Goal: Task Accomplishment & Management: Use online tool/utility

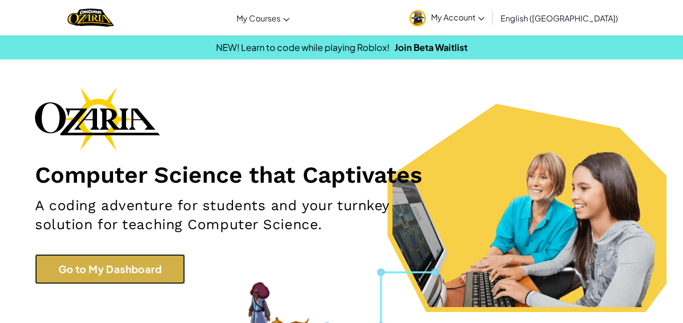
click at [147, 284] on link "Go to My Dashboard" at bounding box center [110, 269] width 150 height 30
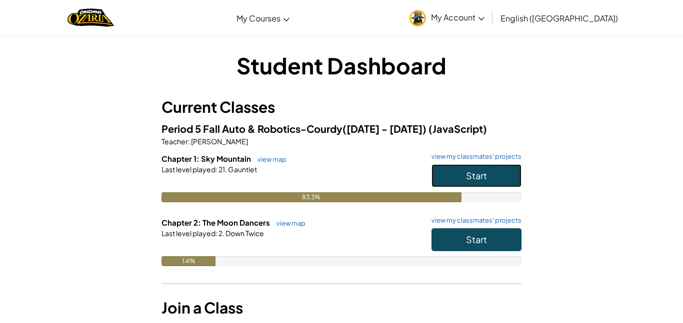
click at [499, 173] on button "Start" at bounding box center [476, 175] width 90 height 23
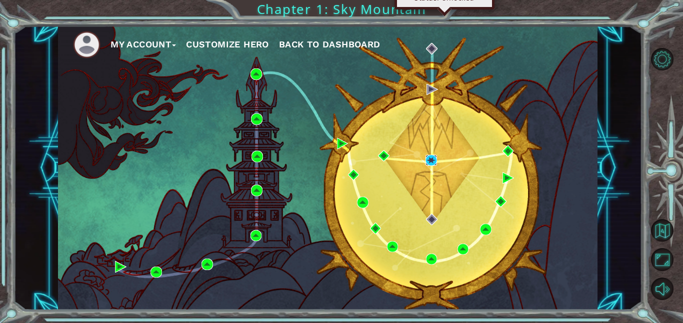
click at [429, 159] on img at bounding box center [430, 160] width 11 height 11
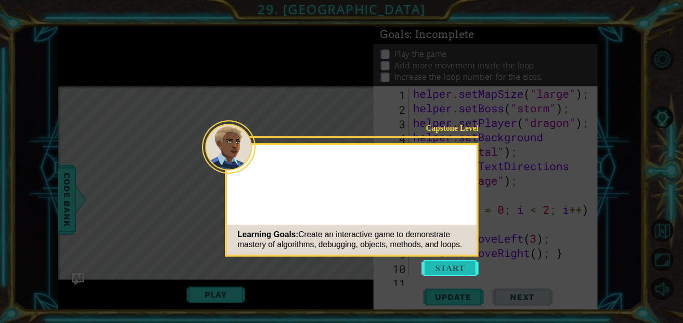
click at [432, 270] on button "Start" at bounding box center [449, 268] width 57 height 16
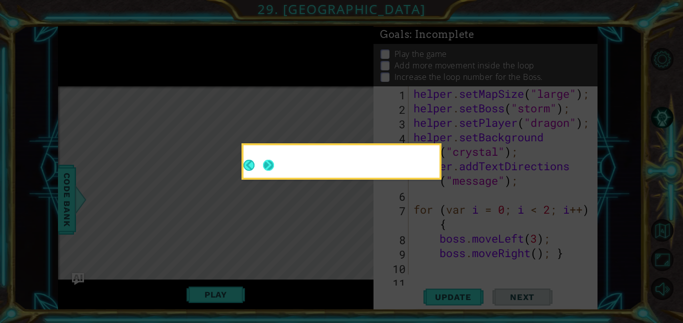
click at [265, 160] on button "Next" at bounding box center [268, 165] width 15 height 15
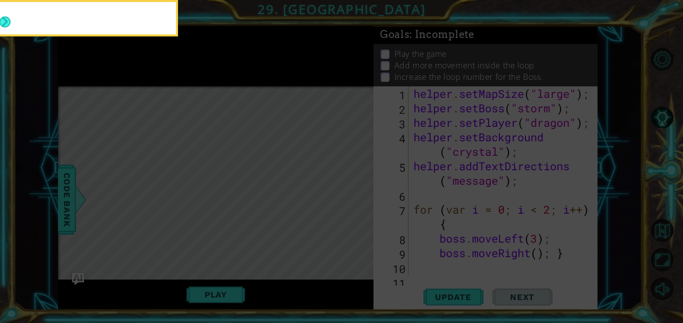
click at [203, 149] on icon at bounding box center [341, 161] width 683 height 323
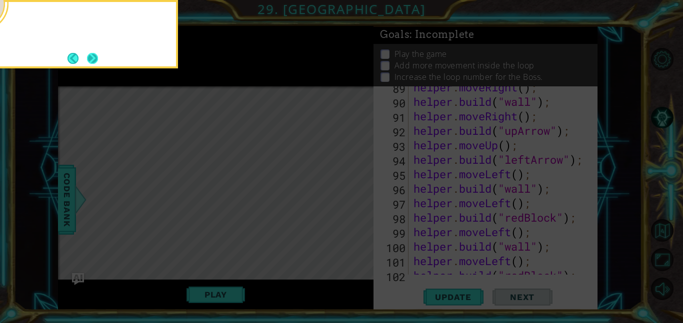
click at [90, 58] on button "Next" at bounding box center [92, 58] width 11 height 11
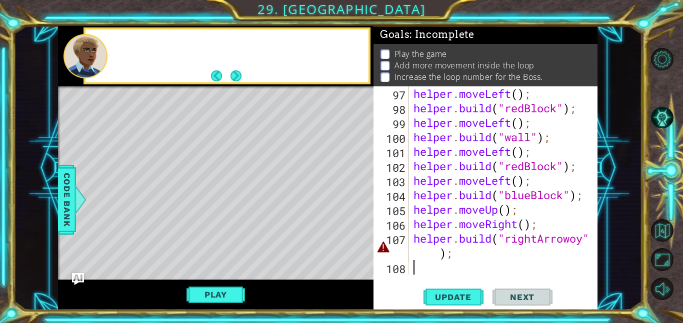
scroll to position [1435, 0]
click at [237, 71] on button "Next" at bounding box center [235, 75] width 11 height 11
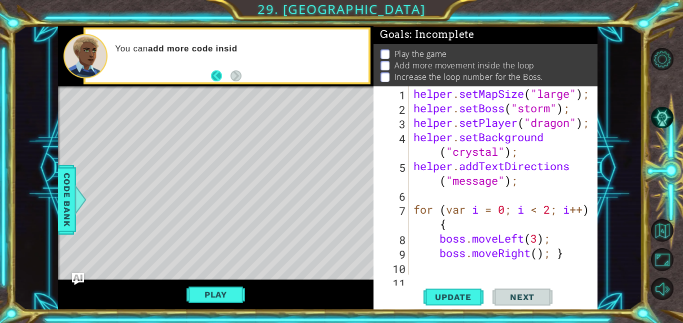
click at [221, 78] on button "Back" at bounding box center [220, 75] width 19 height 11
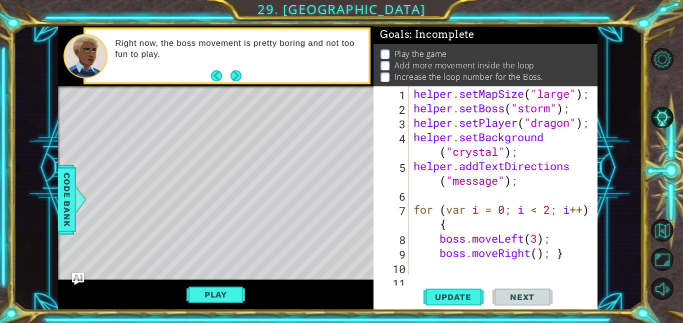
click at [221, 78] on button "Back" at bounding box center [220, 75] width 19 height 11
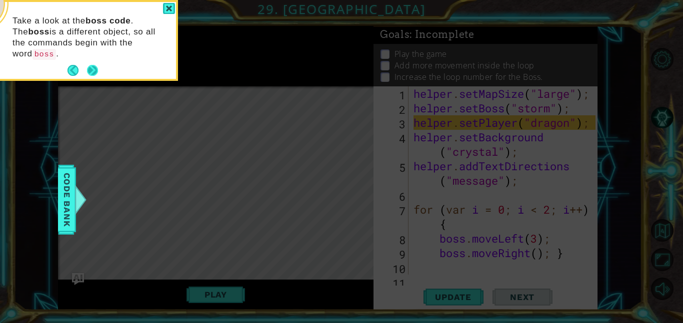
click at [89, 65] on button "Next" at bounding box center [92, 70] width 11 height 11
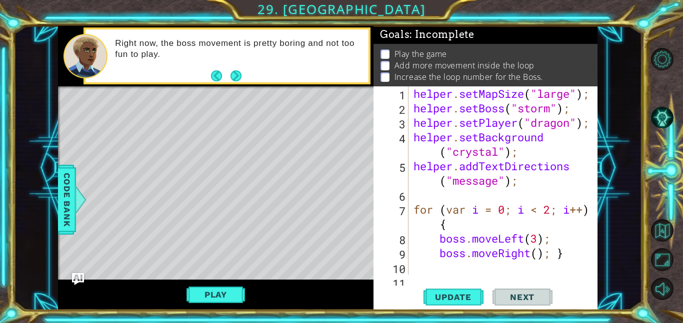
click at [245, 75] on div "Right now, the boss movement is pretty boring and not too fun to play." at bounding box center [238, 56] width 260 height 46
click at [241, 75] on button "Next" at bounding box center [235, 75] width 11 height 11
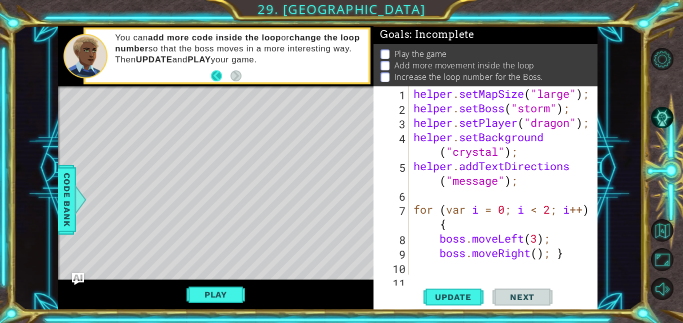
click at [222, 75] on button "Back" at bounding box center [220, 75] width 19 height 11
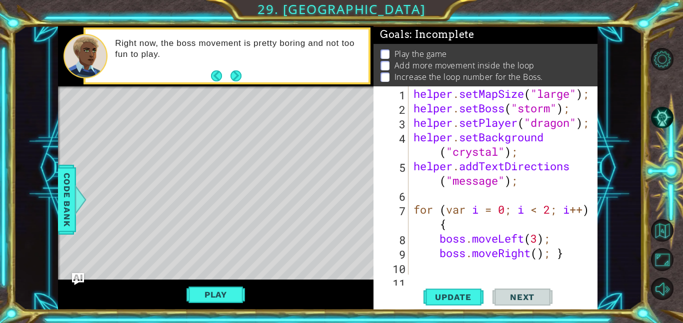
click at [252, 86] on div "Right now, the boss movement is pretty boring and not too fun to play." at bounding box center [215, 56] width 315 height 60
click at [241, 81] on button "Next" at bounding box center [235, 75] width 11 height 11
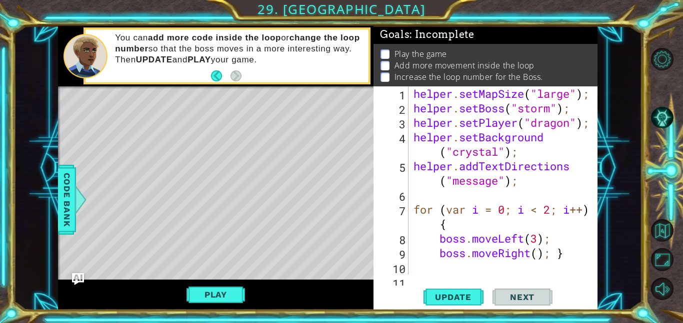
click at [219, 239] on div "Level Map" at bounding box center [289, 233] width 462 height 294
click at [466, 302] on button "Update" at bounding box center [453, 297] width 60 height 22
click at [233, 298] on button "Play" at bounding box center [215, 294] width 58 height 19
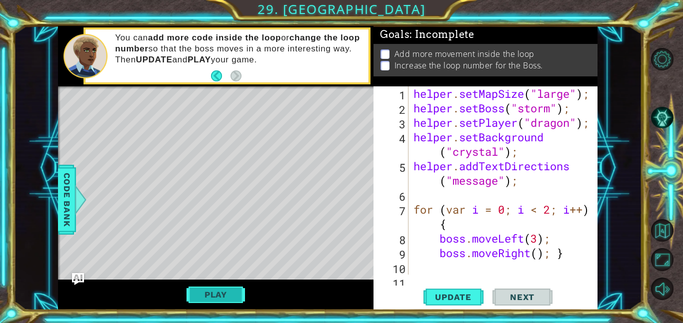
click at [233, 298] on button "Play" at bounding box center [215, 294] width 58 height 19
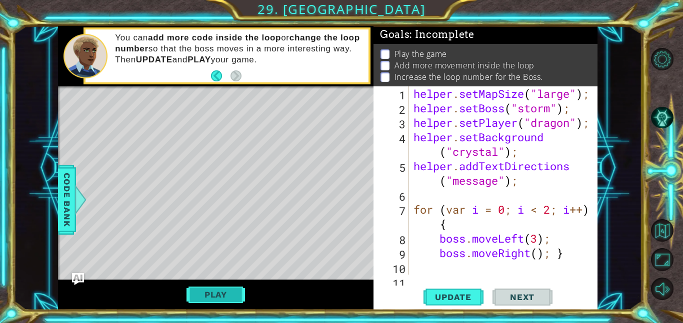
click at [233, 298] on button "Play" at bounding box center [215, 294] width 58 height 19
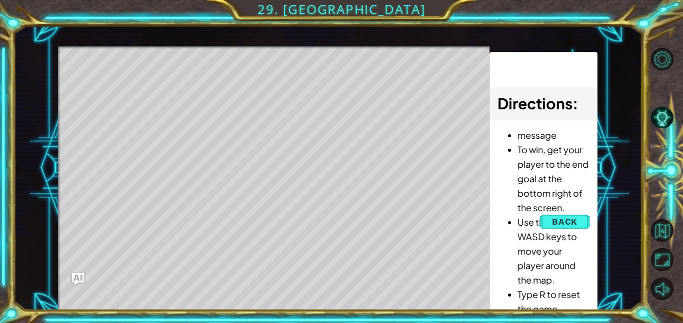
click at [233, 298] on div "helper methods moveLeft(steps) moveRight(steps) moveUp(steps) moveDown(steps) b…" at bounding box center [327, 168] width 539 height 284
click at [0, 0] on button "Play" at bounding box center [0, 0] width 0 height 0
click at [233, 298] on div "helper methods moveLeft(steps) moveRight(steps) moveUp(steps) moveDown(steps) b…" at bounding box center [327, 168] width 539 height 284
click at [233, 298] on div "Level Map" at bounding box center [289, 193] width 462 height 294
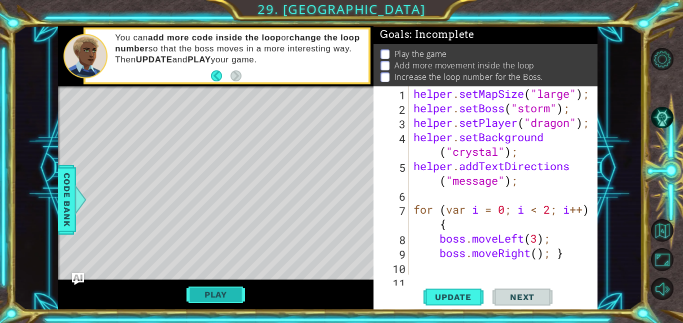
click at [233, 298] on button "Play" at bounding box center [215, 294] width 58 height 19
click at [233, 298] on div "helper methods moveLeft(steps) moveRight(steps) moveUp(steps) moveDown(steps) b…" at bounding box center [327, 168] width 539 height 284
click at [233, 298] on button "Play" at bounding box center [215, 294] width 58 height 19
click at [233, 298] on div "helper methods moveLeft(steps) moveRight(steps) moveUp(steps) moveDown(steps) b…" at bounding box center [327, 168] width 539 height 284
click at [233, 298] on button "Play" at bounding box center [215, 294] width 58 height 19
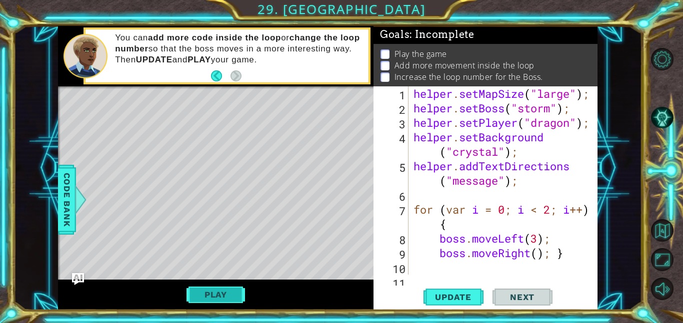
click at [233, 298] on div "Level Map" at bounding box center [289, 233] width 462 height 294
click at [233, 298] on button "Play" at bounding box center [215, 294] width 58 height 19
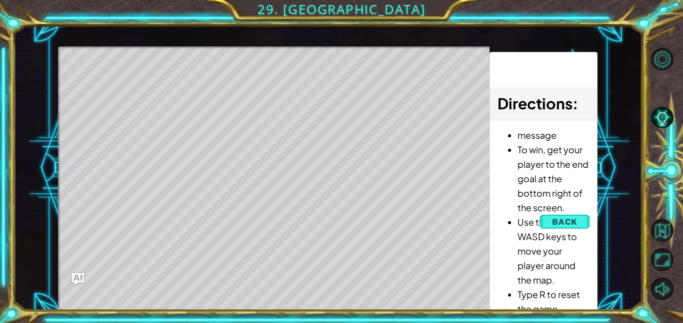
click at [233, 298] on div "helper methods moveLeft(steps) moveRight(steps) moveUp(steps) moveDown(steps) b…" at bounding box center [327, 168] width 539 height 284
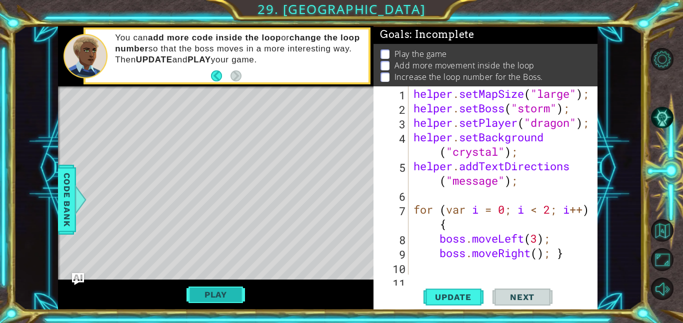
click at [233, 298] on button "Play" at bounding box center [215, 294] width 58 height 19
click at [233, 298] on div "Level Map" at bounding box center [289, 233] width 462 height 294
click at [233, 298] on button "Play" at bounding box center [215, 294] width 58 height 19
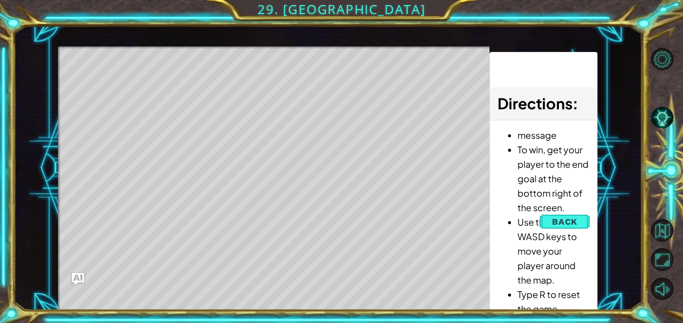
click at [233, 298] on div "helper methods moveLeft(steps) moveRight(steps) moveUp(steps) moveDown(steps) b…" at bounding box center [327, 168] width 539 height 284
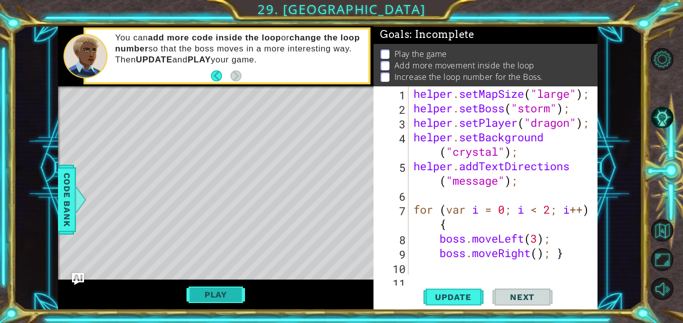
click at [233, 298] on button "Play" at bounding box center [215, 294] width 58 height 19
click at [233, 298] on div "helper methods moveLeft(steps) moveRight(steps) moveUp(steps) moveDown(steps) b…" at bounding box center [327, 168] width 539 height 284
click at [233, 298] on button "Play" at bounding box center [215, 294] width 58 height 19
click at [233, 298] on div "helper methods moveLeft(steps) moveRight(steps) moveUp(steps) moveDown(steps) b…" at bounding box center [327, 168] width 539 height 284
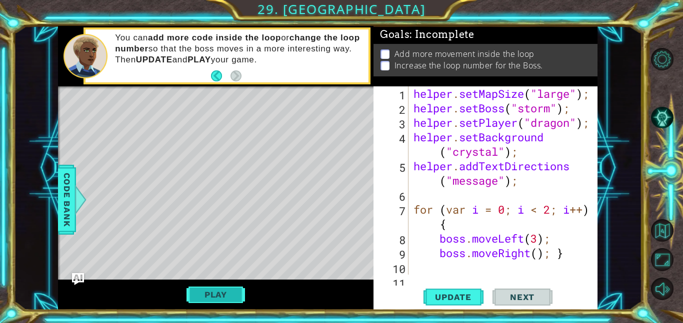
click at [233, 298] on button "Play" at bounding box center [215, 294] width 58 height 19
click at [233, 298] on div "helper methods moveLeft(steps) moveRight(steps) moveUp(steps) moveDown(steps) b…" at bounding box center [327, 168] width 539 height 284
click at [233, 298] on button "Play" at bounding box center [215, 294] width 58 height 19
click at [233, 298] on div "helper methods moveLeft(steps) moveRight(steps) moveUp(steps) moveDown(steps) b…" at bounding box center [327, 168] width 539 height 284
click at [233, 298] on div "Level Map" at bounding box center [289, 233] width 462 height 294
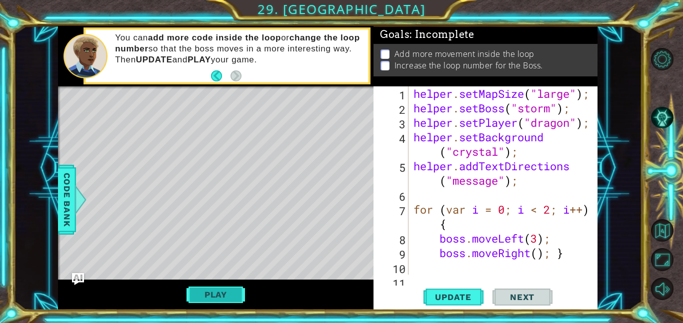
click at [233, 298] on button "Play" at bounding box center [215, 294] width 58 height 19
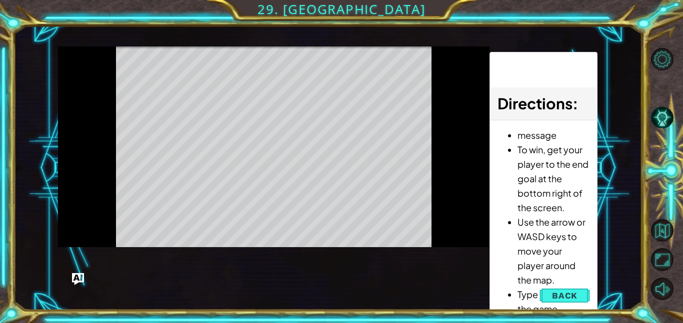
click at [233, 298] on div "Level Map" at bounding box center [289, 193] width 462 height 294
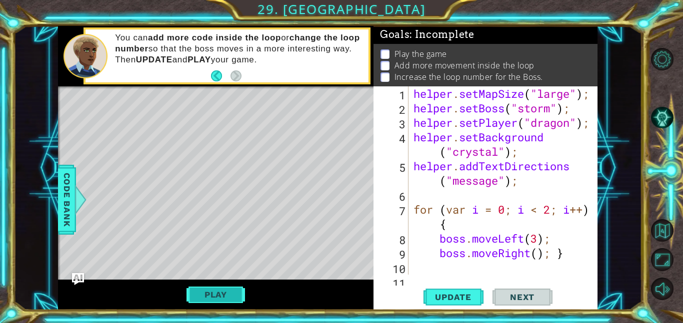
click at [233, 298] on button "Play" at bounding box center [215, 294] width 58 height 19
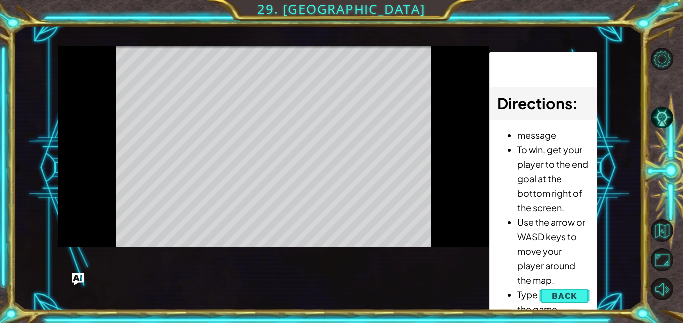
click at [233, 298] on div "helper methods moveLeft(steps) moveRight(steps) moveUp(steps) moveDown(steps) b…" at bounding box center [327, 168] width 539 height 284
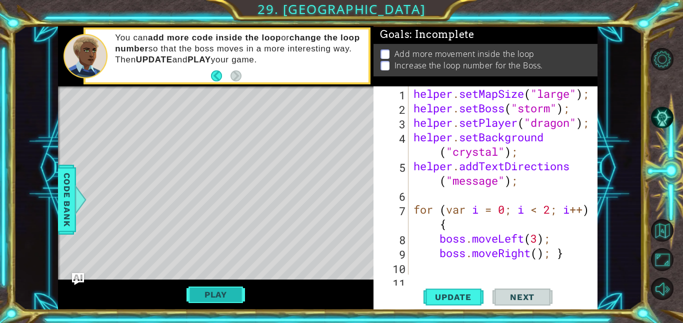
click at [233, 298] on button "Play" at bounding box center [215, 294] width 58 height 19
click at [233, 298] on div "helper methods moveLeft(steps) moveRight(steps) moveUp(steps) moveDown(steps) b…" at bounding box center [327, 168] width 539 height 284
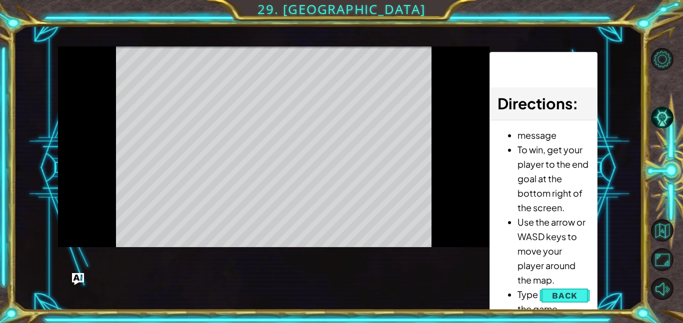
click at [0, 0] on button "Play" at bounding box center [0, 0] width 0 height 0
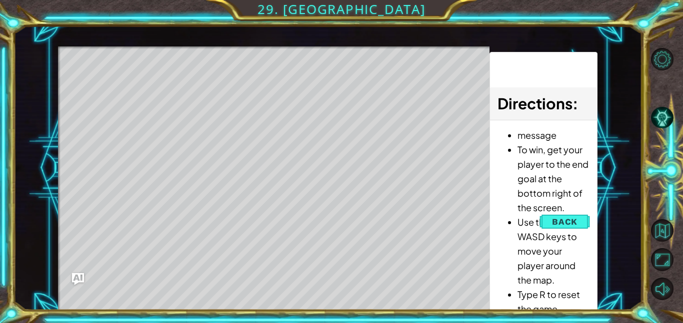
click at [233, 298] on div "helper methods moveLeft(steps) moveRight(steps) moveUp(steps) moveDown(steps) b…" at bounding box center [327, 168] width 539 height 284
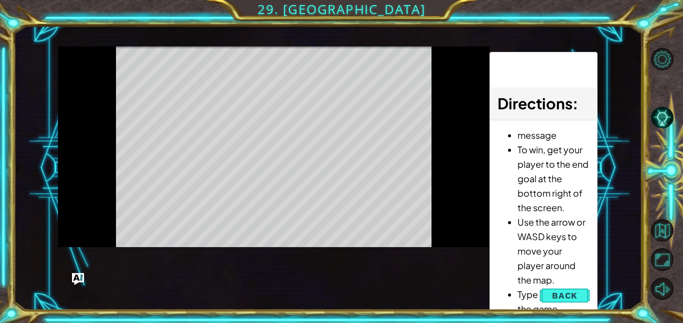
click at [0, 0] on button "Play" at bounding box center [0, 0] width 0 height 0
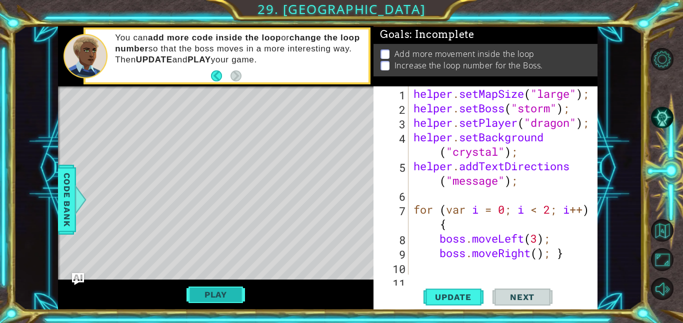
click at [212, 300] on button "Play" at bounding box center [215, 294] width 58 height 19
click at [234, 304] on button "Play" at bounding box center [215, 294] width 58 height 19
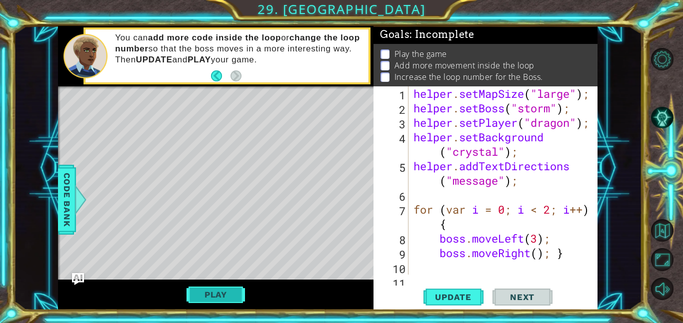
click at [232, 301] on button "Play" at bounding box center [215, 294] width 58 height 19
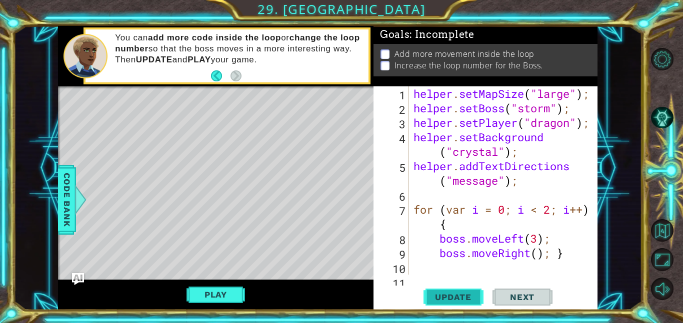
click at [447, 296] on span "Update" at bounding box center [453, 297] width 56 height 10
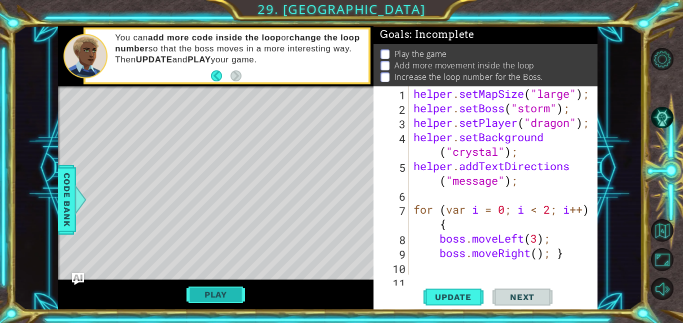
click at [238, 286] on button "Play" at bounding box center [215, 294] width 58 height 19
click at [239, 289] on button "Play" at bounding box center [215, 294] width 58 height 19
click at [239, 290] on button "Play" at bounding box center [215, 294] width 58 height 19
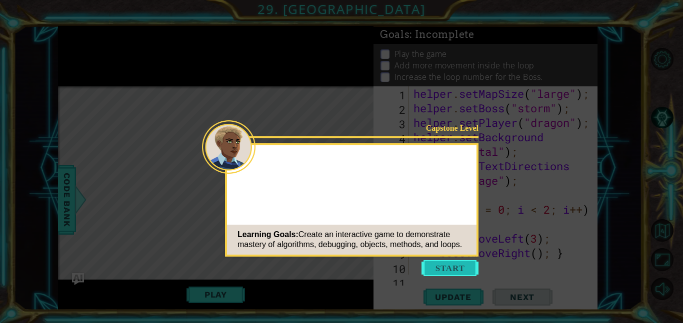
click at [453, 267] on button "Start" at bounding box center [449, 268] width 57 height 16
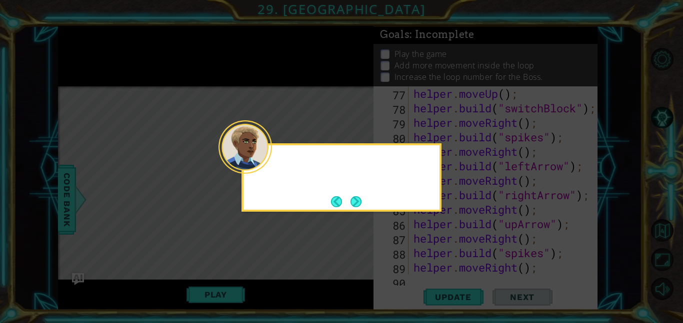
click at [247, 294] on icon at bounding box center [341, 161] width 683 height 323
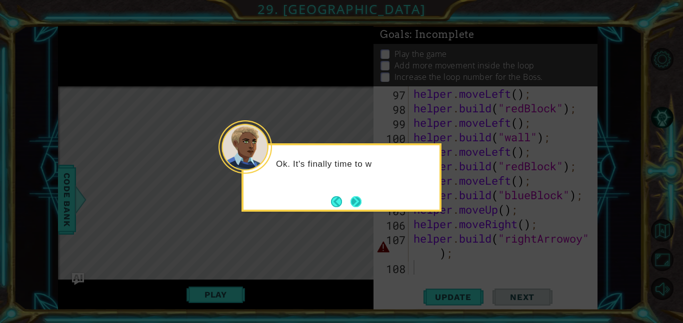
click at [357, 202] on button "Next" at bounding box center [356, 202] width 18 height 18
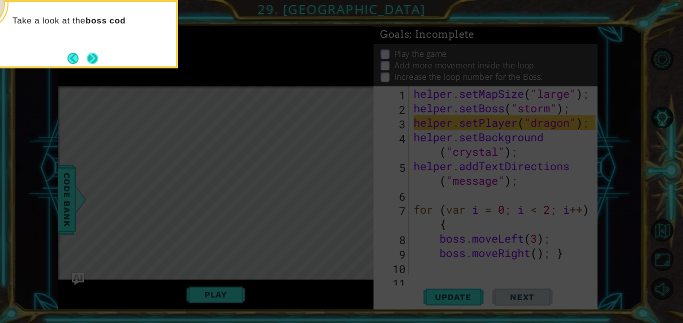
click at [92, 57] on button "Next" at bounding box center [92, 58] width 18 height 18
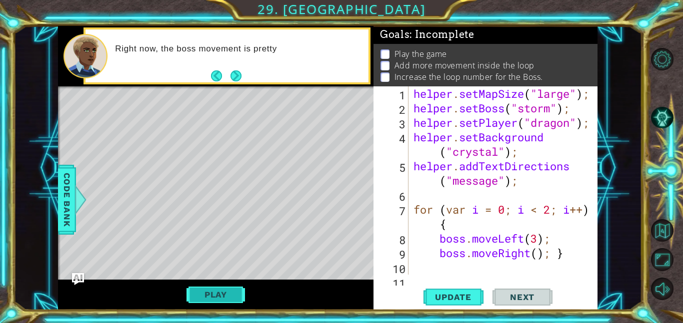
click at [229, 292] on button "Play" at bounding box center [215, 294] width 58 height 19
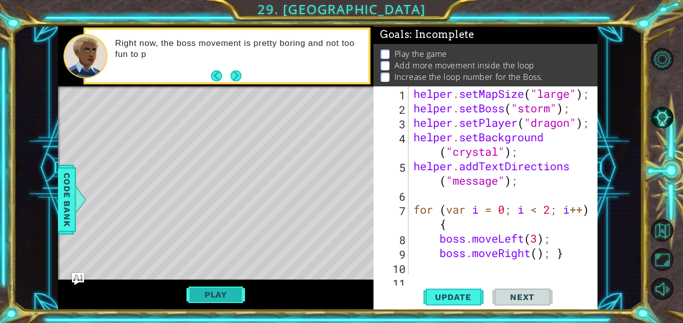
click at [229, 292] on button "Play" at bounding box center [215, 294] width 58 height 19
click at [229, 292] on div "helper methods moveLeft(steps) moveRight(steps) moveUp(steps) moveDown(steps) b…" at bounding box center [327, 168] width 539 height 284
click at [229, 292] on button "Play" at bounding box center [215, 294] width 58 height 19
click at [229, 292] on div "Level Map" at bounding box center [289, 233] width 462 height 294
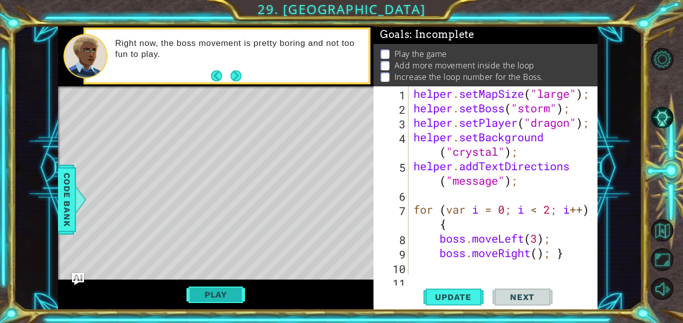
click at [229, 292] on button "Play" at bounding box center [215, 294] width 58 height 19
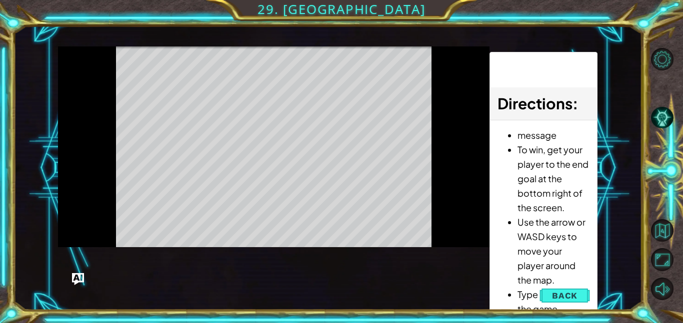
click at [229, 292] on div "helper methods moveLeft(steps) moveRight(steps) moveUp(steps) moveDown(steps) b…" at bounding box center [327, 168] width 539 height 284
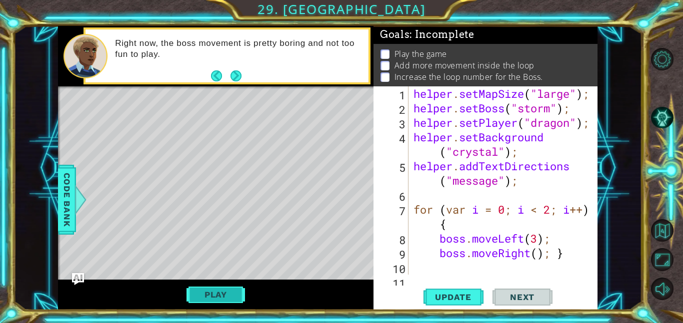
click at [229, 292] on button "Play" at bounding box center [215, 294] width 58 height 19
click at [229, 292] on div "helper methods moveLeft(steps) moveRight(steps) moveUp(steps) moveDown(steps) b…" at bounding box center [327, 168] width 539 height 284
click at [229, 292] on button "Play" at bounding box center [215, 294] width 58 height 19
click at [229, 292] on div "helper methods moveLeft(steps) moveRight(steps) moveUp(steps) moveDown(steps) b…" at bounding box center [327, 168] width 539 height 284
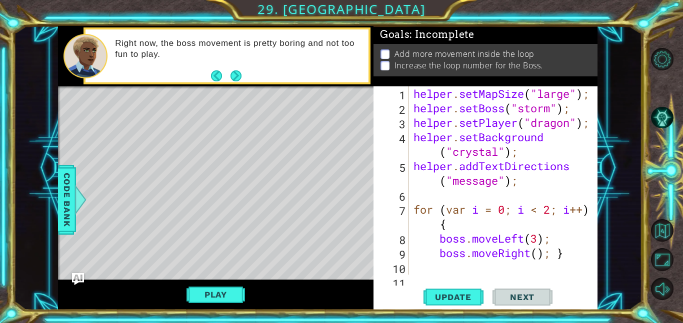
click at [245, 77] on div "Right now, the boss movement is pretty boring and not too fun to play." at bounding box center [238, 56] width 260 height 46
click at [242, 77] on div "Right now, the boss movement is pretty boring and not too fun to play." at bounding box center [238, 56] width 260 height 46
click at [237, 75] on button "Next" at bounding box center [235, 75] width 11 height 11
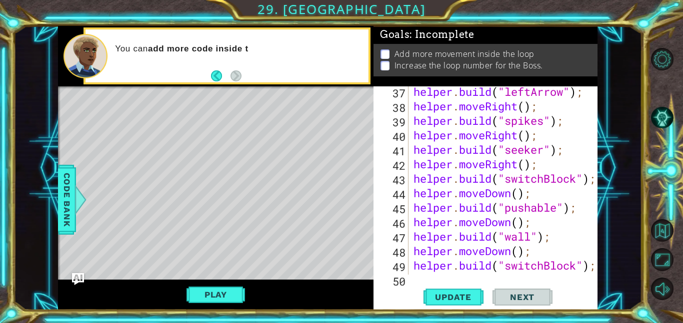
scroll to position [1435, 0]
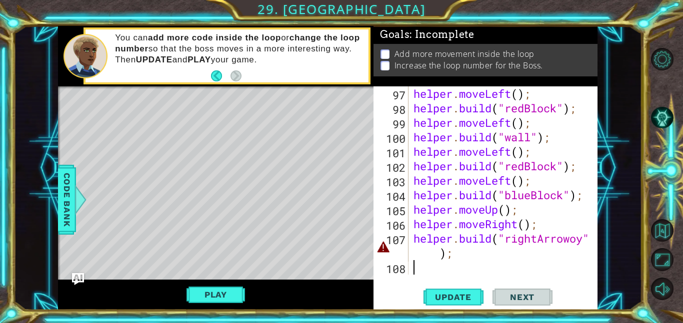
click at [581, 241] on div "helper . moveLeft ( ) ; helper . build ( "redBlock" ) ; helper . moveLeft ( ) ;…" at bounding box center [505, 194] width 189 height 217
click at [584, 241] on div "helper . moveLeft ( ) ; helper . build ( "redBlock" ) ; helper . moveLeft ( ) ;…" at bounding box center [505, 194] width 189 height 217
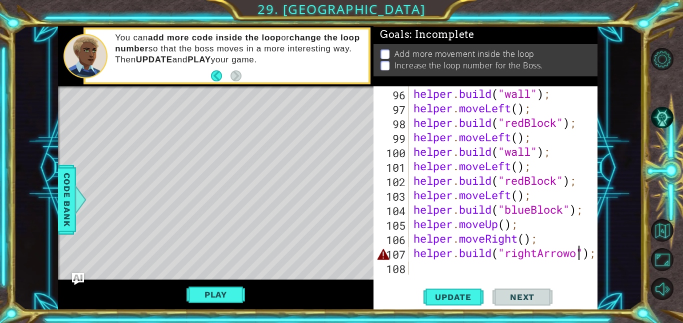
scroll to position [1421, 0]
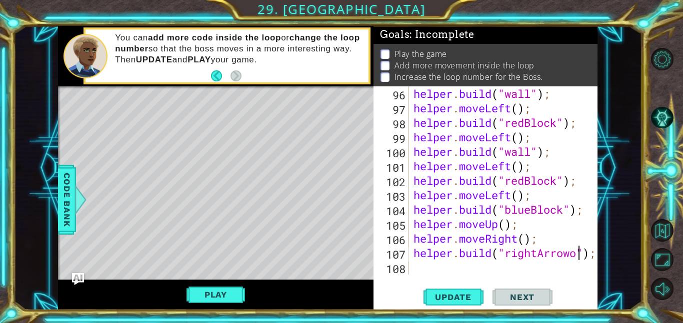
type textarea "[DOMAIN_NAME]("rightArrow");"
click at [236, 293] on button "Play" at bounding box center [215, 294] width 58 height 19
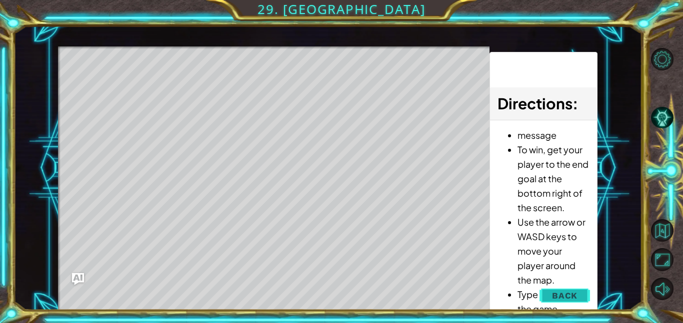
click at [552, 291] on span "Back" at bounding box center [564, 296] width 25 height 10
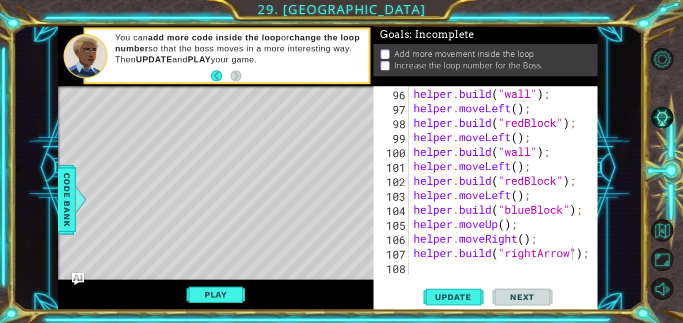
click at [455, 269] on div "helper . build ( "wall" ) ; helper . moveLeft ( ) ; helper . build ( "redBlock"…" at bounding box center [505, 194] width 189 height 217
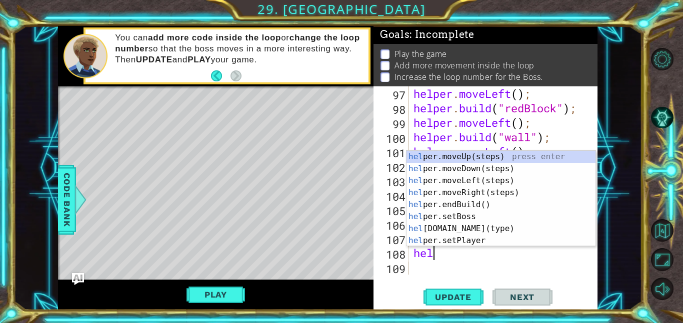
type textarea "hel"
click at [501, 194] on div "hel per.moveUp(steps) press enter hel per.moveDown(steps) press enter hel per.m…" at bounding box center [500, 211] width 189 height 120
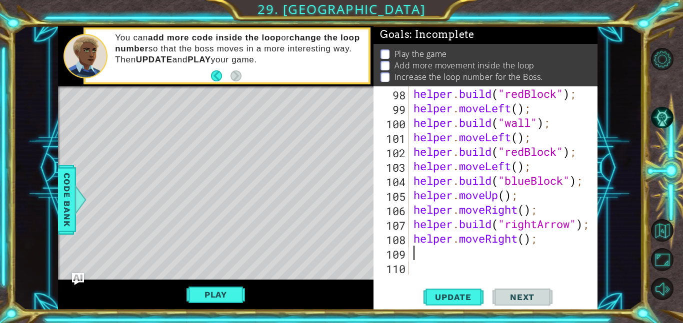
scroll to position [1450, 0]
click at [459, 299] on span "Update" at bounding box center [453, 297] width 56 height 10
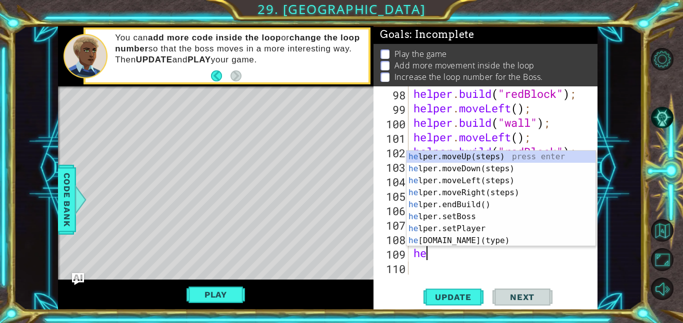
click at [467, 245] on div "he lper.moveUp(steps) press enter he lper.moveDown(steps) press enter he lper.m…" at bounding box center [500, 211] width 189 height 120
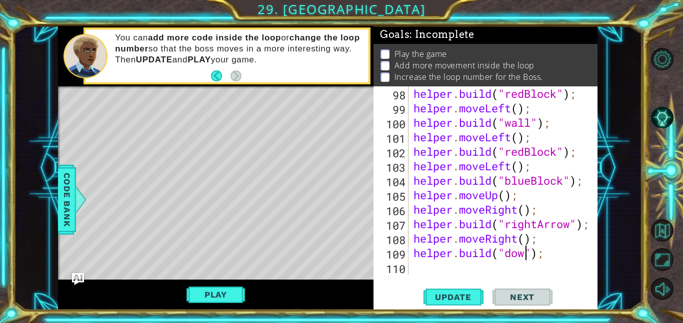
scroll to position [0, 5]
click at [523, 258] on div "helper . build ( "redBlock" ) ; helper . moveLeft ( ) ; helper . build ( "wall"…" at bounding box center [505, 194] width 189 height 217
click at [533, 257] on div "helper . build ( "redBlock" ) ; helper . moveLeft ( ) ; helper . build ( "wall"…" at bounding box center [505, 194] width 189 height 217
type textarea "[DOMAIN_NAME]("downArrow");"
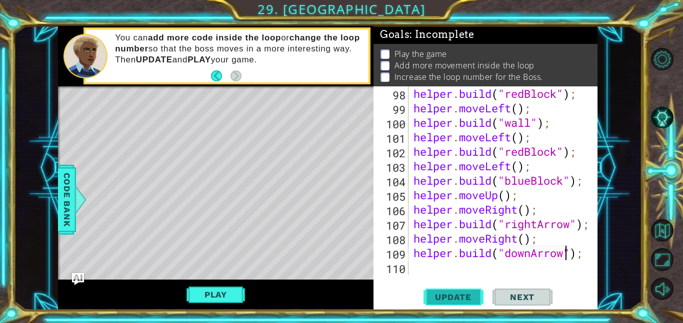
click at [471, 298] on span "Update" at bounding box center [453, 297] width 56 height 10
click at [433, 263] on div "helper . build ( "redBlock" ) ; helper . moveLeft ( ) ; helper . build ( "wall"…" at bounding box center [505, 194] width 189 height 217
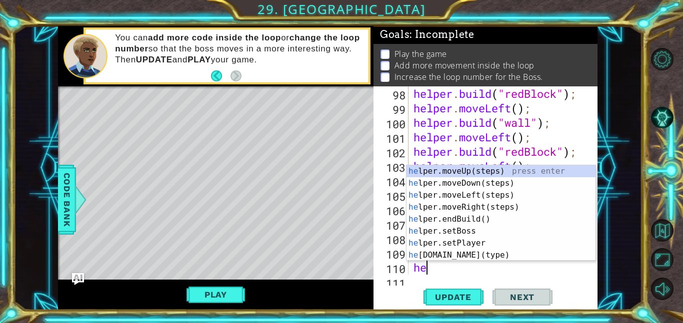
scroll to position [1464, 0]
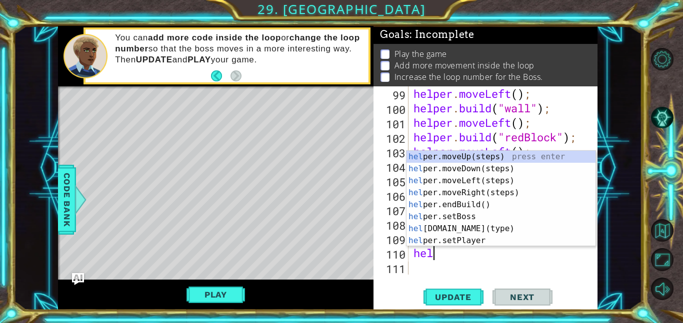
type textarea "help"
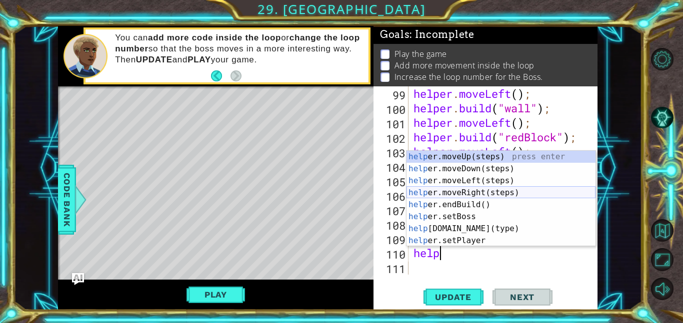
click at [495, 195] on div "help er.moveUp(steps) press enter help er.moveDown(steps) press enter help er.m…" at bounding box center [500, 211] width 189 height 120
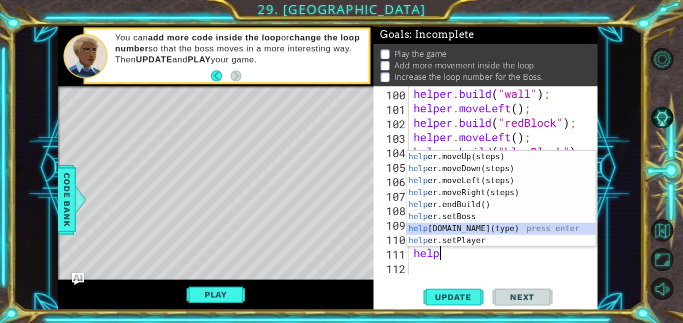
click at [497, 231] on div "help er.moveUp(steps) press enter help er.moveDown(steps) press enter help er.m…" at bounding box center [500, 211] width 189 height 120
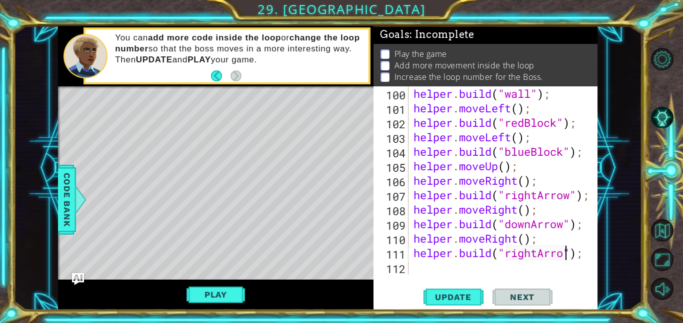
scroll to position [0, 7]
click at [467, 297] on span "Update" at bounding box center [453, 297] width 56 height 10
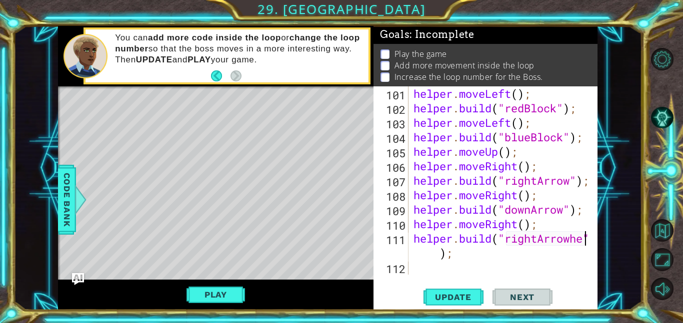
scroll to position [1479, 0]
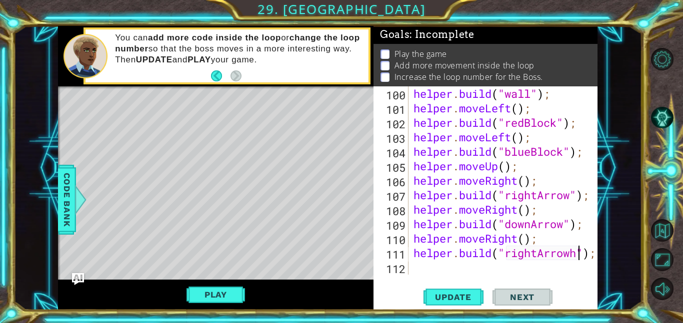
type textarea "[DOMAIN_NAME]("rightArrow");"
click at [411, 276] on div "helper.build("rightArrow"); 100 101 102 103 104 105 106 107 108 109 110 111 112…" at bounding box center [485, 198] width 224 height 224
click at [413, 267] on div "helper . build ( "wall" ) ; helper . moveLeft ( ) ; helper . build ( "redBlock"…" at bounding box center [505, 194] width 189 height 217
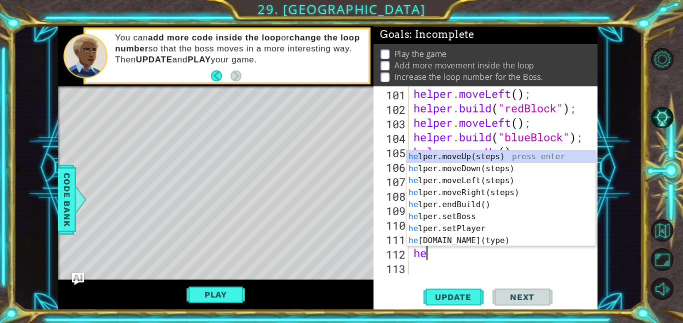
scroll to position [1493, 0]
type textarea "help"
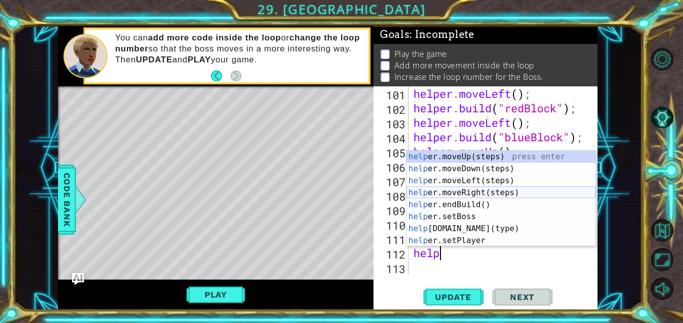
click at [500, 193] on div "help er.moveUp(steps) press enter help er.moveDown(steps) press enter help er.m…" at bounding box center [500, 211] width 189 height 120
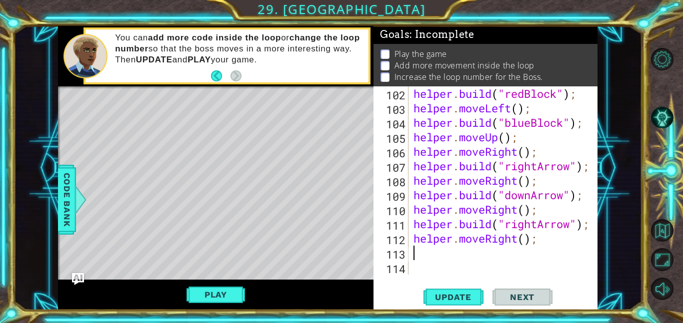
scroll to position [1508, 0]
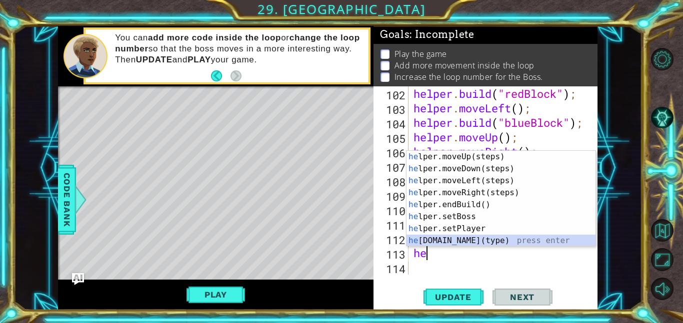
click at [494, 241] on div "he lper.moveUp(steps) press enter he lper.moveDown(steps) press enter he lper.m…" at bounding box center [500, 211] width 189 height 120
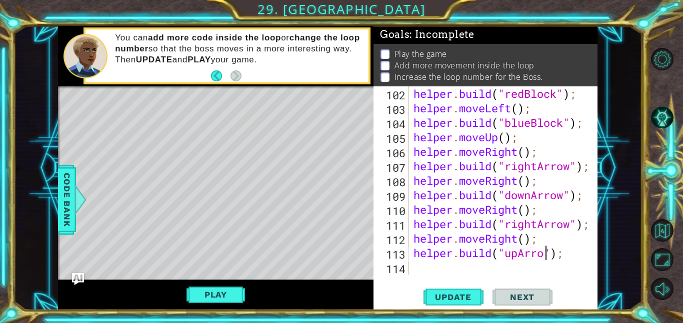
scroll to position [0, 6]
type textarea "[DOMAIN_NAME]("upArrow");"
click at [421, 276] on div "helper.build("upArrow"); 102 103 104 105 106 107 108 109 110 111 112 113 114 he…" at bounding box center [485, 198] width 224 height 224
click at [420, 269] on div "helper . build ( "redBlock" ) ; helper . moveLeft ( ) ; helper . build ( "blueB…" at bounding box center [505, 194] width 189 height 217
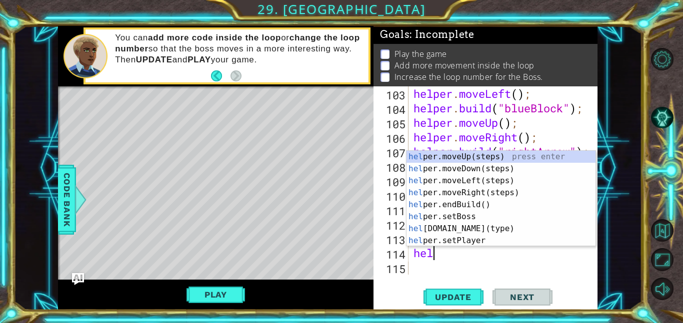
type textarea "help"
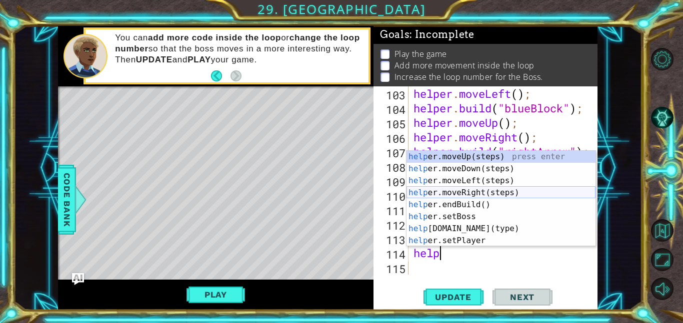
click at [507, 189] on div "help er.moveUp(steps) press enter help er.moveDown(steps) press enter help er.m…" at bounding box center [500, 211] width 189 height 120
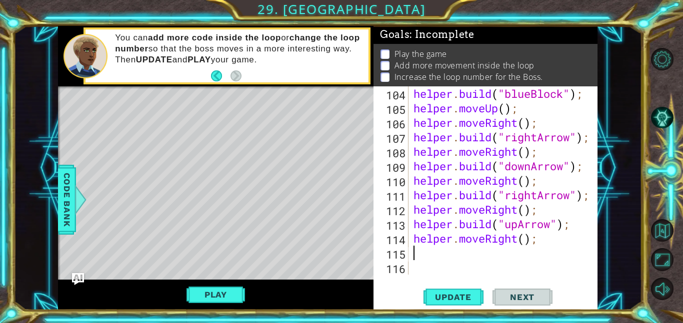
scroll to position [1537, 0]
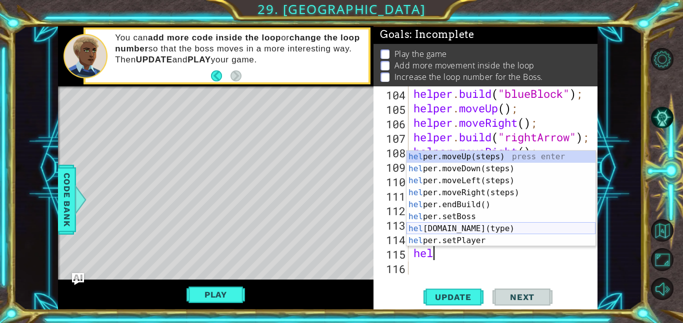
click at [499, 231] on div "hel per.moveUp(steps) press enter hel per.moveDown(steps) press enter hel per.m…" at bounding box center [500, 211] width 189 height 120
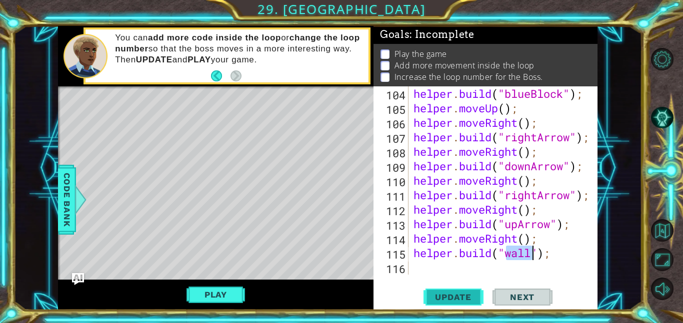
type textarea "[DOMAIN_NAME]("wall");"
click at [465, 294] on span "Update" at bounding box center [453, 297] width 56 height 10
click at [427, 265] on div "helper . build ( "blueBlock" ) ; helper . moveUp ( ) ; helper . moveRight ( ) ;…" at bounding box center [505, 194] width 189 height 217
click at [442, 269] on div "helper . build ( "blueBlock" ) ; helper . moveUp ( ) ; helper . moveRight ( ) ;…" at bounding box center [505, 194] width 189 height 217
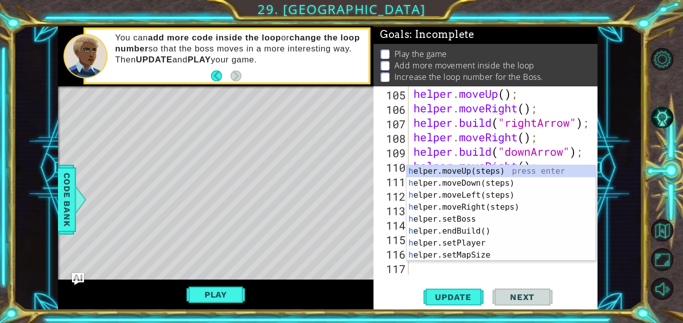
scroll to position [1551, 0]
type textarea "help"
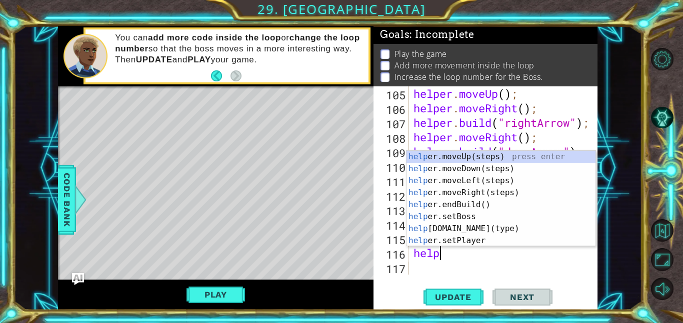
scroll to position [0, 0]
click at [498, 159] on div "help er.moveUp(steps) press enter help er.moveDown(steps) press enter help er.m…" at bounding box center [500, 211] width 189 height 120
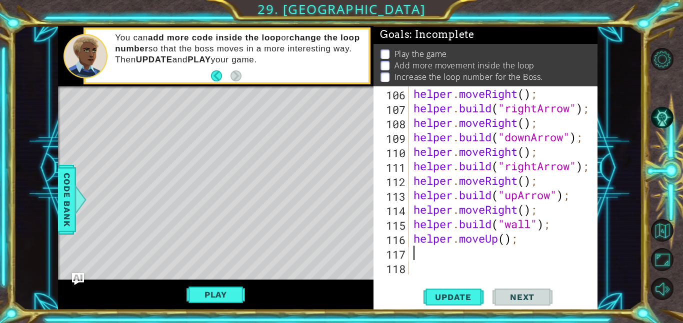
scroll to position [1566, 0]
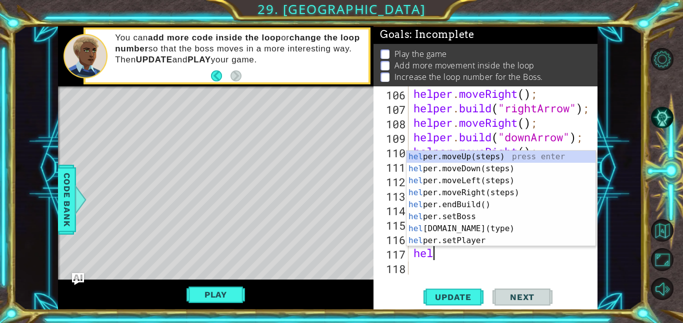
type textarea "help"
click at [493, 177] on div "help er.moveUp(steps) press enter help er.moveDown(steps) press enter help er.m…" at bounding box center [500, 211] width 189 height 120
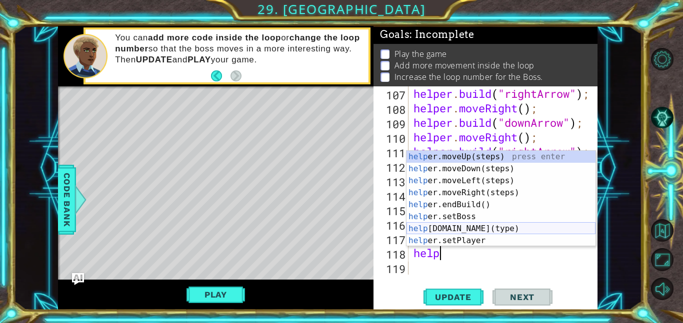
click at [471, 233] on div "help er.moveUp(steps) press enter help er.moveDown(steps) press enter help er.m…" at bounding box center [500, 211] width 189 height 120
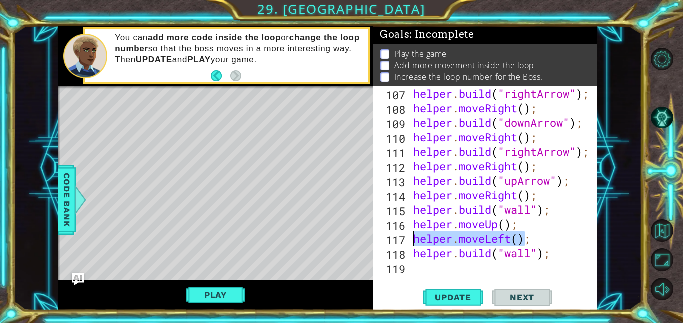
drag, startPoint x: 525, startPoint y: 238, endPoint x: 404, endPoint y: 236, distance: 121.5
click at [404, 236] on div "helper.build("wall"); 107 108 109 110 111 112 113 114 115 116 117 118 119 helpe…" at bounding box center [484, 180] width 222 height 188
type textarea ";"
drag, startPoint x: 433, startPoint y: 234, endPoint x: 419, endPoint y: 237, distance: 14.3
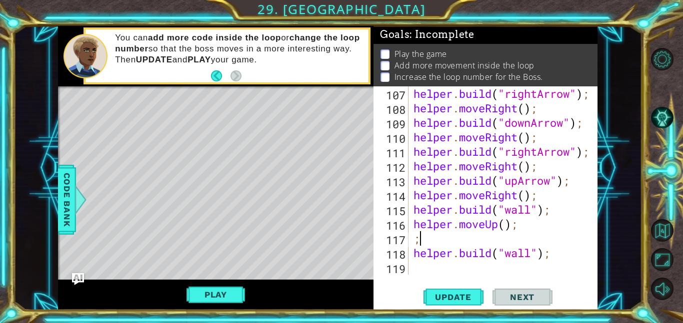
click at [419, 237] on div "helper . build ( "rightArrow" ) ; helper . moveRight ( ) ; helper . build ( "do…" at bounding box center [505, 194] width 189 height 217
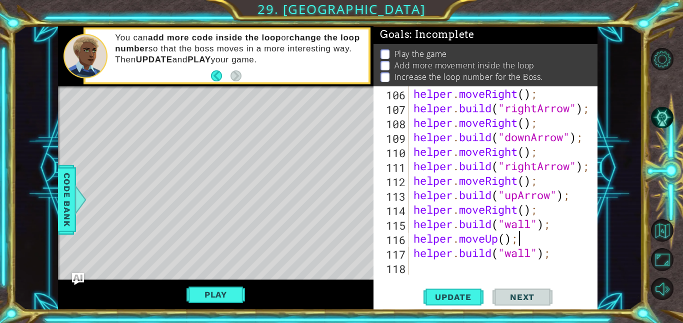
scroll to position [1566, 0]
click at [530, 254] on div "helper . moveRight ( ) ; helper . build ( "rightArrow" ) ; helper . moveRight (…" at bounding box center [505, 194] width 189 height 217
type textarea "[DOMAIN_NAME]("upArrow");"
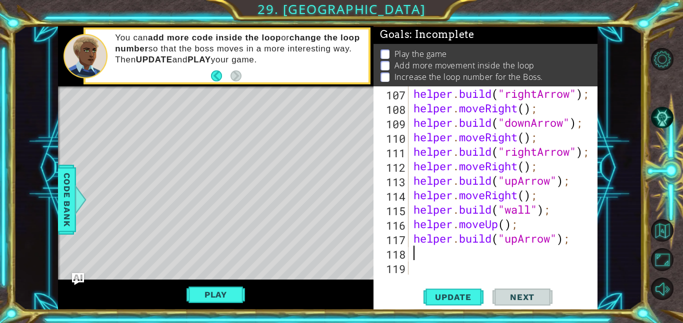
scroll to position [1580, 0]
click at [461, 286] on button "Update" at bounding box center [453, 297] width 60 height 22
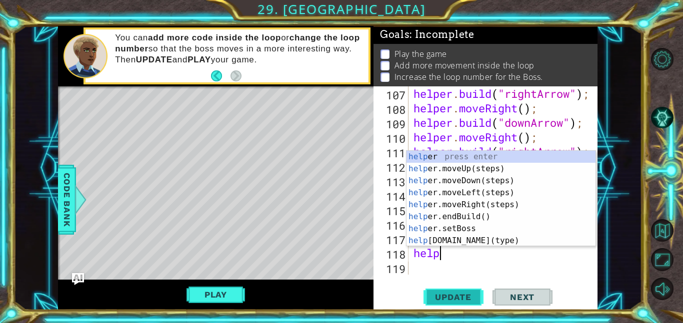
scroll to position [0, 0]
type textarea "hel"
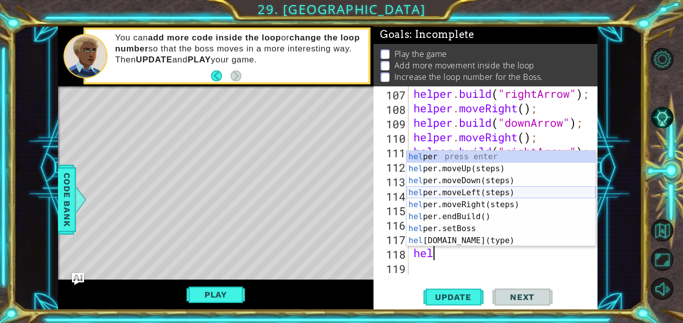
click at [488, 191] on div "hel per press enter hel per.moveUp(steps) press enter hel per.moveDown(steps) p…" at bounding box center [500, 211] width 189 height 120
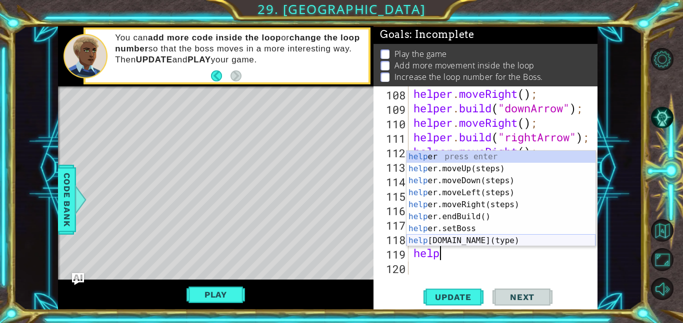
click at [488, 240] on div "help er press enter help er.moveUp(steps) press enter help er.moveDown(steps) p…" at bounding box center [500, 211] width 189 height 120
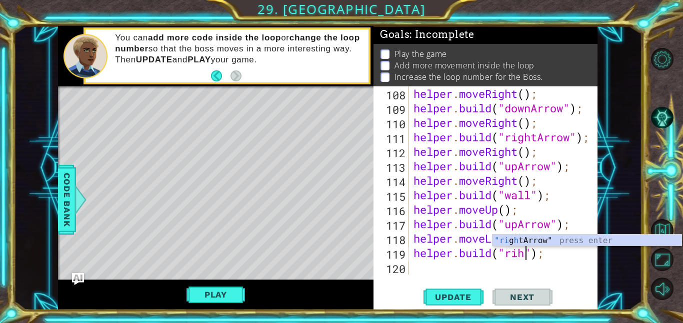
scroll to position [0, 5]
click at [545, 245] on div ""ri g ht Arrow" press enter" at bounding box center [586, 253] width 189 height 36
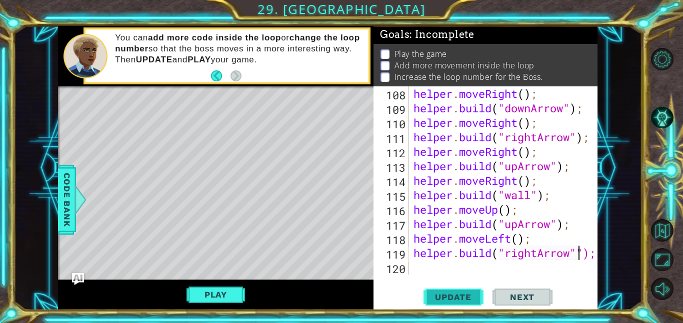
click at [469, 297] on span "Update" at bounding box center [453, 297] width 56 height 10
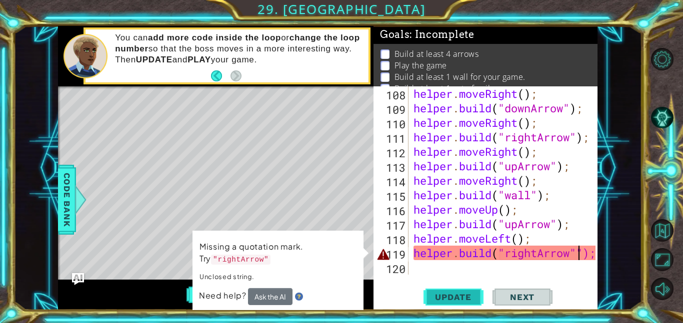
click at [469, 297] on span "Update" at bounding box center [453, 297] width 56 height 10
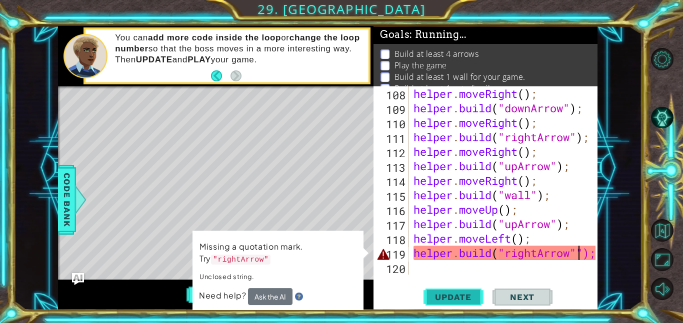
click at [469, 297] on span "Update" at bounding box center [453, 297] width 56 height 10
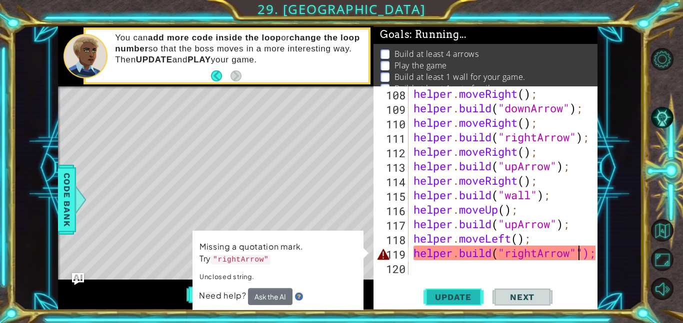
click at [469, 297] on span "Update" at bounding box center [453, 297] width 56 height 10
type textarea "[DOMAIN_NAME]("rightArrow");"
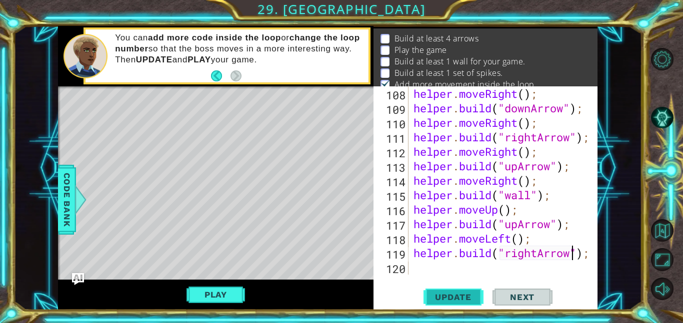
scroll to position [18, 0]
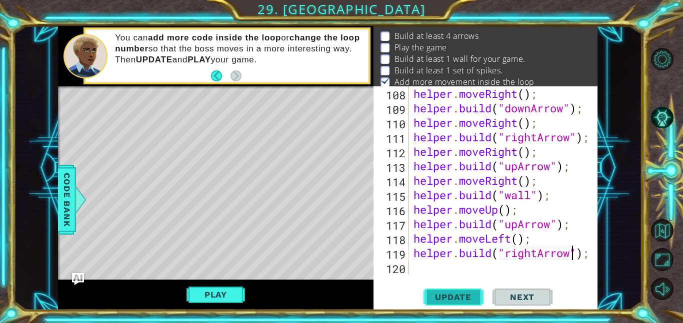
click at [466, 292] on span "Update" at bounding box center [453, 297] width 56 height 10
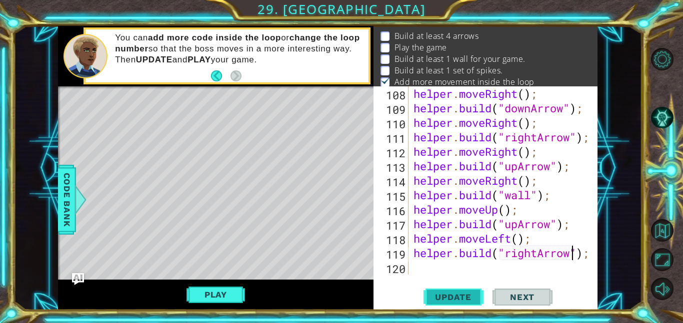
click at [466, 292] on span "Update" at bounding box center [453, 297] width 56 height 10
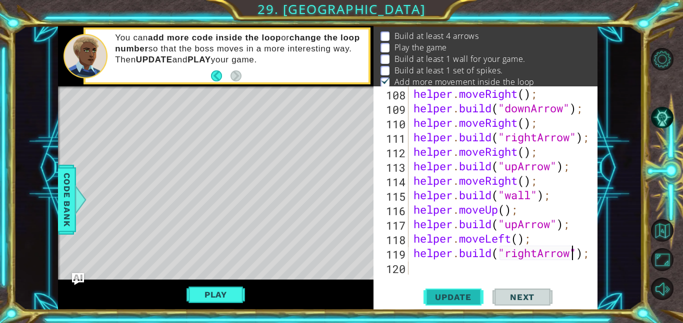
click at [466, 292] on span "Update" at bounding box center [453, 297] width 56 height 10
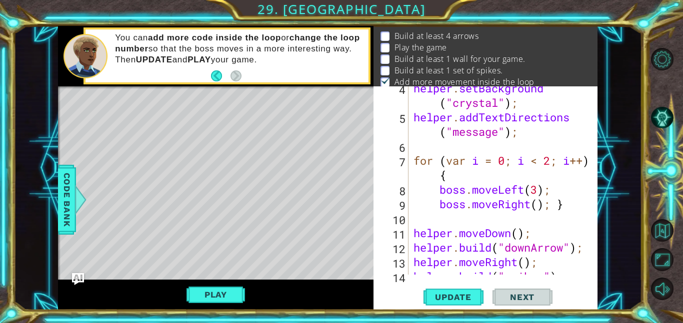
scroll to position [49, 0]
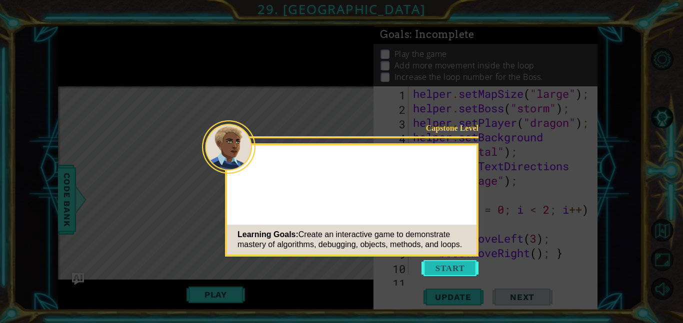
click at [451, 262] on button "Start" at bounding box center [449, 268] width 57 height 16
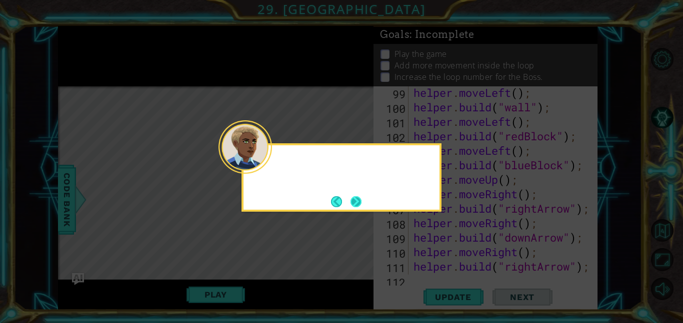
click at [353, 201] on button "Next" at bounding box center [355, 201] width 11 height 11
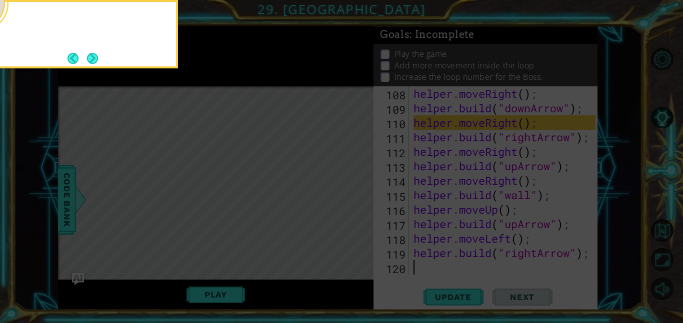
scroll to position [1595, 0]
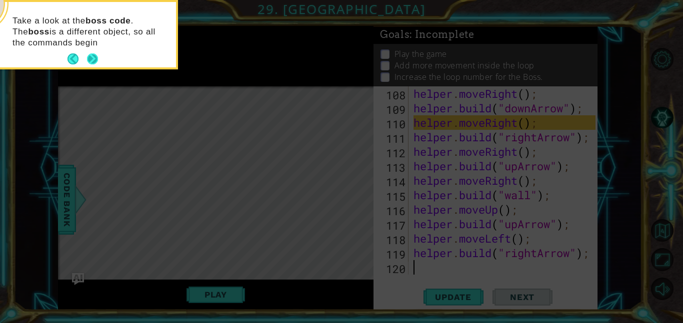
click at [96, 60] on button "Next" at bounding box center [92, 58] width 13 height 13
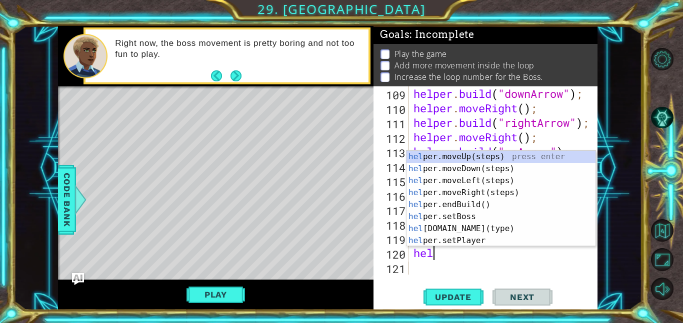
scroll to position [0, 0]
type textarea "help"
click at [491, 180] on div "help er.moveUp(steps) press enter help er.moveDown(steps) press enter help er.m…" at bounding box center [500, 211] width 189 height 120
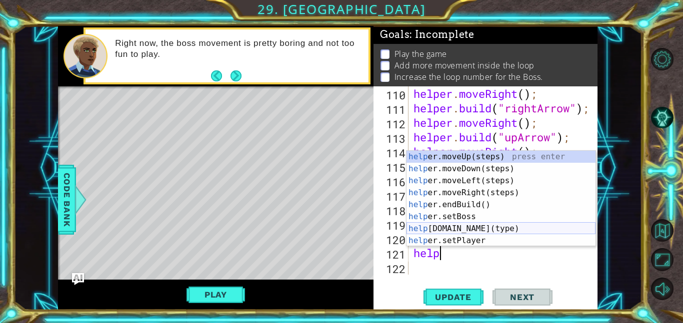
click at [467, 233] on div "help er.moveUp(steps) press enter help er.moveDown(steps) press enter help er.m…" at bounding box center [500, 211] width 189 height 120
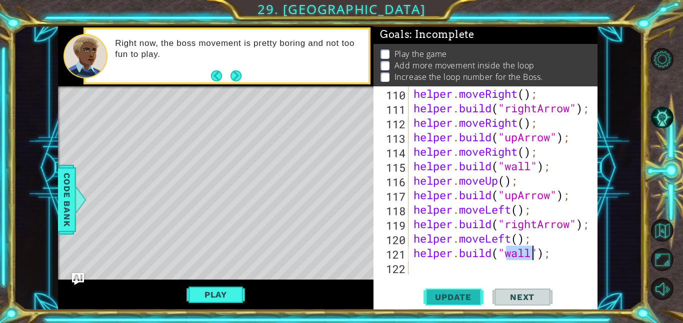
click at [436, 294] on span "Update" at bounding box center [453, 297] width 56 height 10
type textarea "[DOMAIN_NAME]("wall");"
click at [416, 275] on div "[DOMAIN_NAME]("wall"); 110 111 112 113 114 115 116 117 118 119 120 121 122 help…" at bounding box center [485, 198] width 224 height 224
click at [415, 268] on div "helper . moveRight ( ) ; helper . build ( "rightArrow" ) ; helper . moveRight (…" at bounding box center [505, 194] width 189 height 217
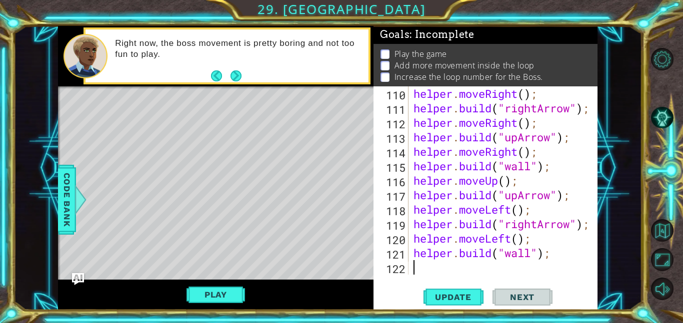
scroll to position [1638, 0]
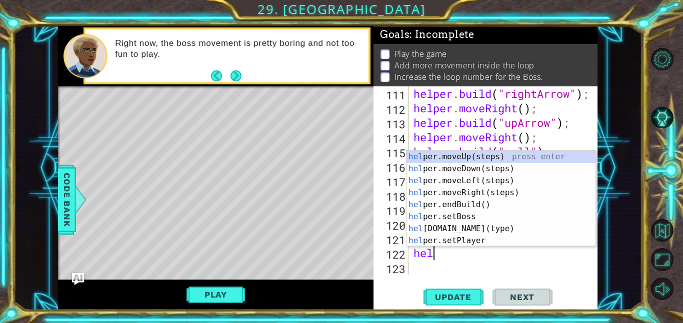
type textarea "help"
click at [556, 266] on div "helper . build ( "rightArrow" ) ; helper . moveRight ( ) ; helper . build ( "up…" at bounding box center [505, 194] width 189 height 217
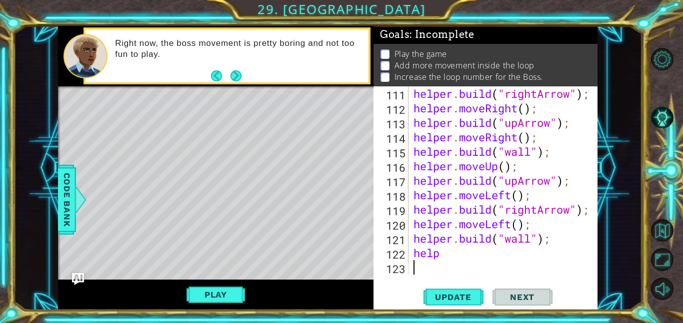
click at [504, 255] on div "helper . build ( "rightArrow" ) ; helper . moveRight ( ) ; helper . build ( "up…" at bounding box center [505, 194] width 189 height 217
type textarea "hel"
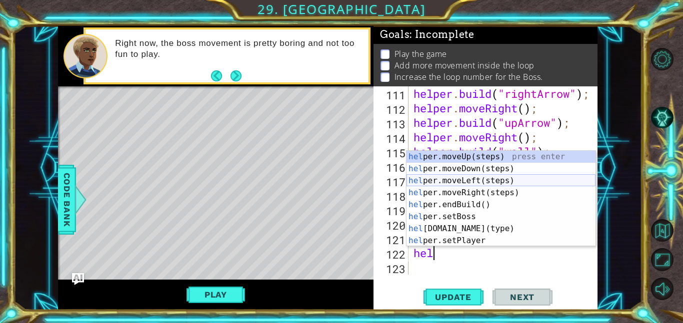
click at [473, 180] on div "hel per.moveUp(steps) press enter hel per.moveDown(steps) press enter hel per.m…" at bounding box center [500, 211] width 189 height 120
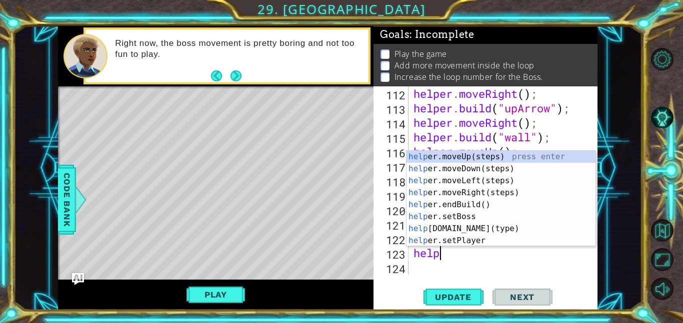
scroll to position [0, 0]
click at [498, 227] on div "help er.moveUp(steps) press enter help er.moveDown(steps) press enter help er.m…" at bounding box center [500, 211] width 189 height 120
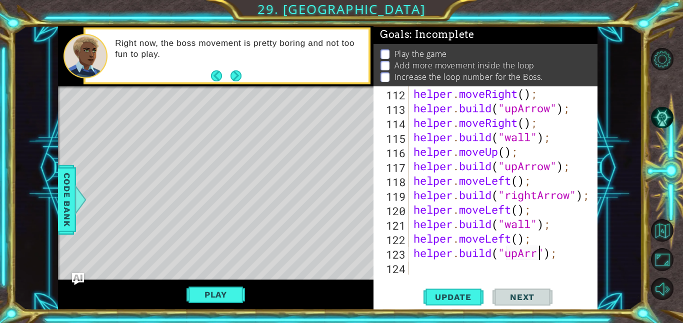
scroll to position [0, 6]
type textarea "[DOMAIN_NAME]("upArrow");"
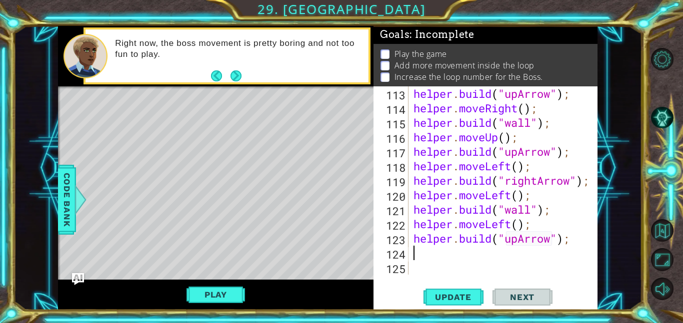
scroll to position [1667, 0]
click at [464, 296] on span "Update" at bounding box center [453, 297] width 56 height 10
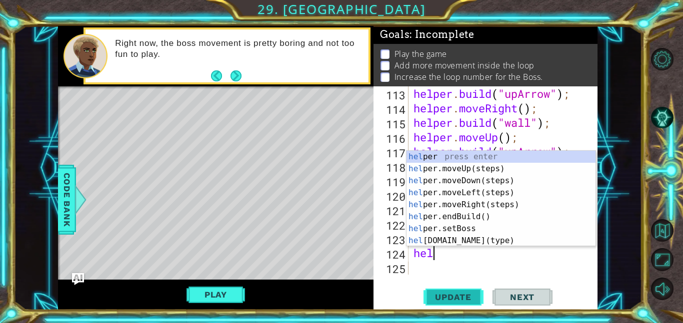
type textarea "help"
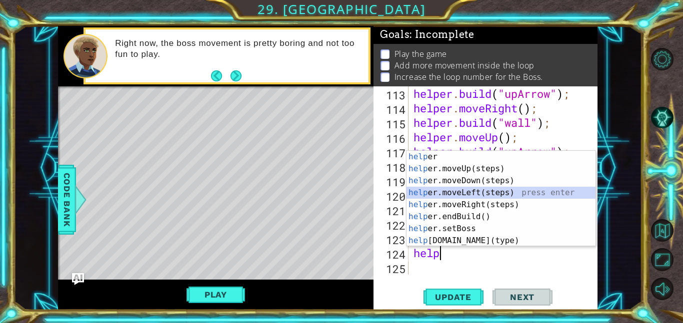
click at [484, 196] on div "help er press enter help er.moveUp(steps) press enter help er.moveDown(steps) p…" at bounding box center [500, 211] width 189 height 120
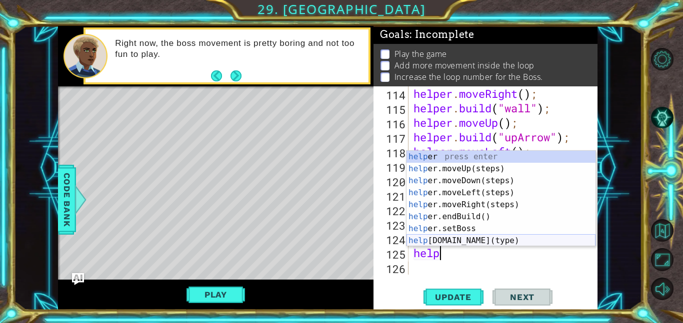
click at [478, 241] on div "help er press enter help er.moveUp(steps) press enter help er.moveDown(steps) p…" at bounding box center [500, 211] width 189 height 120
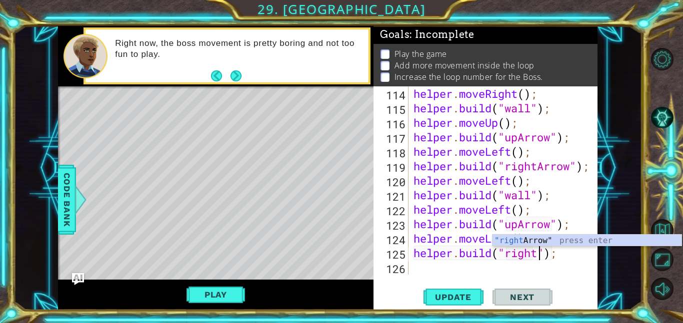
scroll to position [0, 5]
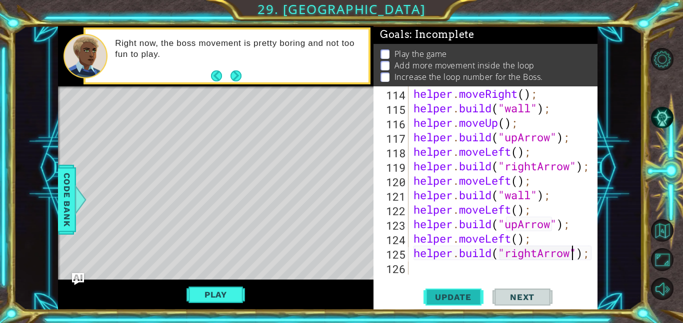
click at [457, 294] on span "Update" at bounding box center [453, 297] width 56 height 10
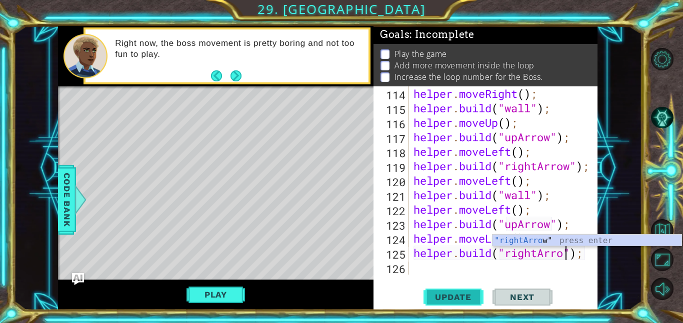
type textarea "[DOMAIN_NAME]("rightArrow");"
click at [416, 272] on div "helper . moveRight ( ) ; helper . build ( "wall" ) ; helper . moveUp ( ) ; help…" at bounding box center [505, 194] width 189 height 217
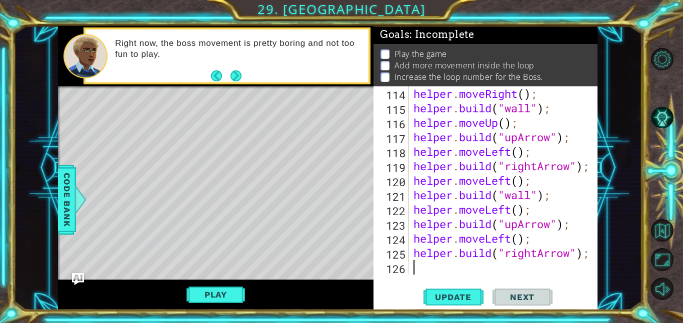
scroll to position [1696, 0]
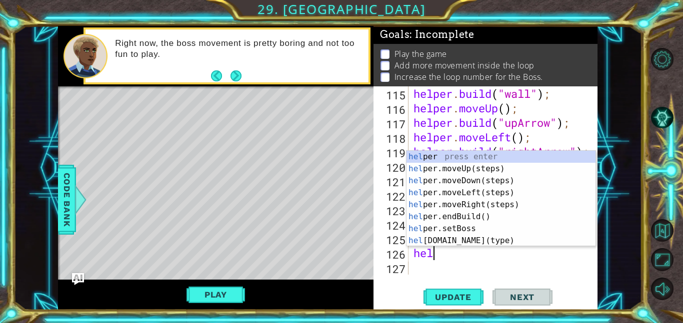
type textarea "help"
click at [505, 180] on div "help er press enter help er.moveUp(steps) press enter help er.moveDown(steps) p…" at bounding box center [500, 211] width 189 height 120
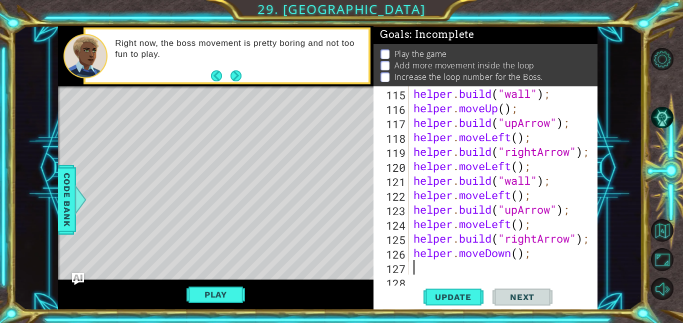
scroll to position [1711, 0]
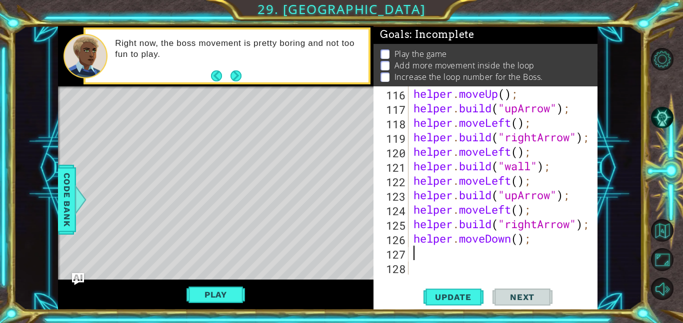
click at [520, 240] on div "helper . moveUp ( ) ; helper . build ( "upArrow" ) ; helper . moveLeft ( ) ; he…" at bounding box center [505, 194] width 189 height 217
click at [471, 301] on span "Update" at bounding box center [453, 297] width 56 height 10
type textarea "helper.moveDown(4);"
click at [465, 305] on button "Update" at bounding box center [453, 297] width 60 height 22
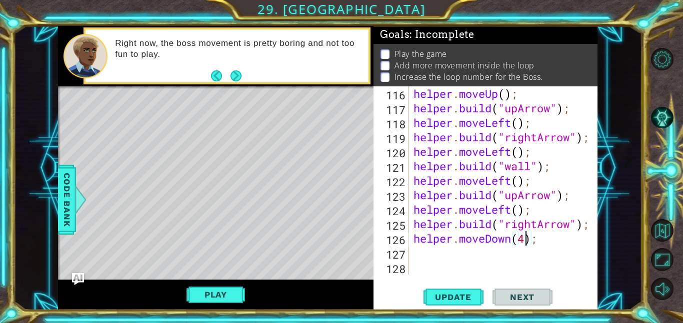
click at [413, 259] on div "helper . moveUp ( ) ; helper . build ( "upArrow" ) ; helper . moveLeft ( ) ; he…" at bounding box center [505, 194] width 189 height 217
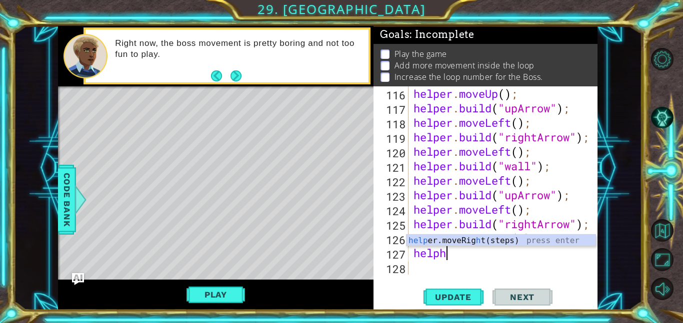
scroll to position [0, 0]
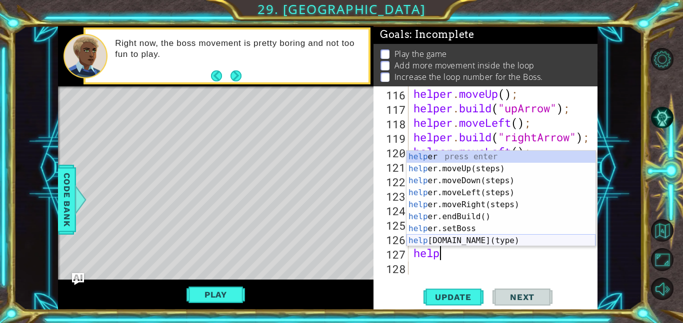
click at [463, 244] on div "help er press enter help er.moveUp(steps) press enter help er.moveDown(steps) p…" at bounding box center [500, 211] width 189 height 120
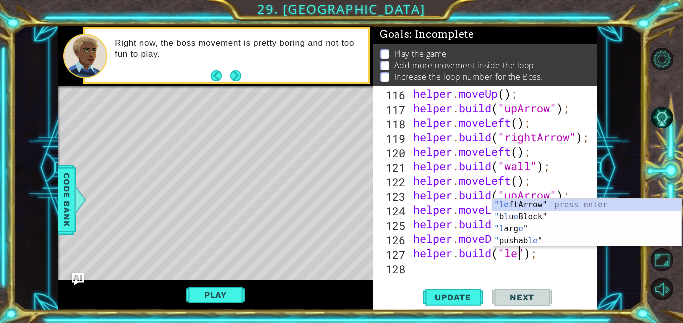
scroll to position [0, 5]
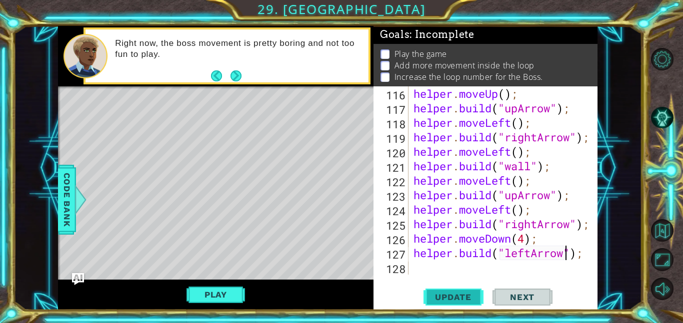
click at [457, 292] on span "Update" at bounding box center [453, 297] width 56 height 10
type textarea "[DOMAIN_NAME]("leftArrow");"
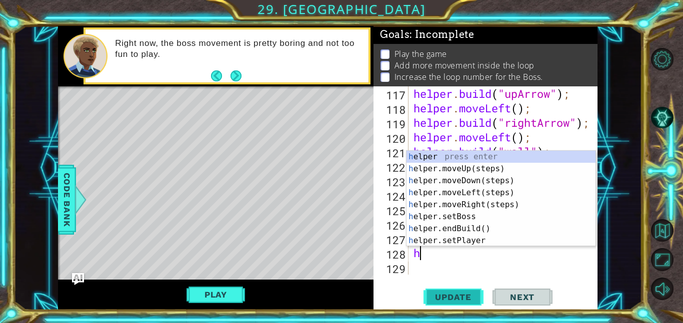
type textarea "he"
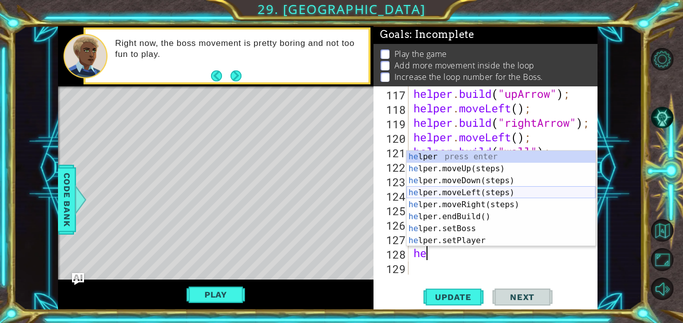
click at [470, 189] on div "he lper press enter he lper.moveUp(steps) press enter he lper.moveDown(steps) p…" at bounding box center [500, 211] width 189 height 120
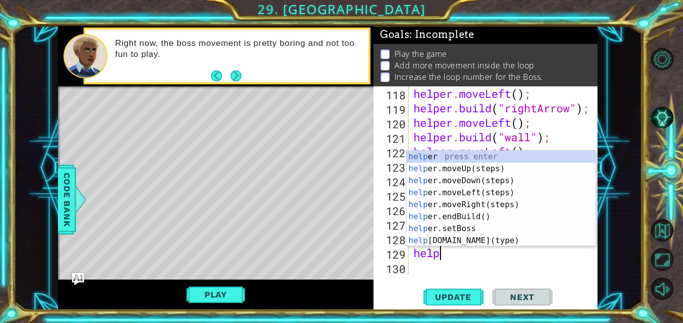
scroll to position [0, 0]
click at [472, 244] on div "help er press enter help er.moveUp(steps) press enter help er.moveDown(steps) p…" at bounding box center [500, 211] width 189 height 120
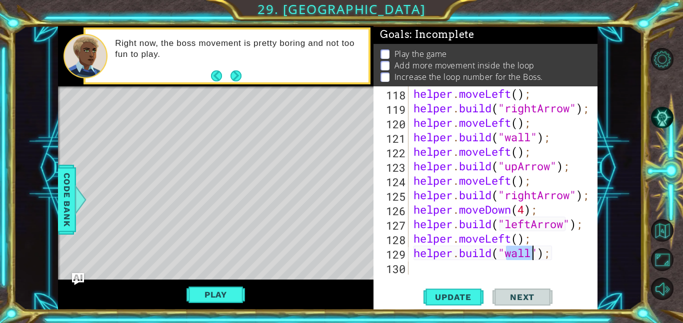
click at [472, 244] on div "helper . moveLeft ( ) ; helper . build ( "rightArrow" ) ; helper . moveLeft ( )…" at bounding box center [505, 194] width 189 height 217
click at [488, 238] on div "helper . moveLeft ( ) ; helper . build ( "rightArrow" ) ; helper . moveLeft ( )…" at bounding box center [505, 194] width 189 height 217
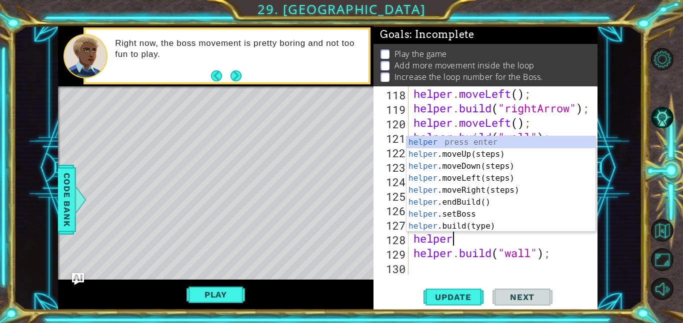
scroll to position [0, 0]
type textarea "h"
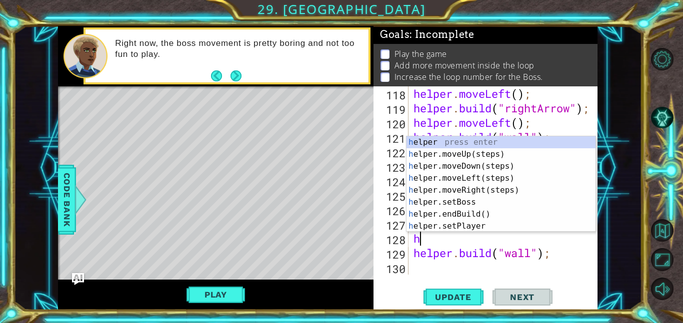
scroll to position [0, 0]
type textarea "help"
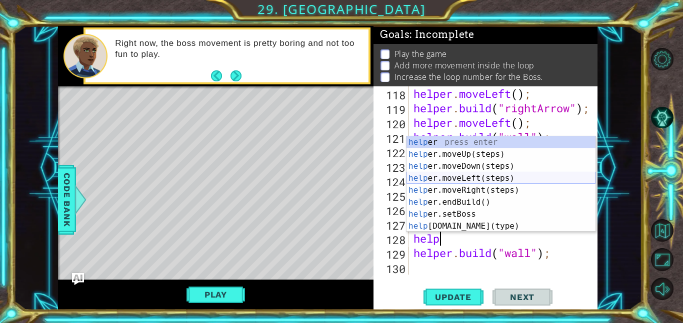
click at [492, 183] on div "help er press enter help er.moveUp(steps) press enter help er.moveDown(steps) p…" at bounding box center [500, 196] width 189 height 120
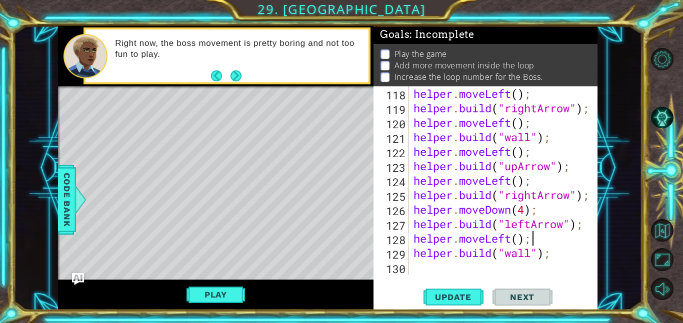
click at [531, 258] on div "helper . moveLeft ( ) ; helper . build ( "rightArrow" ) ; helper . moveLeft ( )…" at bounding box center [505, 194] width 189 height 217
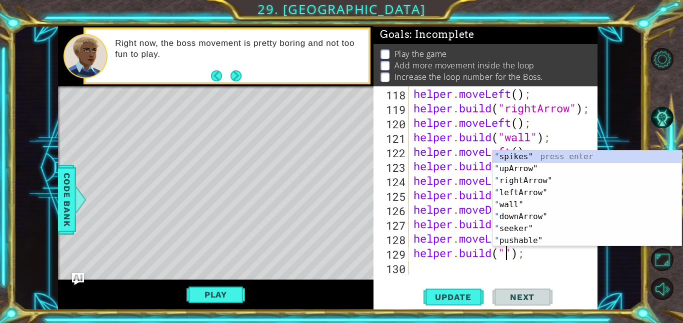
scroll to position [0, 4]
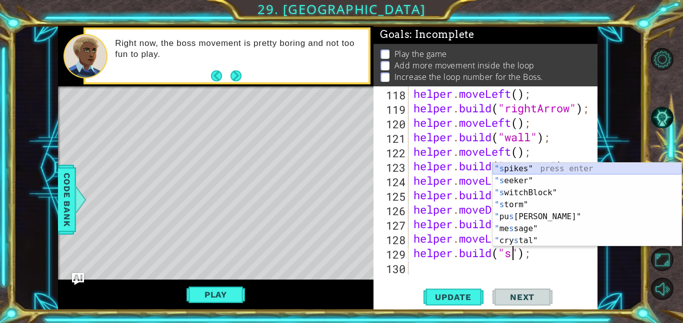
click at [511, 170] on div ""s pikes" press enter "s eeker" press enter "s witchBlock" press enter "s torm"…" at bounding box center [586, 217] width 189 height 108
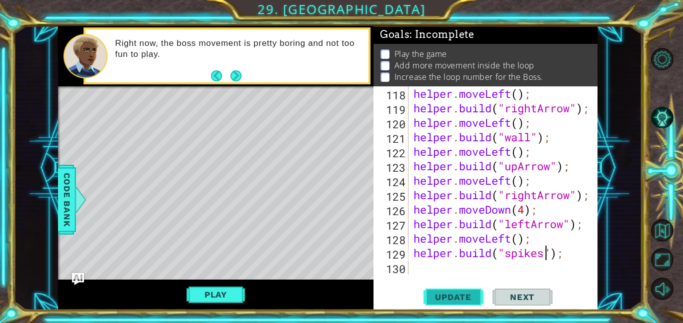
type textarea "[DOMAIN_NAME]("spikes");"
click at [468, 298] on span "Update" at bounding box center [453, 297] width 56 height 10
click at [443, 276] on div "[DOMAIN_NAME]("spikes"); 118 119 120 121 122 123 124 125 126 127 128 129 130 he…" at bounding box center [485, 198] width 224 height 224
click at [434, 270] on div "helper . moveLeft ( ) ; helper . build ( "rightArrow" ) ; helper . moveLeft ( )…" at bounding box center [505, 194] width 189 height 217
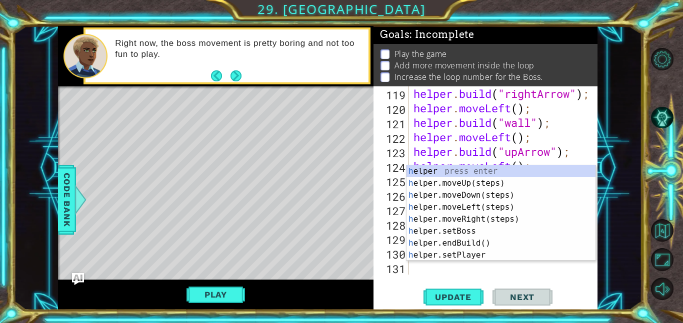
scroll to position [1754, 0]
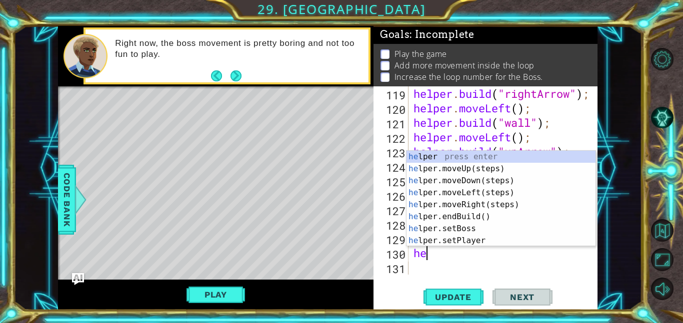
type textarea "help"
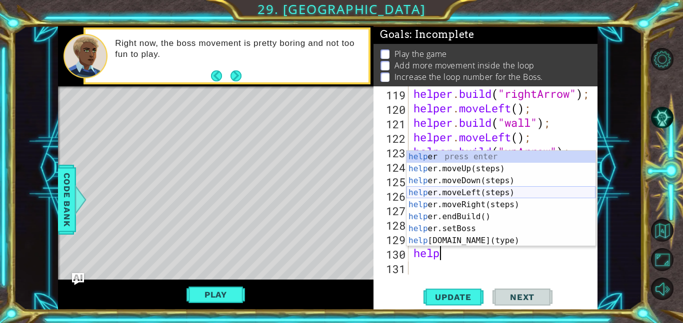
click at [471, 191] on div "help er press enter help er.moveUp(steps) press enter help er.moveDown(steps) p…" at bounding box center [500, 211] width 189 height 120
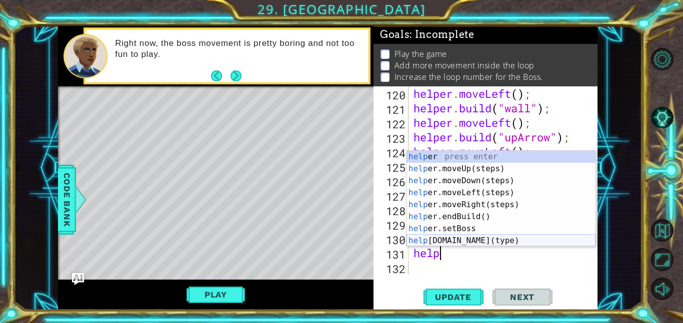
click at [479, 241] on div "help er press enter help er.moveUp(steps) press enter help er.moveDown(steps) p…" at bounding box center [500, 211] width 189 height 120
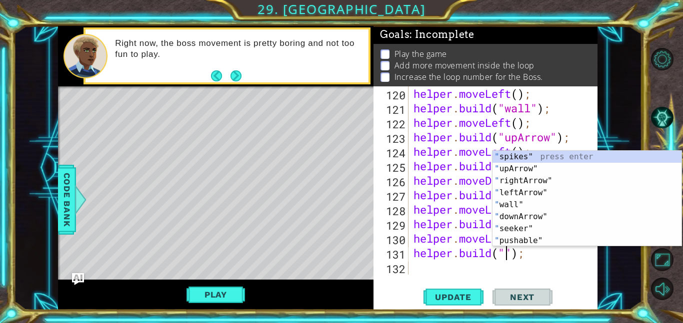
scroll to position [0, 4]
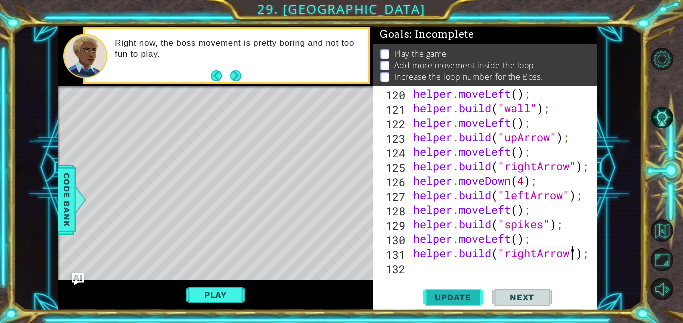
click at [460, 298] on span "Update" at bounding box center [453, 297] width 56 height 10
type textarea "[DOMAIN_NAME]("rightArrow");"
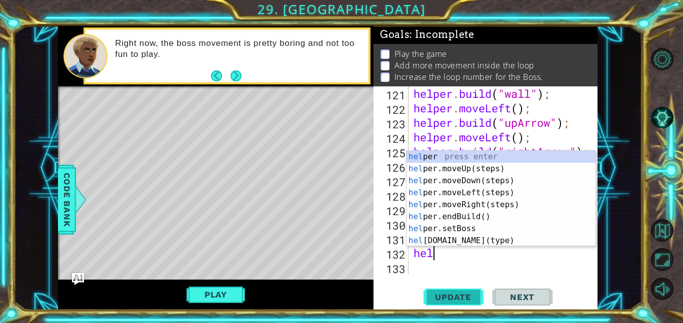
scroll to position [0, 0]
click at [543, 275] on div "help 121 122 123 124 125 126 127 128 129 130 131 132 133 helper . build ( "wall…" at bounding box center [485, 198] width 224 height 224
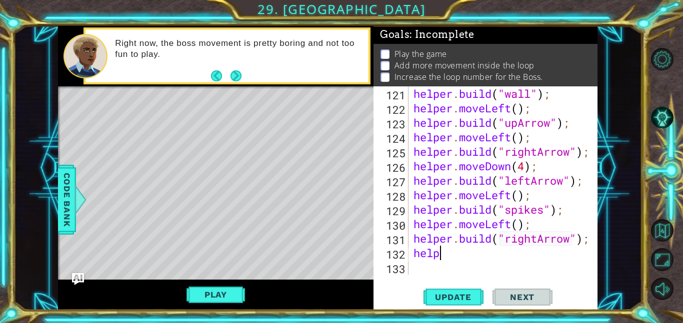
type textarea "hel"
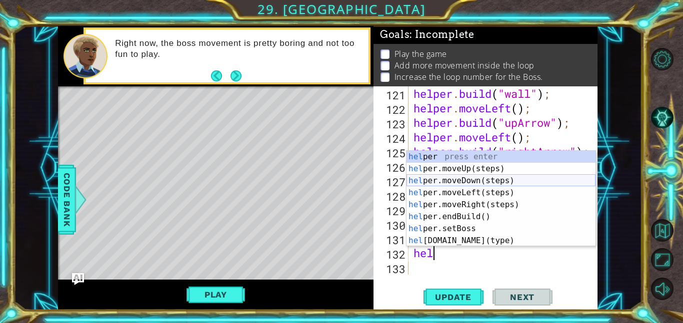
click at [481, 180] on div "hel per press enter hel per.moveUp(steps) press enter hel per.moveDown(steps) p…" at bounding box center [500, 211] width 189 height 120
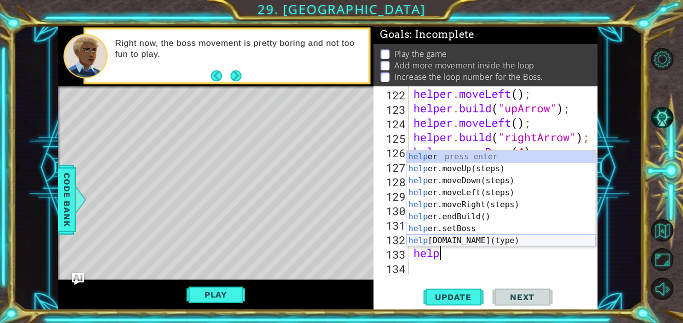
click at [488, 242] on div "help er press enter help er.moveUp(steps) press enter help er.moveDown(steps) p…" at bounding box center [500, 211] width 189 height 120
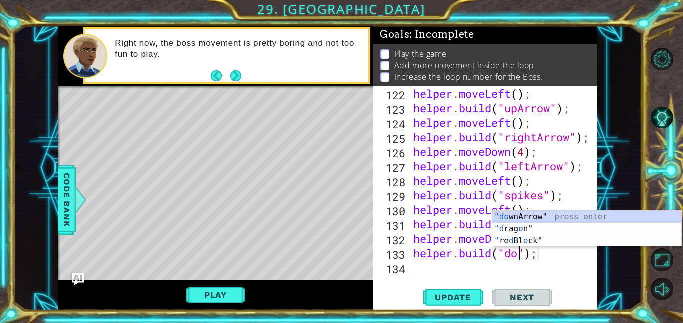
scroll to position [0, 5]
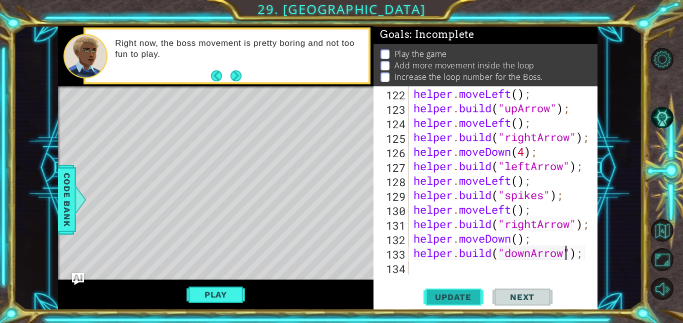
click at [460, 299] on span "Update" at bounding box center [453, 297] width 56 height 10
type textarea "[DOMAIN_NAME]("downArrow");"
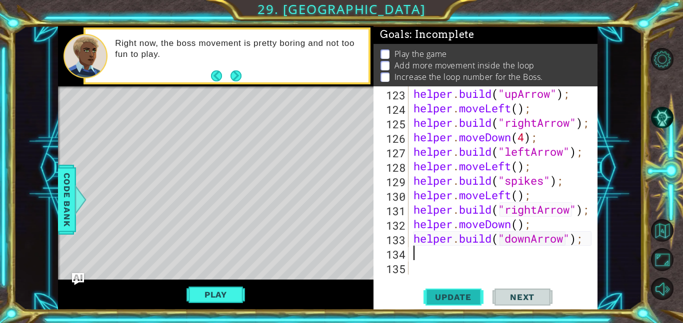
scroll to position [1812, 0]
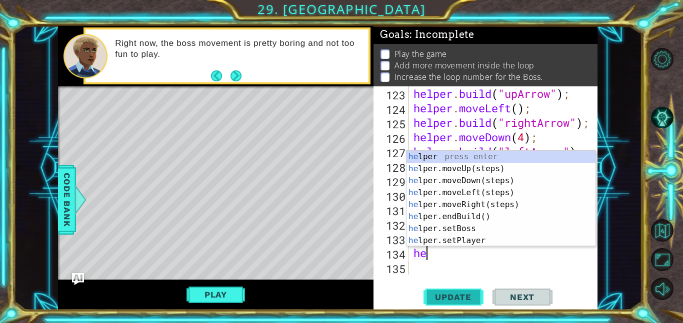
type textarea "help"
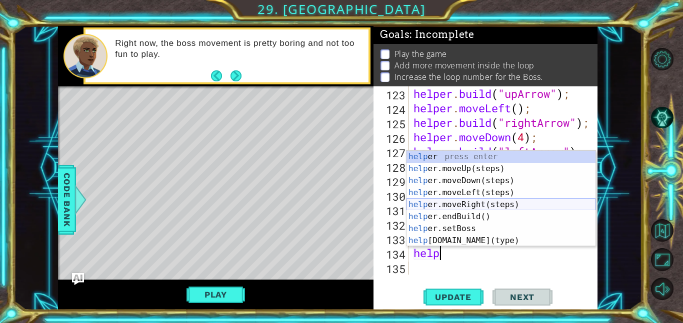
click at [478, 210] on div "help er press enter help er.moveUp(steps) press enter help er.moveDown(steps) p…" at bounding box center [500, 211] width 189 height 120
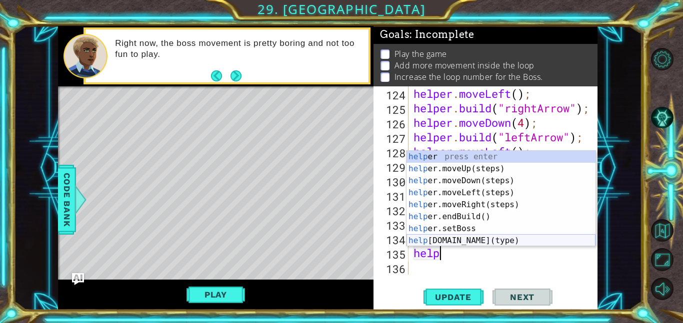
click at [460, 240] on div "help er press enter help er.moveUp(steps) press enter help er.moveDown(steps) p…" at bounding box center [500, 211] width 189 height 120
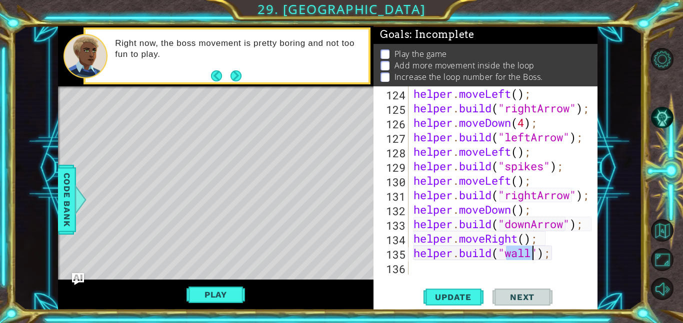
click at [548, 253] on div "helper . moveLeft ( ) ; helper . build ( "rightArrow" ) ; helper . moveDown ( 4…" at bounding box center [505, 194] width 189 height 217
click at [551, 256] on div "helper . moveLeft ( ) ; helper . build ( "rightArrow" ) ; helper . moveDown ( 4…" at bounding box center [505, 194] width 189 height 217
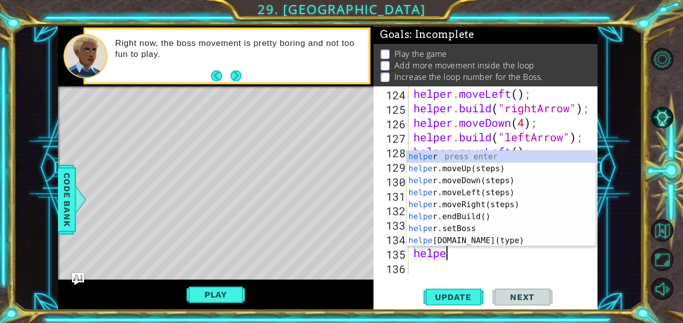
type textarea "help"
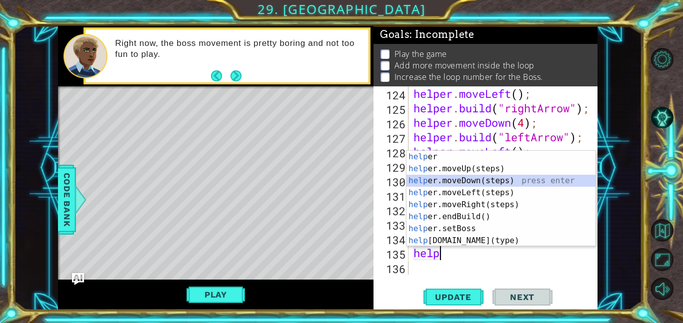
click at [518, 179] on div "help er press enter help er.moveUp(steps) press enter help er.moveDown(steps) p…" at bounding box center [500, 211] width 189 height 120
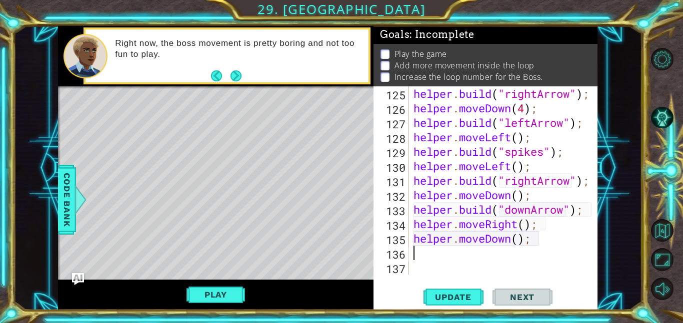
click at [447, 259] on div "helper . build ( "rightArrow" ) ; helper . moveDown ( 4 ) ; helper . build ( "l…" at bounding box center [505, 194] width 189 height 217
drag, startPoint x: 541, startPoint y: 225, endPoint x: 411, endPoint y: 225, distance: 129.5
click at [411, 225] on div "helper . build ( "rightArrow" ) ; helper . moveDown ( 4 ) ; helper . build ( "l…" at bounding box center [505, 194] width 189 height 217
type textarea "helper.moveRight();"
click at [453, 256] on div "helper . build ( "rightArrow" ) ; helper . moveDown ( 4 ) ; helper . build ( "l…" at bounding box center [505, 194] width 189 height 217
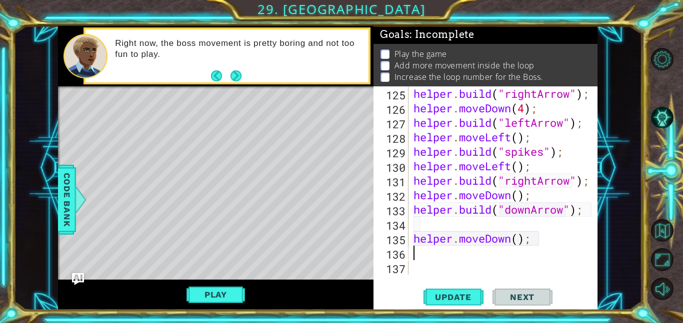
type textarea "j"
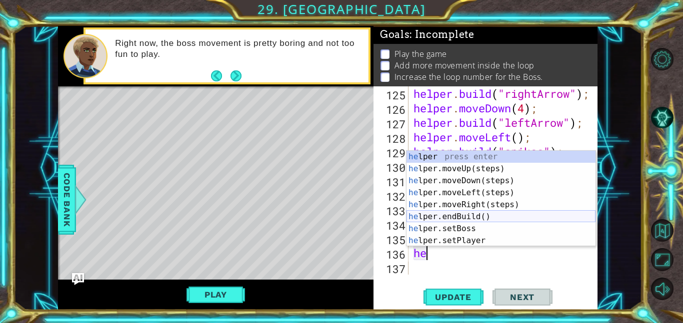
scroll to position [0, 0]
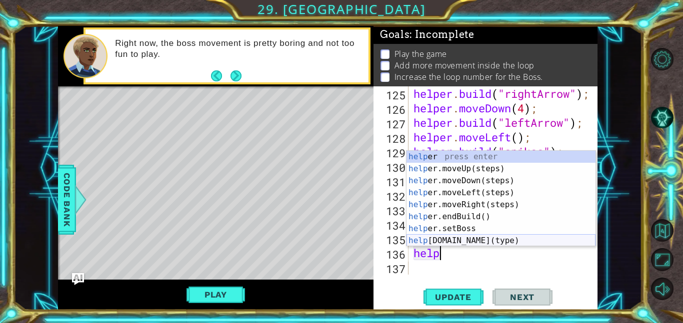
click at [496, 242] on div "help er press enter help er.moveUp(steps) press enter help er.moveDown(steps) p…" at bounding box center [500, 211] width 189 height 120
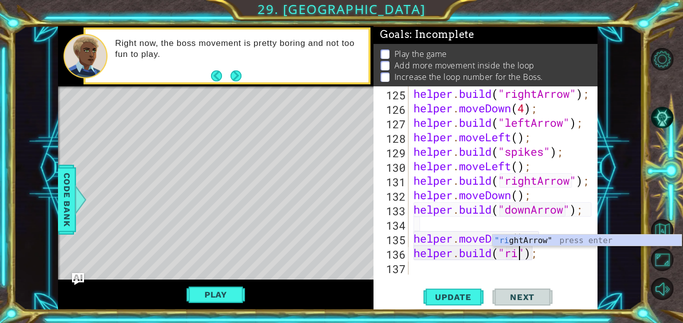
scroll to position [0, 4]
click at [529, 242] on div ""ri ghtArrow" press enter" at bounding box center [586, 253] width 189 height 36
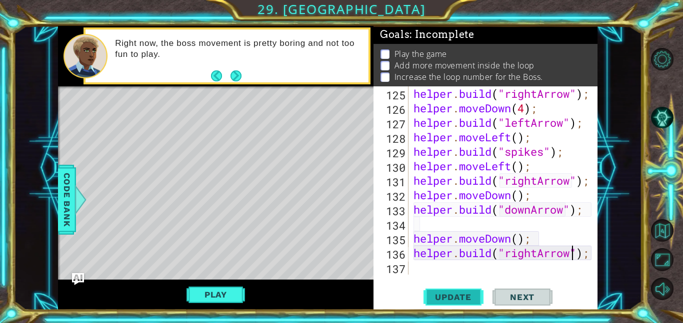
type textarea "[DOMAIN_NAME]("rightArrow");"
click at [439, 294] on span "Update" at bounding box center [453, 297] width 56 height 10
click at [429, 227] on div "helper . build ( "rightArrow" ) ; helper . moveDown ( 4 ) ; helper . build ( "l…" at bounding box center [505, 194] width 189 height 217
type textarea "[DOMAIN_NAME]("downArrow");"
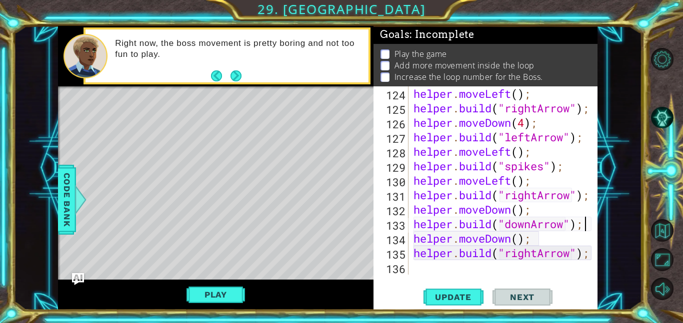
scroll to position [1827, 0]
click at [429, 270] on div "helper . moveLeft ( ) ; helper . build ( "rightArrow" ) ; helper . moveDown ( 4…" at bounding box center [505, 194] width 189 height 217
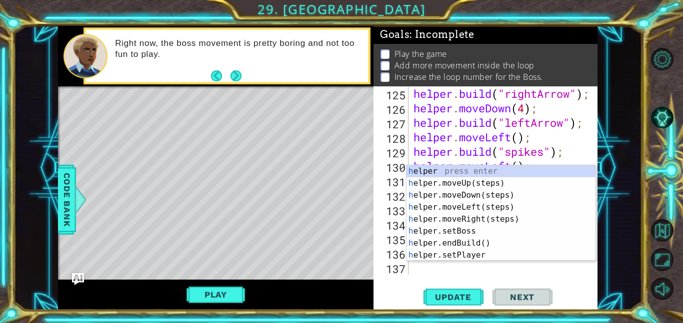
scroll to position [1841, 0]
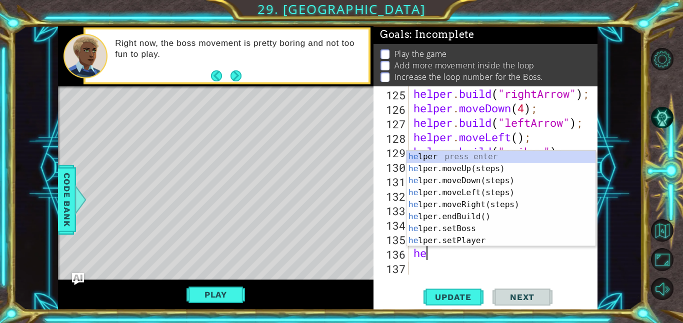
type textarea "help"
click at [489, 169] on div "help er press enter help er.moveUp(steps) press enter help er.moveDown(steps) p…" at bounding box center [500, 211] width 189 height 120
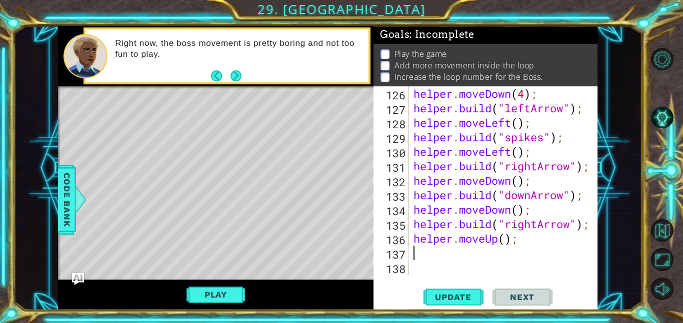
scroll to position [1856, 0]
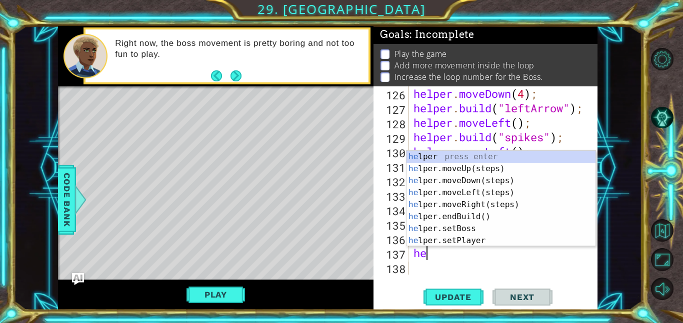
type textarea "help"
click at [494, 206] on div "help er press enter help er.moveUp(steps) press enter help er.moveDown(steps) p…" at bounding box center [500, 211] width 189 height 120
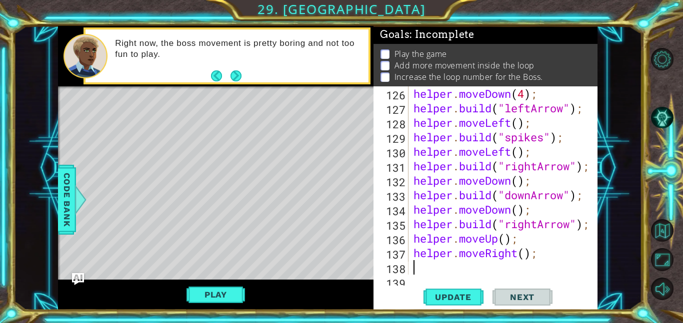
scroll to position [1870, 0]
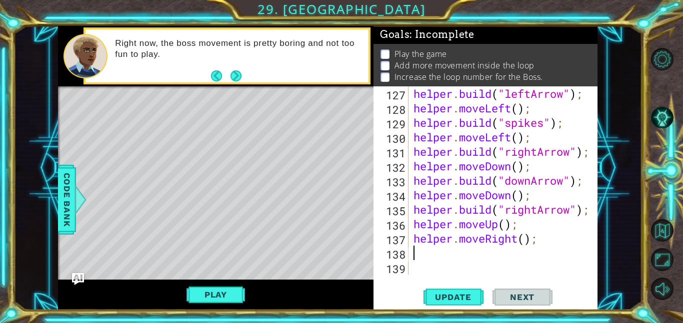
click at [475, 259] on div "helper . build ( "leftArrow" ) ; helper . moveLeft ( ) ; helper . build ( "spik…" at bounding box center [505, 194] width 189 height 217
type textarea "j"
type textarea "g"
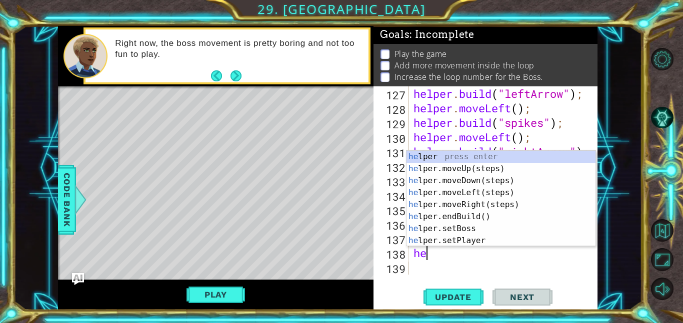
scroll to position [0, 0]
type textarea "h"
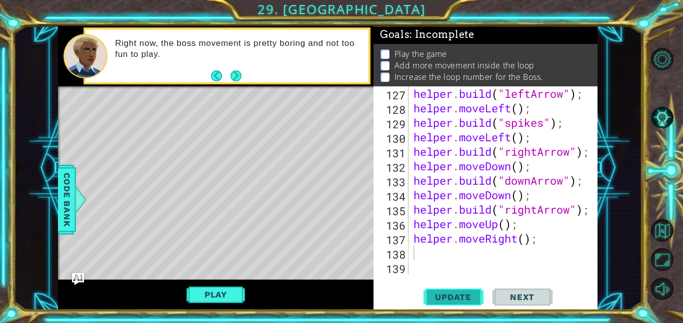
click at [468, 293] on span "Update" at bounding box center [453, 297] width 56 height 10
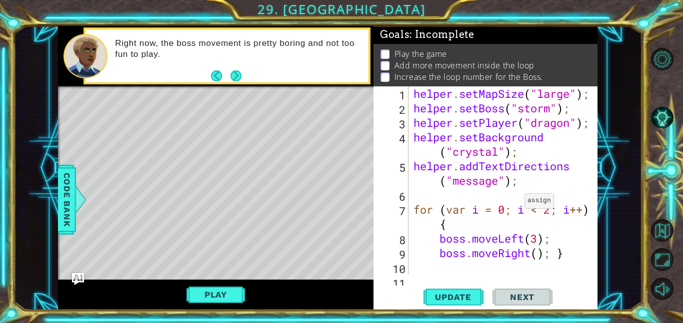
scroll to position [0, 0]
click at [522, 203] on div "helper . setMapSize ( "large" ) ; helper . setBoss ( "storm" ) ; helper . setPl…" at bounding box center [505, 194] width 189 height 217
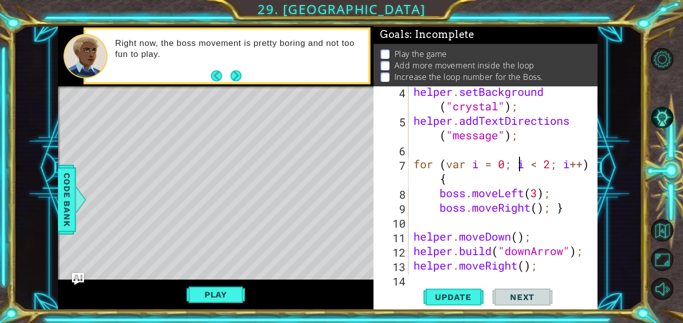
scroll to position [46, 0]
click at [478, 134] on div "helper . setBackground ( "crystal" ) ; helper . addTextDirections ( "message" )…" at bounding box center [505, 200] width 189 height 232
click at [551, 163] on div "helper . setBackground ( "crystal" ) ; helper . addTextDirections ( "message" )…" at bounding box center [505, 200] width 189 height 232
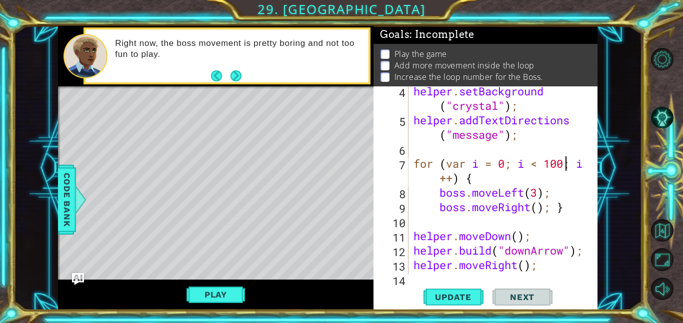
click at [553, 213] on div "helper . setBackground ( "crystal" ) ; helper . addTextDirections ( "message" )…" at bounding box center [505, 200] width 189 height 232
type textarea "}"
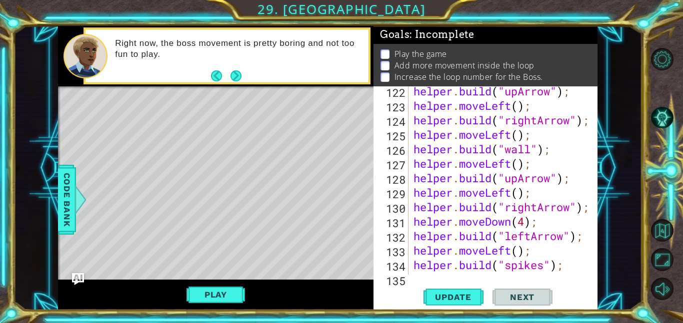
scroll to position [1943, 0]
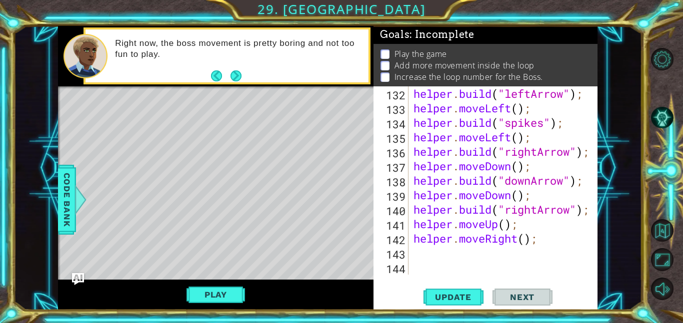
click at [431, 251] on div "helper . build ( "leftArrow" ) ; helper . moveLeft ( ) ; helper . build ( "spik…" at bounding box center [505, 194] width 189 height 217
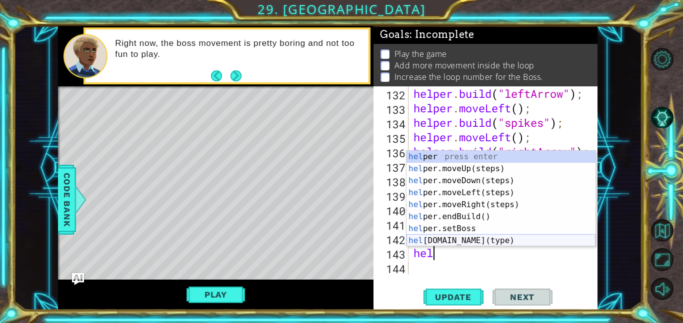
click at [476, 240] on div "hel per press enter hel per.moveUp(steps) press enter hel per.moveDown(steps) p…" at bounding box center [500, 211] width 189 height 120
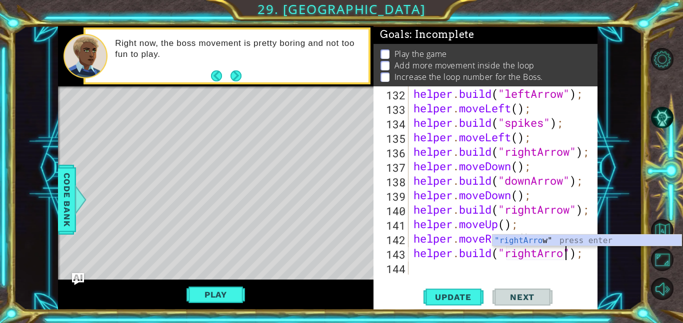
scroll to position [0, 7]
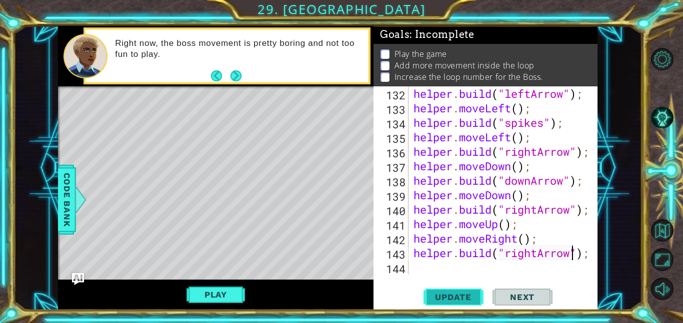
type textarea "[DOMAIN_NAME]("rightArrow");"
click at [465, 292] on span "Update" at bounding box center [453, 297] width 56 height 10
click at [428, 267] on div "helper . build ( "leftArrow" ) ; helper . moveLeft ( ) ; helper . build ( "spik…" at bounding box center [505, 194] width 189 height 217
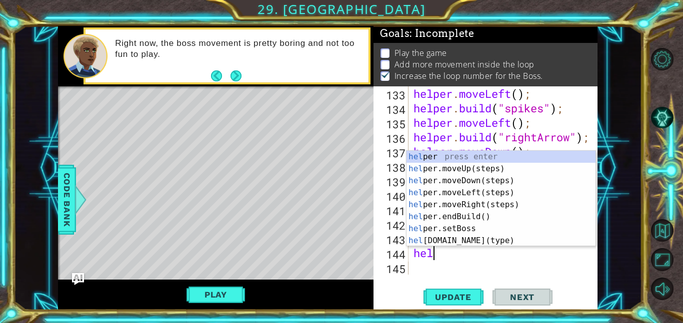
scroll to position [1957, 0]
type textarea "helpe"
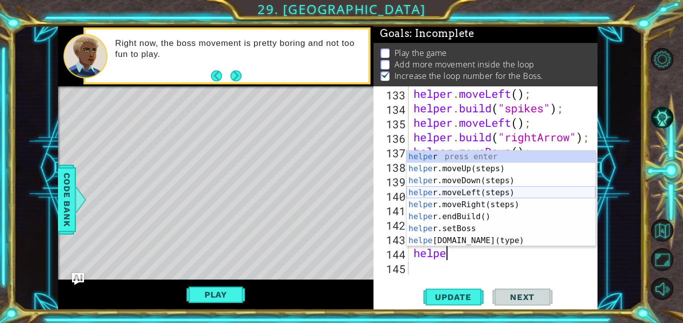
click at [498, 200] on div "helpe r press enter helpe [PERSON_NAME]moveUp(steps) press enter helpe r.moveDo…" at bounding box center [500, 211] width 189 height 120
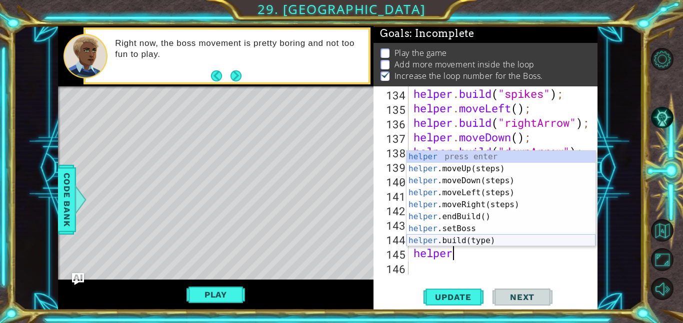
click at [481, 241] on div "helper press enter helper .moveUp(steps) press enter helper .moveDown(steps) pr…" at bounding box center [500, 211] width 189 height 120
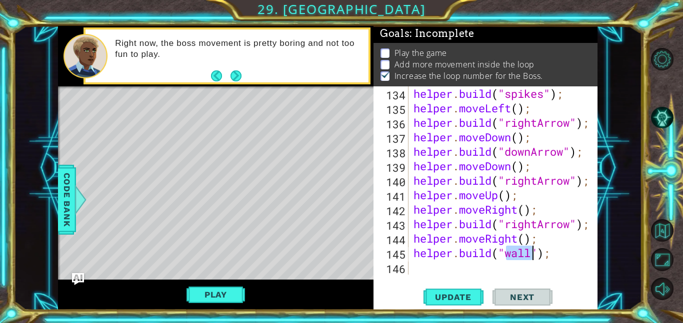
scroll to position [0, 4]
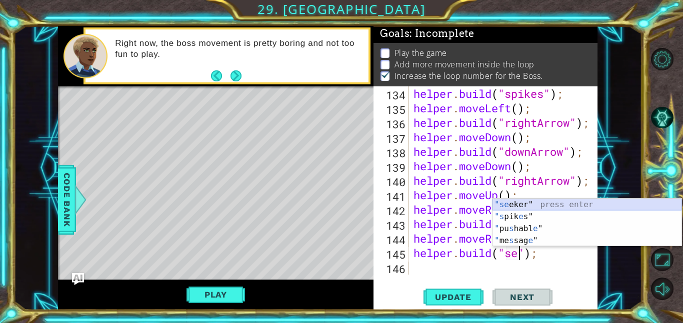
click at [531, 201] on div ""[PERSON_NAME]" press enter "s pik e s" press enter " pu s habl e " press enter…" at bounding box center [586, 235] width 189 height 72
type textarea "[DOMAIN_NAME]("seeker");"
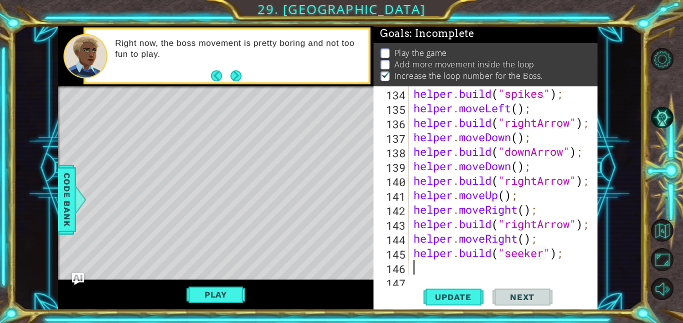
scroll to position [1986, 0]
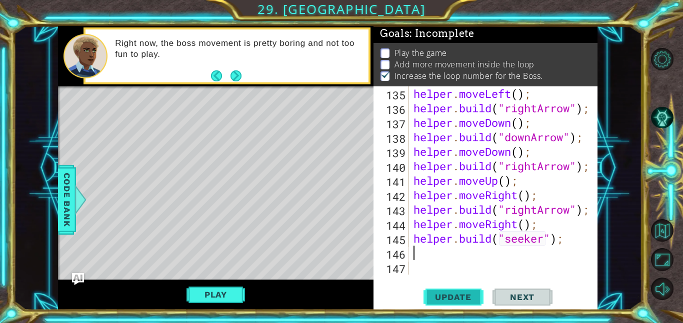
click at [461, 300] on span "Update" at bounding box center [453, 297] width 56 height 10
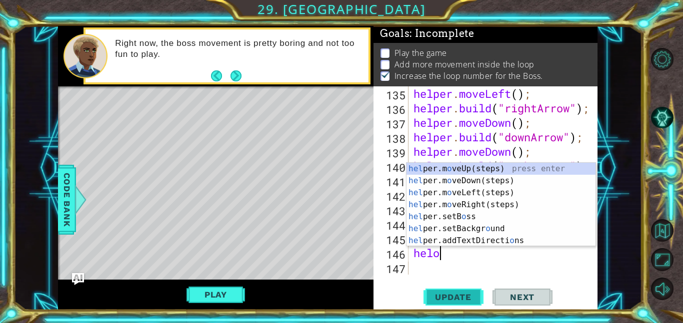
scroll to position [0, 0]
type textarea "hel"
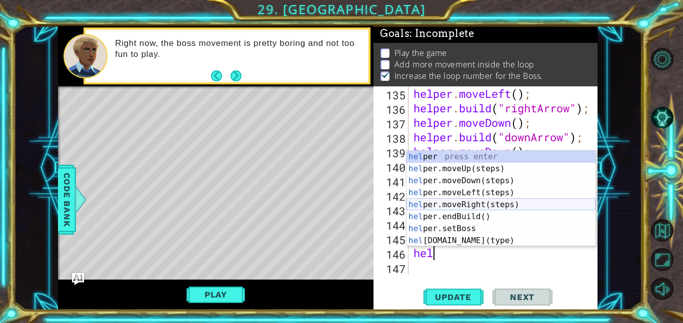
click at [508, 205] on div "hel per press enter hel per.moveUp(steps) press enter hel per.moveDown(steps) p…" at bounding box center [500, 211] width 189 height 120
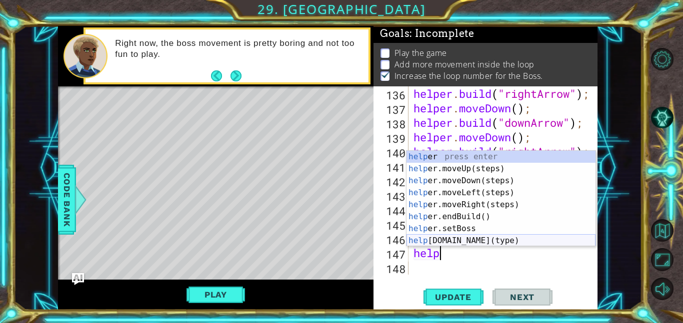
click at [504, 237] on div "help er press enter help er.moveUp(steps) press enter help er.moveDown(steps) p…" at bounding box center [500, 211] width 189 height 120
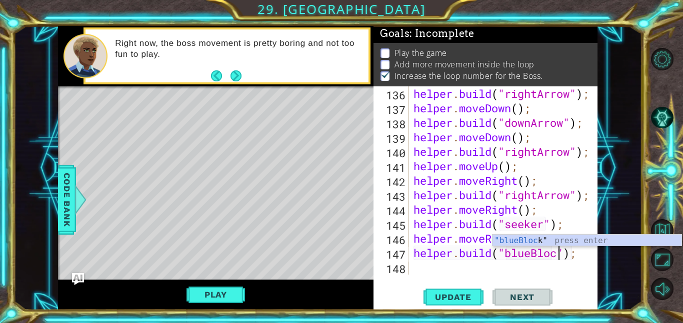
scroll to position [0, 6]
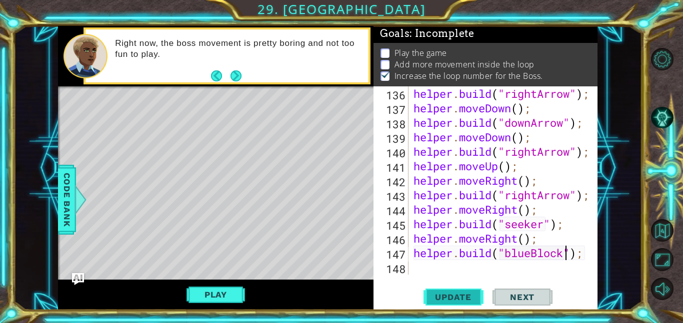
click at [430, 295] on span "Update" at bounding box center [453, 297] width 56 height 10
click at [438, 298] on span "Update" at bounding box center [453, 297] width 56 height 10
type textarea "[DOMAIN_NAME]("blueBlock");"
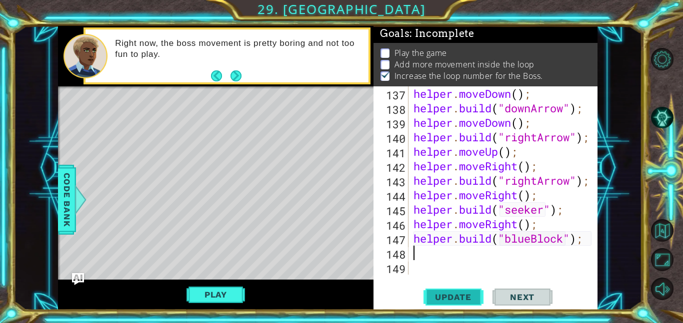
scroll to position [2015, 0]
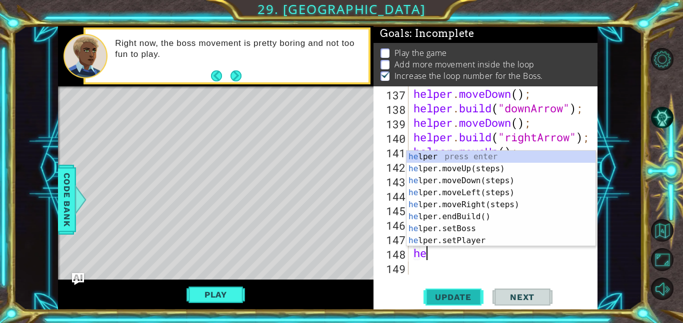
type textarea "hel"
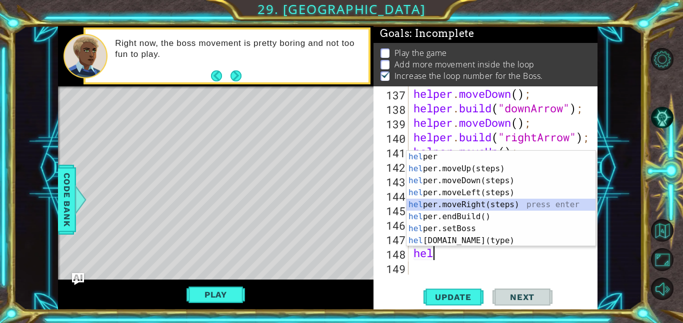
click at [466, 205] on div "hel per press enter hel per.moveUp(steps) press enter hel per.moveDown(steps) p…" at bounding box center [500, 211] width 189 height 120
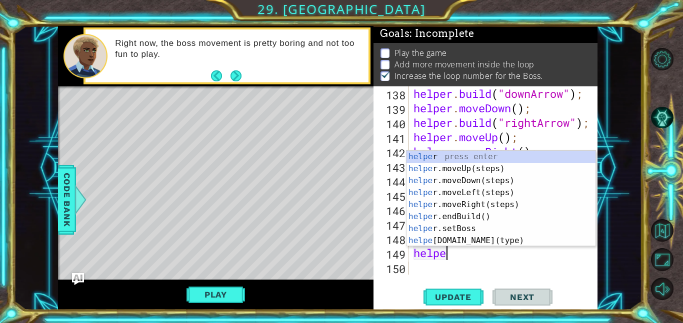
scroll to position [0, 1]
click at [472, 244] on div "helpe r press enter helpe [PERSON_NAME]moveUp(steps) press enter helpe r.moveDo…" at bounding box center [500, 211] width 189 height 120
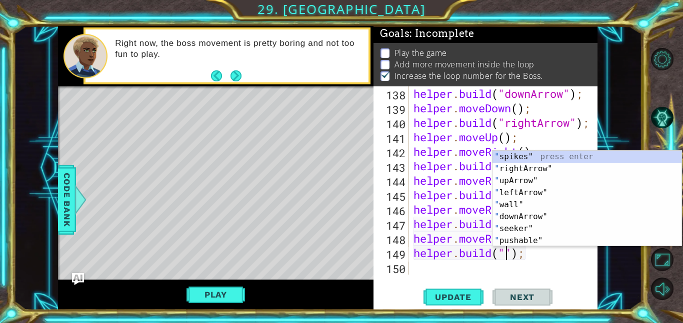
scroll to position [0, 4]
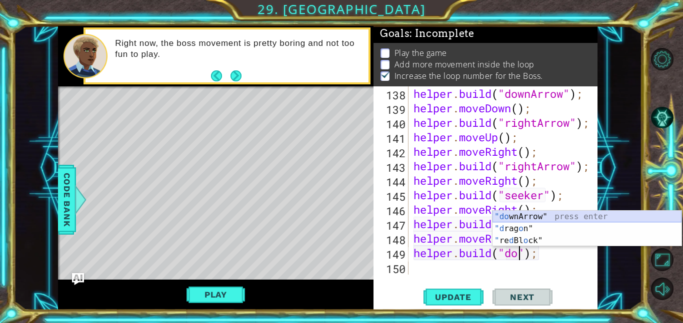
click at [523, 219] on div ""do wnArrow" press enter "d rag o n" press enter " re d Bl o ck" press enter" at bounding box center [586, 241] width 189 height 60
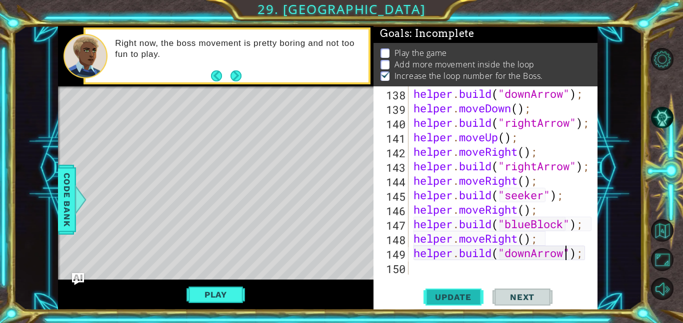
click at [456, 295] on span "Update" at bounding box center [453, 297] width 56 height 10
type textarea "[DOMAIN_NAME]("downArrow");"
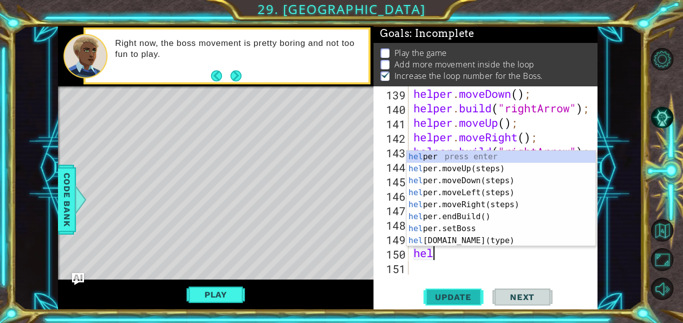
type textarea "help"
click at [491, 202] on div "help er press enter help er.moveUp(steps) press enter help er.moveDown(steps) p…" at bounding box center [500, 211] width 189 height 120
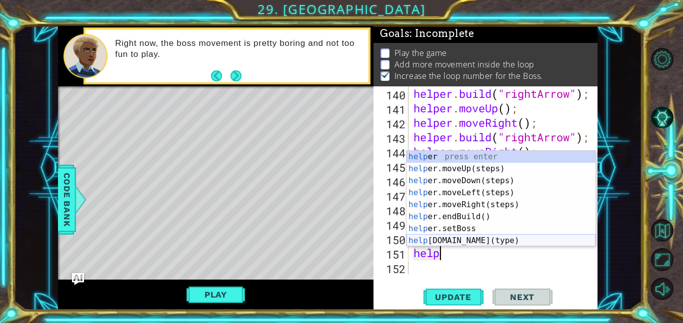
click at [496, 238] on div "help er press enter help er.moveUp(steps) press enter help er.moveDown(steps) p…" at bounding box center [500, 211] width 189 height 120
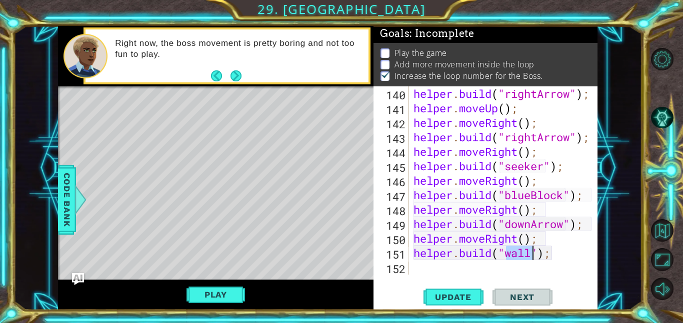
scroll to position [0, 4]
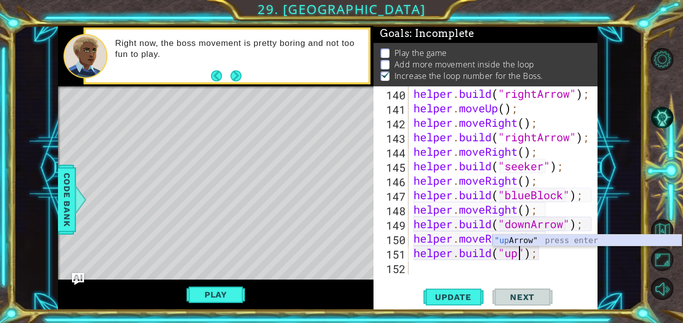
click at [520, 239] on div ""up Arrow" press enter" at bounding box center [586, 253] width 189 height 36
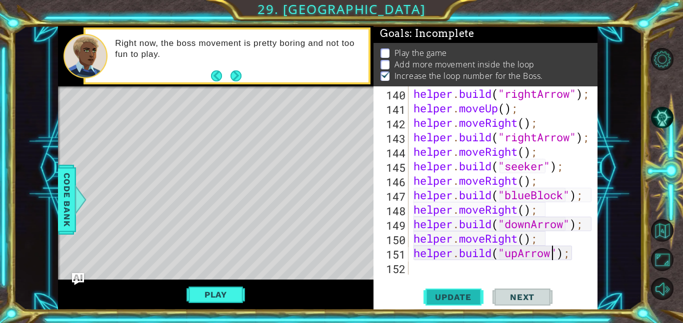
click at [450, 299] on span "Update" at bounding box center [453, 297] width 56 height 10
type textarea "[DOMAIN_NAME]("upArrow");"
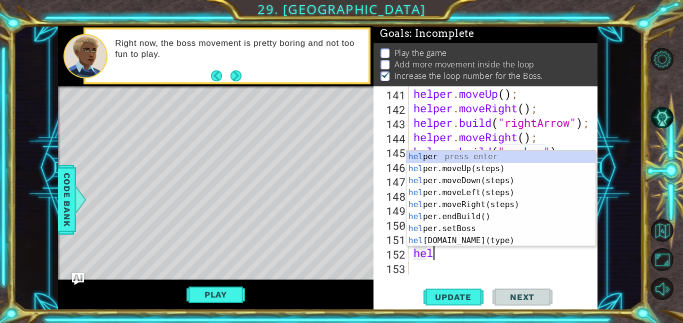
type textarea "help"
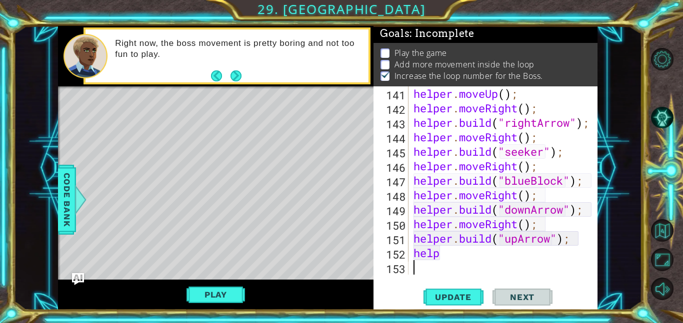
click at [490, 270] on div "helper . moveUp ( ) ; helper . moveRight ( ) ; helper . build ( "rightArrow" ) …" at bounding box center [505, 194] width 189 height 217
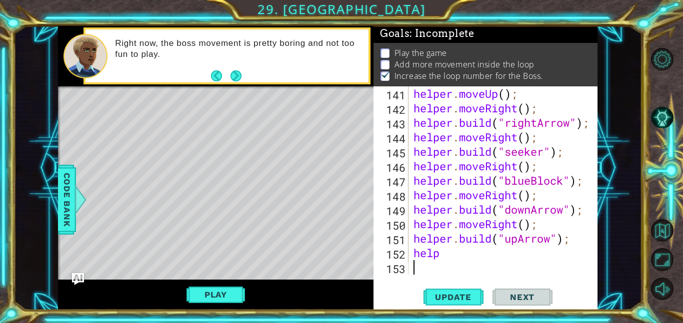
click at [480, 262] on div "helper . moveUp ( ) ; helper . moveRight ( ) ; helper . build ( "rightArrow" ) …" at bounding box center [505, 194] width 189 height 217
click at [464, 255] on div "helper . moveUp ( ) ; helper . moveRight ( ) ; helper . build ( "rightArrow" ) …" at bounding box center [505, 194] width 189 height 217
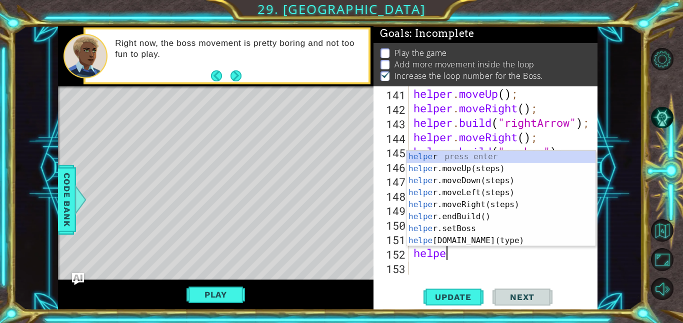
scroll to position [0, 1]
type textarea "helper"
click at [493, 204] on div "helper press enter helper .moveUp(steps) press enter helper .moveDown(steps) pr…" at bounding box center [500, 211] width 189 height 120
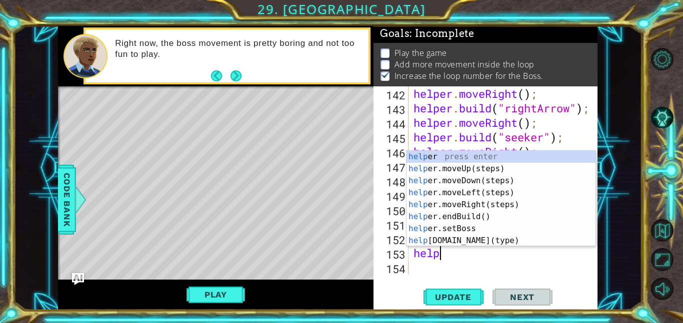
scroll to position [0, 0]
click at [494, 243] on div "help er press enter help er.moveUp(steps) press enter help er.moveDown(steps) p…" at bounding box center [500, 211] width 189 height 120
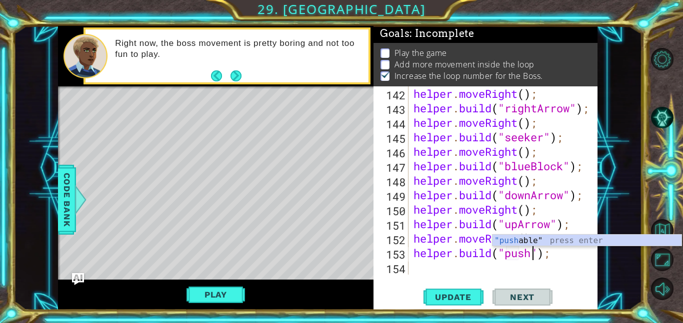
scroll to position [0, 5]
click at [517, 243] on div ""pusha ble" press enter" at bounding box center [586, 253] width 189 height 36
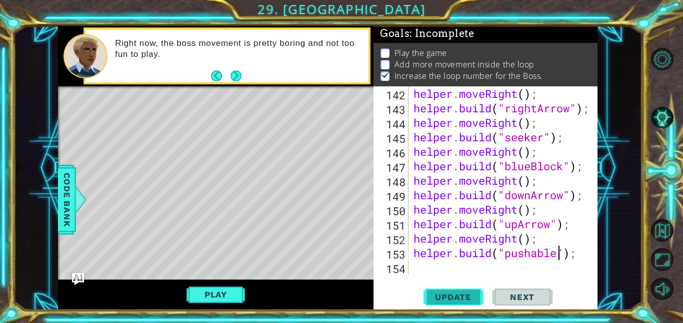
type textarea "[DOMAIN_NAME]("pushable");"
click at [472, 295] on span "Update" at bounding box center [453, 297] width 56 height 10
click at [442, 265] on div "helper . moveRight ( ) ; helper . build ( "rightArrow" ) ; helper . moveRight (…" at bounding box center [505, 194] width 189 height 217
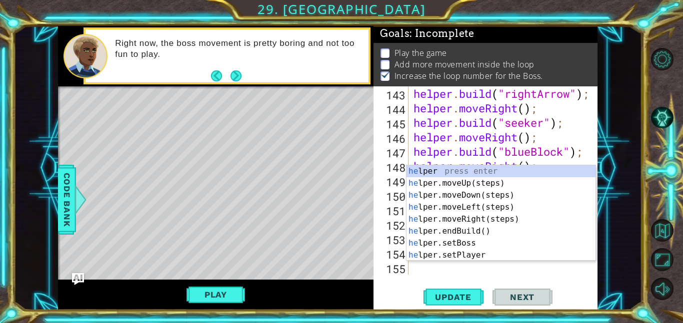
type textarea "help"
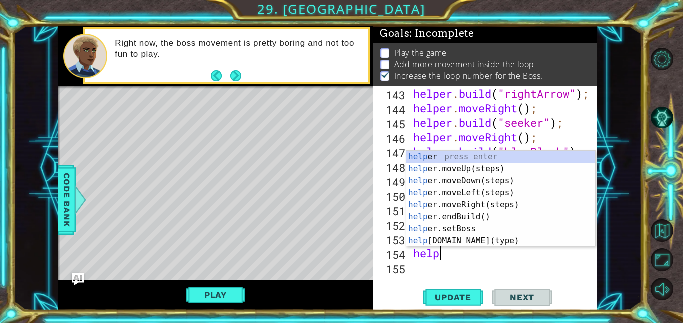
scroll to position [0, 0]
click at [474, 167] on div "help er press enter help er.moveUp(steps) press enter help er.moveDown(steps) p…" at bounding box center [500, 211] width 189 height 120
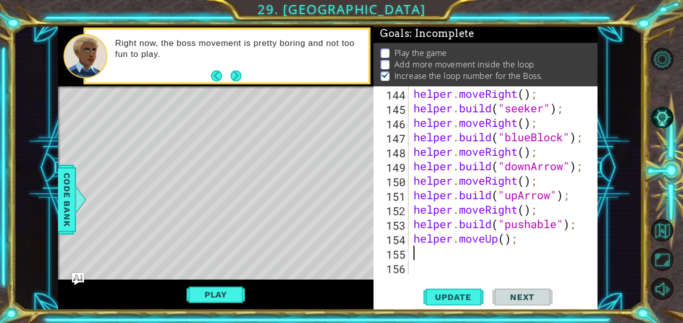
scroll to position [2117, 0]
type textarea "help"
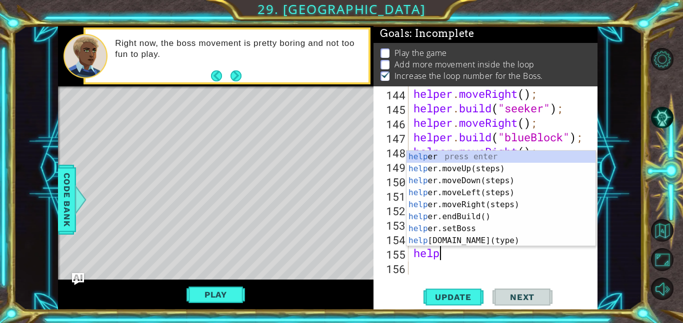
scroll to position [0, 0]
click at [491, 190] on div "help er press enter help er.moveUp(steps) press enter help er.moveDown(steps) p…" at bounding box center [500, 211] width 189 height 120
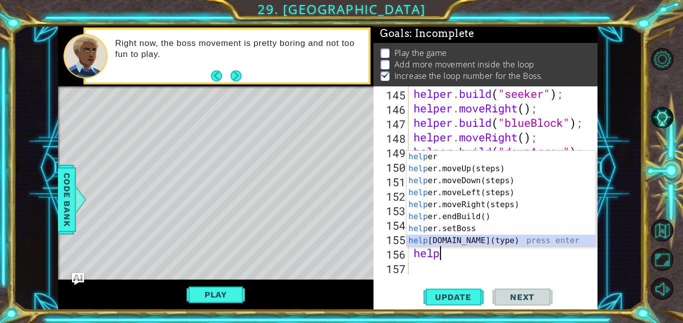
click at [481, 241] on div "help er press enter help er.moveUp(steps) press enter help er.moveDown(steps) p…" at bounding box center [500, 211] width 189 height 120
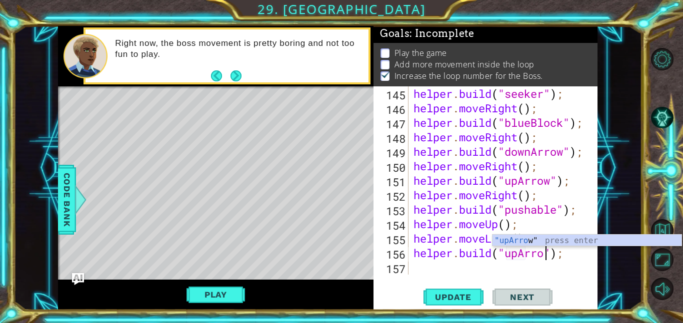
scroll to position [0, 6]
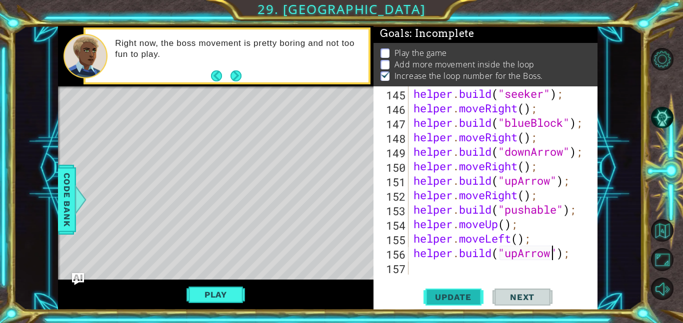
click at [455, 301] on span "Update" at bounding box center [453, 297] width 56 height 10
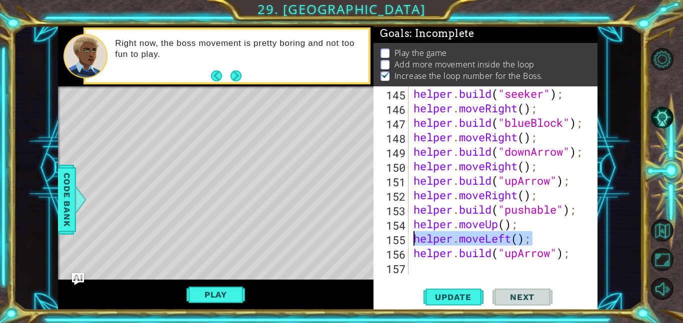
drag, startPoint x: 534, startPoint y: 239, endPoint x: 409, endPoint y: 235, distance: 125.6
click at [409, 235] on div "[DOMAIN_NAME]("upArrow"); 145 146 147 148 149 150 151 152 153 154 155 156 157 h…" at bounding box center [484, 180] width 222 height 188
type textarea "helper.moveLeft();"
type textarea "helper.moveUp();"
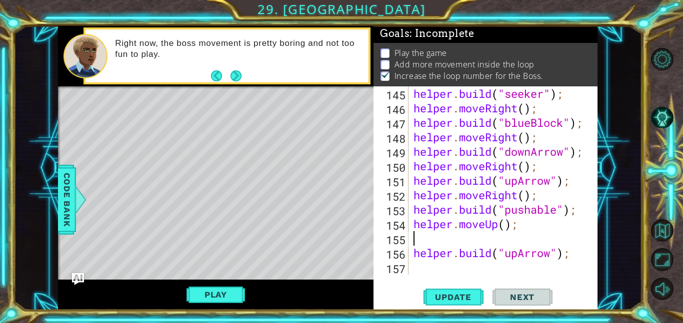
scroll to position [2117, 0]
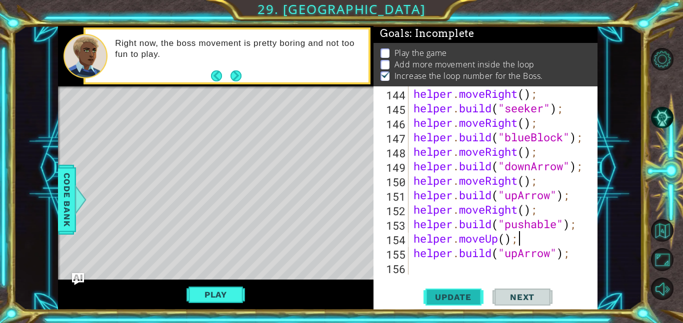
click at [443, 291] on button "Update" at bounding box center [453, 297] width 60 height 22
click at [417, 271] on div "helper . moveRight ( ) ; helper . build ( "seeker" ) ; helper . moveRight ( ) ;…" at bounding box center [505, 194] width 189 height 217
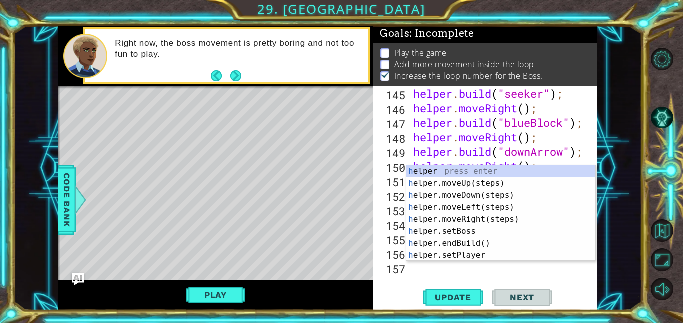
scroll to position [2131, 0]
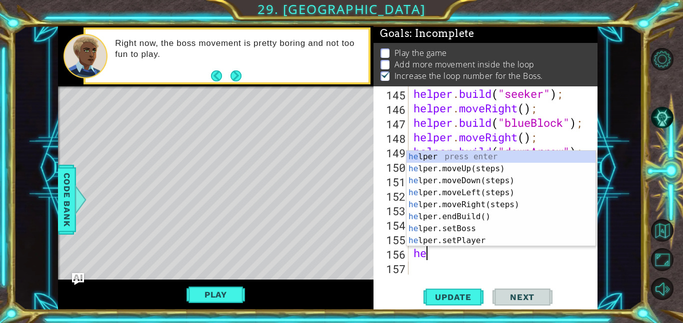
type textarea "help"
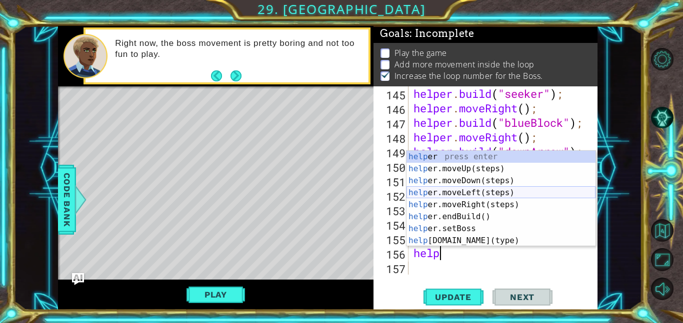
click at [495, 195] on div "help er press enter help er.moveUp(steps) press enter help er.moveDown(steps) p…" at bounding box center [500, 211] width 189 height 120
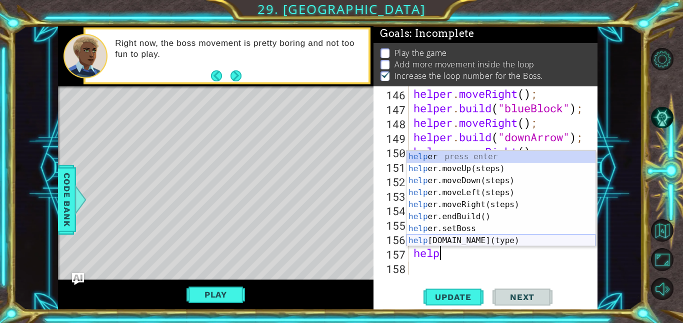
click at [481, 244] on div "help er press enter help er.moveUp(steps) press enter help er.moveDown(steps) p…" at bounding box center [500, 211] width 189 height 120
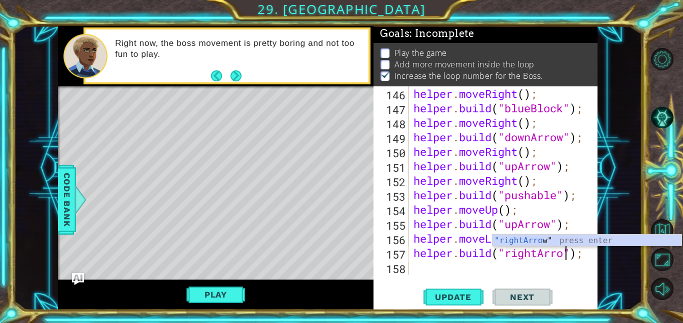
scroll to position [0, 7]
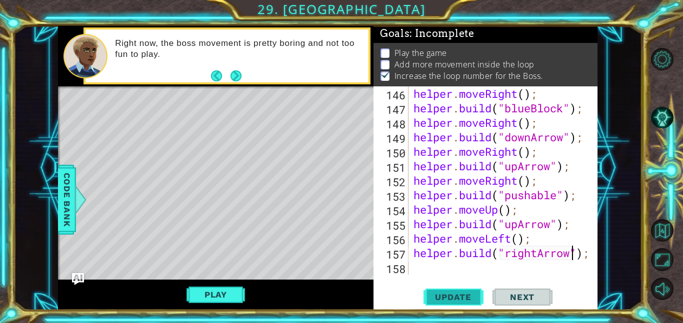
type textarea "[DOMAIN_NAME]("rightArrow");"
click at [441, 297] on span "Update" at bounding box center [453, 297] width 56 height 10
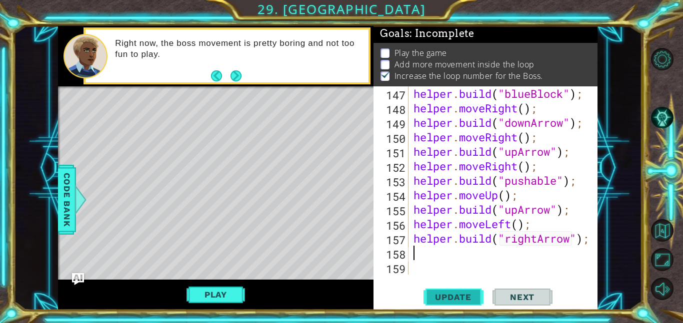
scroll to position [2160, 0]
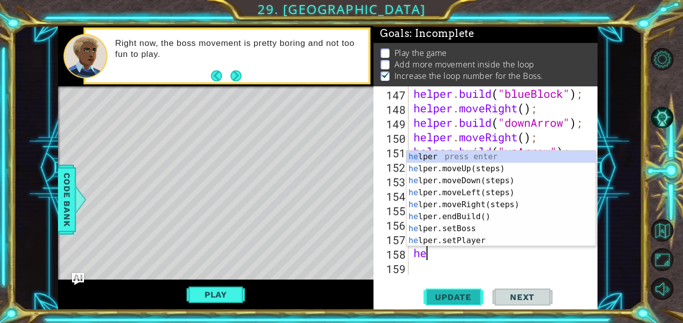
type textarea "help"
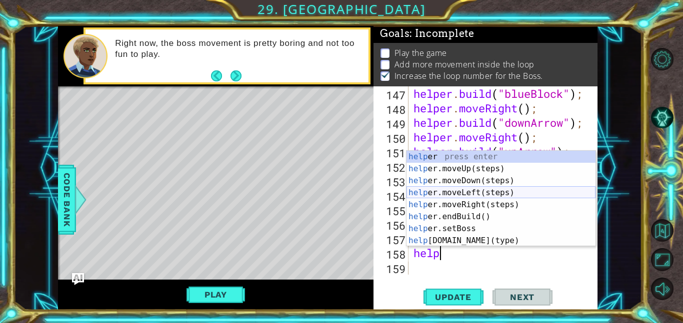
click at [479, 190] on div "help er press enter help er.moveUp(steps) press enter help er.moveDown(steps) p…" at bounding box center [500, 211] width 189 height 120
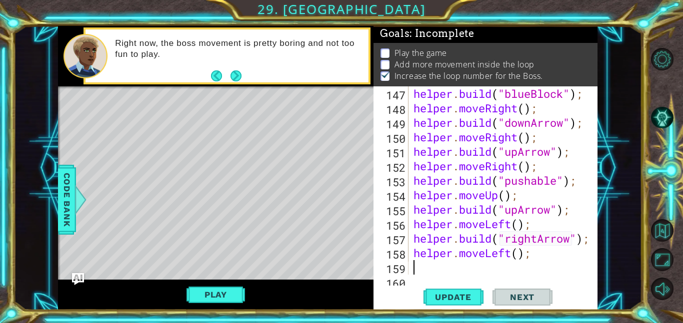
scroll to position [0, 0]
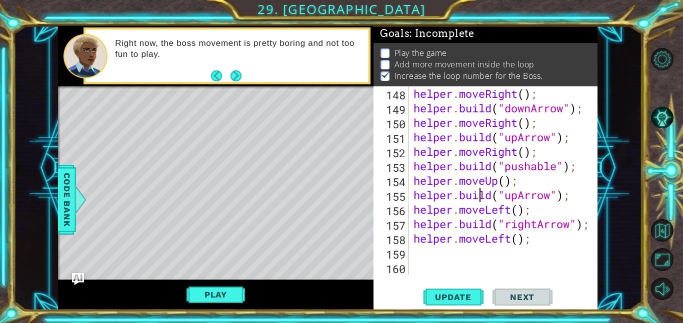
click at [480, 197] on div "helper . moveRight ( ) ; helper . build ( "downArrow" ) ; helper . moveRight ( …" at bounding box center [505, 194] width 189 height 217
click at [532, 241] on div "helper . moveRight ( ) ; helper . build ( "downArrow" ) ; helper . moveRight ( …" at bounding box center [505, 194] width 189 height 217
type textarea "helper.moveLeft();"
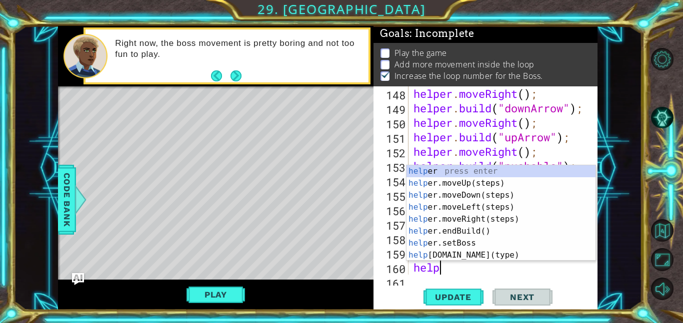
scroll to position [0, 0]
click at [494, 254] on div "help er press enter help er.moveUp(steps) press enter help er.moveDown(steps) p…" at bounding box center [500, 225] width 189 height 120
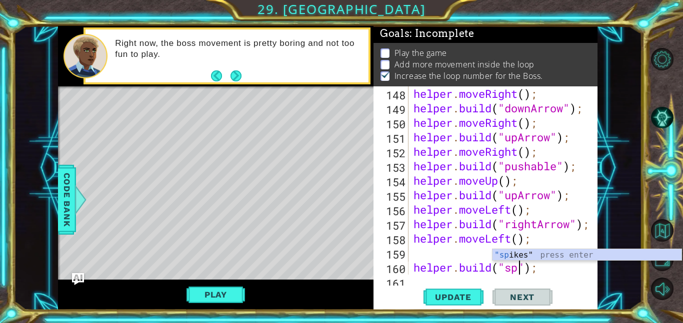
scroll to position [0, 5]
click at [509, 253] on div ""spi kes" press enter" at bounding box center [586, 267] width 189 height 36
type textarea "[DOMAIN_NAME]("spikes");"
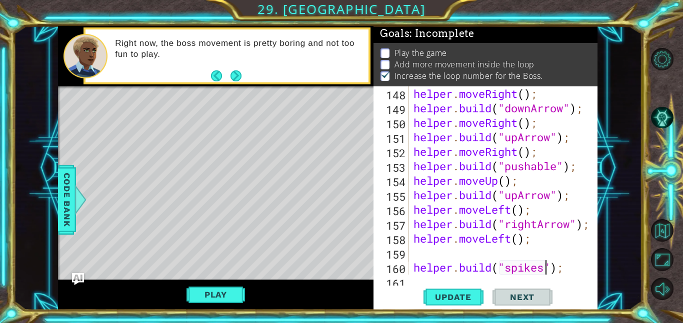
click at [443, 258] on div "helper . moveRight ( ) ; helper . build ( "downArrow" ) ; helper . moveRight ( …" at bounding box center [505, 194] width 189 height 217
type textarea "helper.moveLeft();"
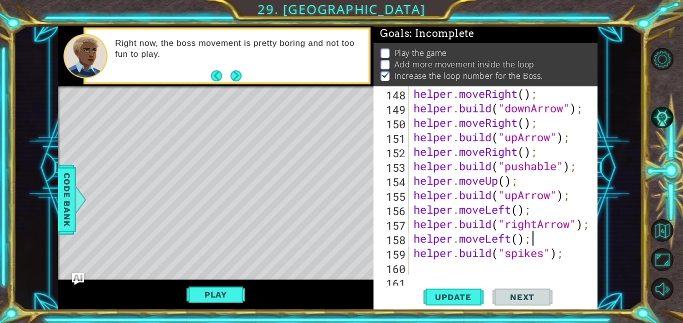
click at [420, 267] on div "helper . moveRight ( ) ; helper . build ( "downArrow" ) ; helper . moveRight ( …" at bounding box center [505, 194] width 189 height 217
click at [439, 290] on button "Update" at bounding box center [453, 297] width 60 height 22
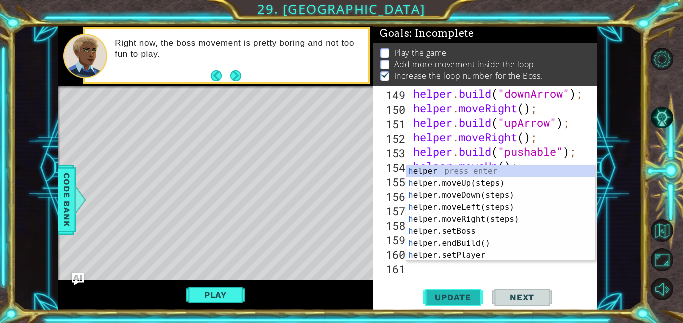
scroll to position [2189, 0]
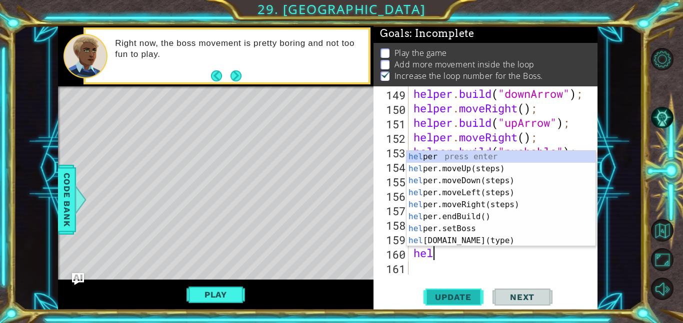
type textarea "help"
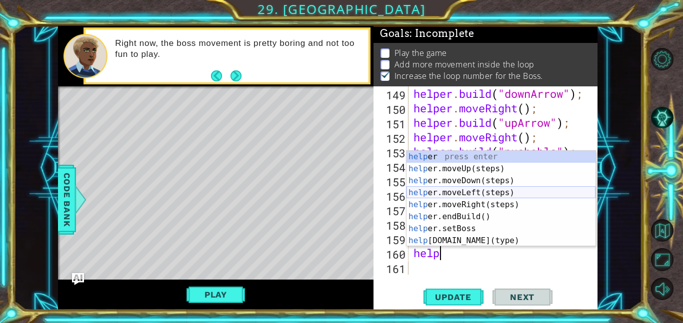
click at [479, 192] on div "help er press enter help er.moveUp(steps) press enter help er.moveDown(steps) p…" at bounding box center [500, 211] width 189 height 120
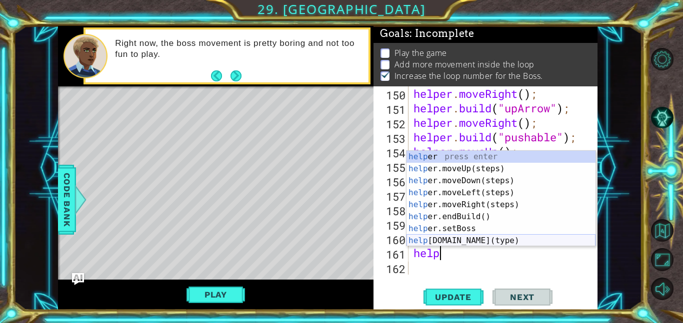
click at [492, 242] on div "help er press enter help er.moveUp(steps) press enter help er.moveDown(steps) p…" at bounding box center [500, 211] width 189 height 120
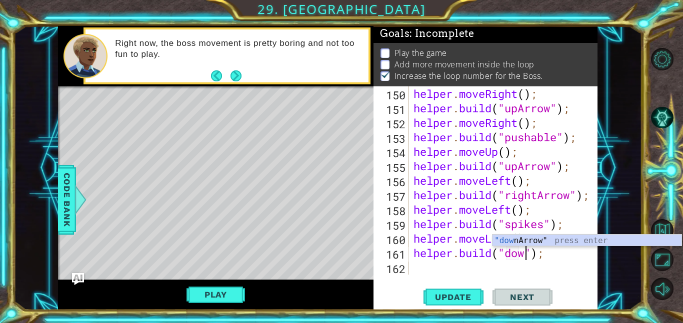
scroll to position [0, 5]
click at [521, 241] on div ""dow nArrow" press enter" at bounding box center [586, 253] width 189 height 36
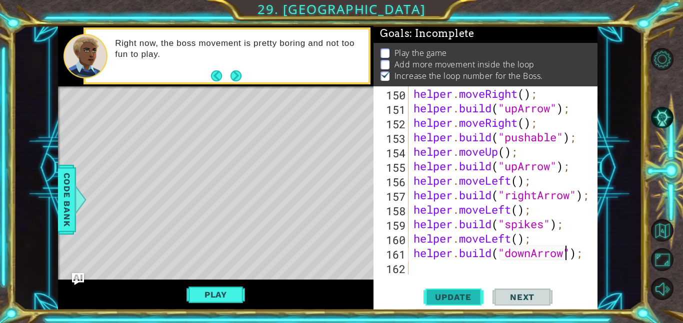
type textarea "[DOMAIN_NAME]("downArrow");"
click at [472, 293] on span "Update" at bounding box center [453, 297] width 56 height 10
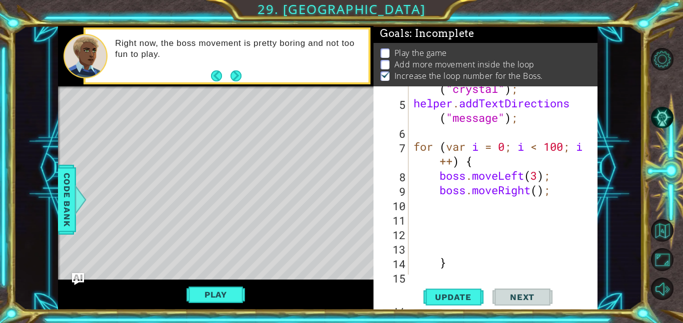
scroll to position [63, 0]
click at [448, 210] on div "helper . setBackground ( "crystal" ) ; helper . addTextDirections ( "message" )…" at bounding box center [505, 183] width 189 height 232
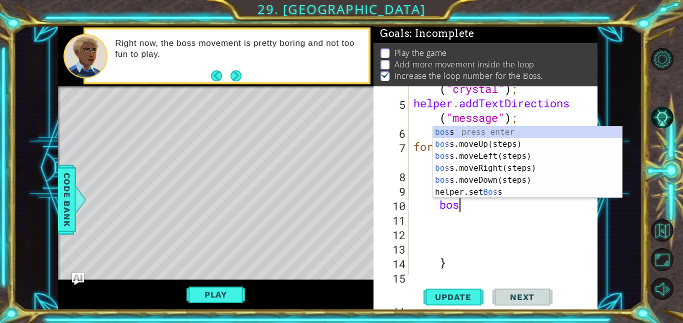
scroll to position [0, 1]
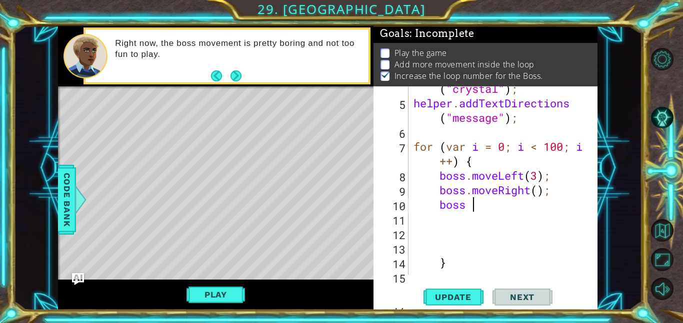
type textarea "boss"
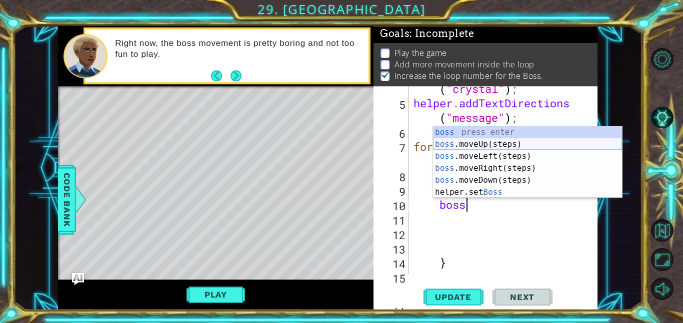
click at [505, 143] on div "boss press enter boss .moveUp(steps) press enter boss .moveLeft(steps) press en…" at bounding box center [527, 174] width 189 height 96
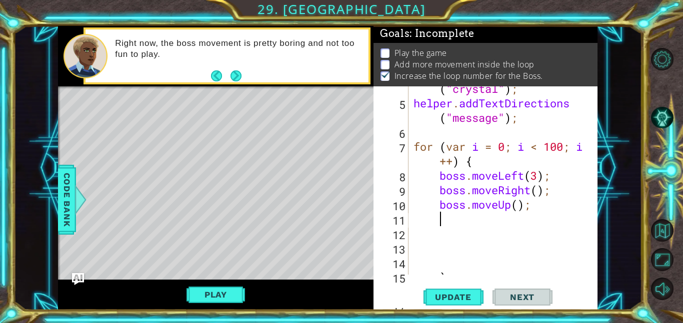
scroll to position [0, 0]
click at [519, 206] on div "helper . setBackground ( "crystal" ) ; helper . addTextDirections ( "message" )…" at bounding box center [505, 183] width 189 height 232
type textarea "boss.moveUp(3);"
click at [501, 218] on div "helper . setBackground ( "crystal" ) ; helper . addTextDirections ( "message" )…" at bounding box center [505, 183] width 189 height 232
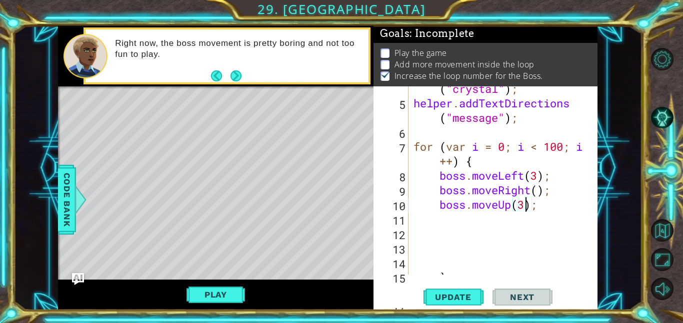
scroll to position [0, 0]
type textarea "b"
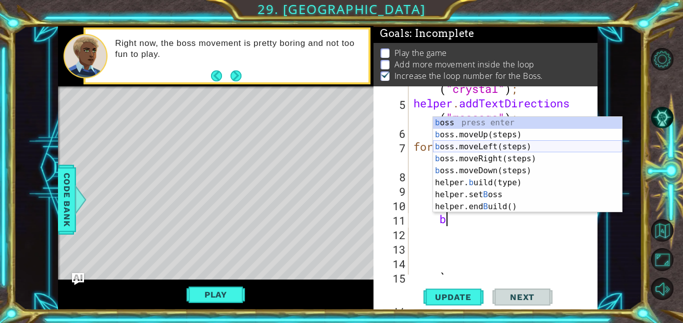
click at [497, 144] on div "b oss press enter b oss.moveUp(steps) press enter b oss.moveLeft(steps) press e…" at bounding box center [527, 177] width 189 height 120
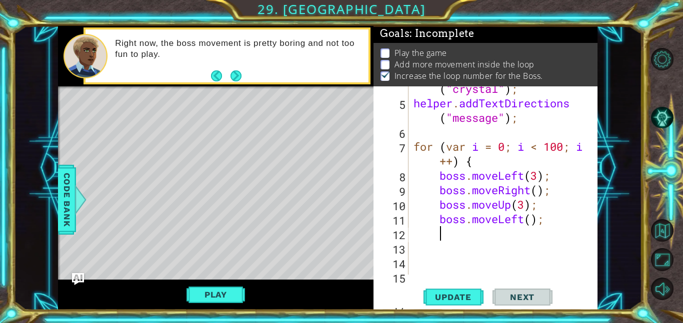
scroll to position [0, 0]
click at [531, 221] on div "helper . setBackground ( "crystal" ) ; helper . addTextDirections ( "message" )…" at bounding box center [505, 183] width 189 height 232
type textarea "boss.moveLeft(2);"
click at [505, 231] on div "helper . setBackground ( "crystal" ) ; helper . addTextDirections ( "message" )…" at bounding box center [505, 183] width 189 height 232
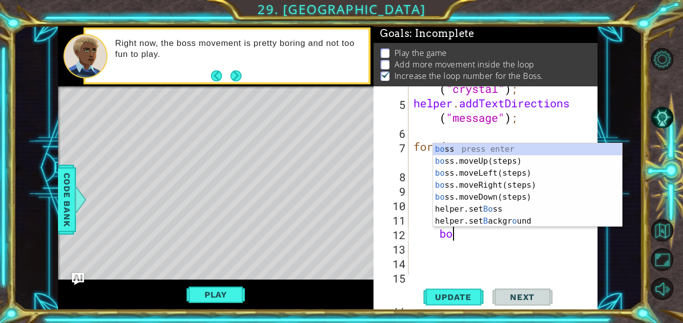
type textarea "bos"
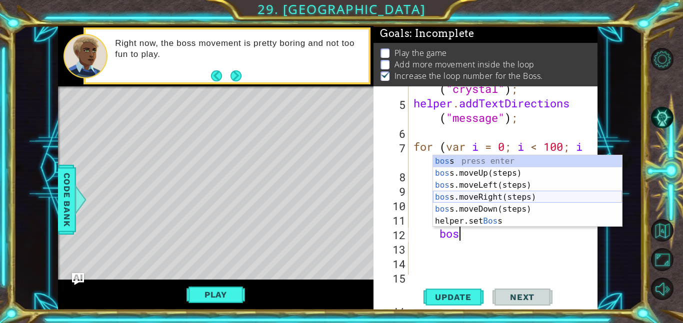
click at [512, 201] on div "bos s press enter bos s.moveUp(steps) press enter bos s.moveLeft(steps) press e…" at bounding box center [527, 203] width 189 height 96
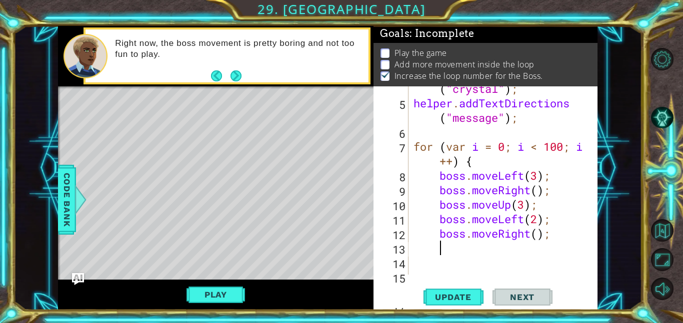
scroll to position [0, 0]
click at [538, 238] on div "helper . setBackground ( "crystal" ) ; helper . addTextDirections ( "message" )…" at bounding box center [505, 183] width 189 height 232
type textarea "boss.moveRight(4);"
click at [512, 251] on div "helper . setBackground ( "crystal" ) ; helper . addTextDirections ( "message" )…" at bounding box center [505, 183] width 189 height 232
type textarea "b"
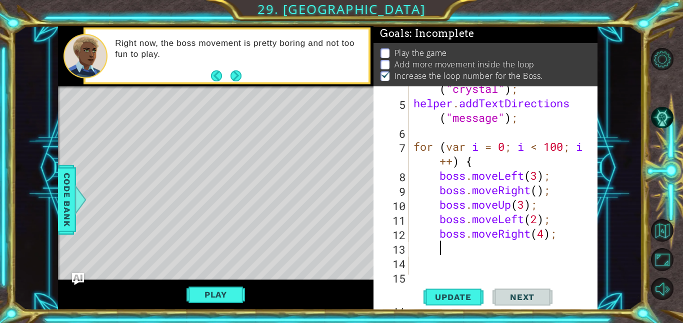
scroll to position [0, 1]
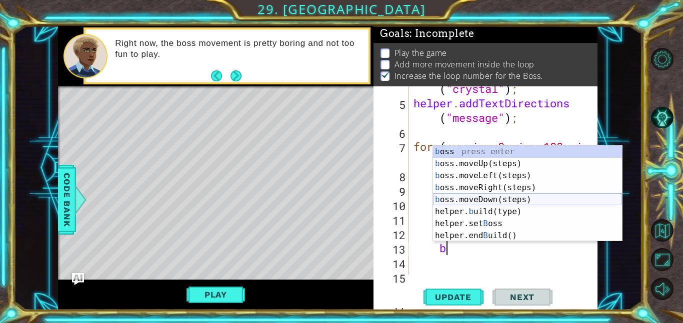
click at [528, 200] on div "b oss press enter b oss.moveUp(steps) press enter b oss.moveLeft(steps) press e…" at bounding box center [527, 206] width 189 height 120
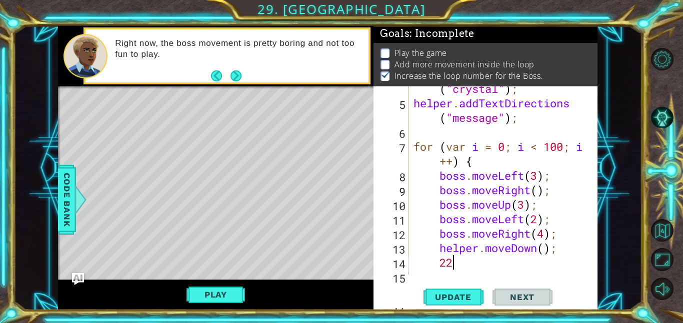
type textarea "2"
click at [548, 250] on div "helper . setBackground ( "crystal" ) ; helper . addTextDirections ( "message" )…" at bounding box center [505, 183] width 189 height 232
type textarea "helper.moveDown(2);"
click at [517, 259] on div "helper . setBackground ( "crystal" ) ; helper . addTextDirections ( "message" )…" at bounding box center [505, 183] width 189 height 232
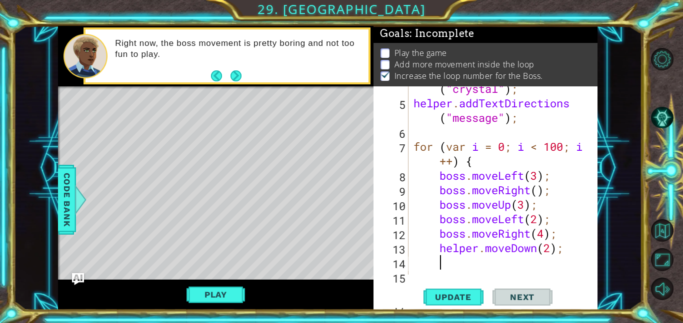
type textarea "b"
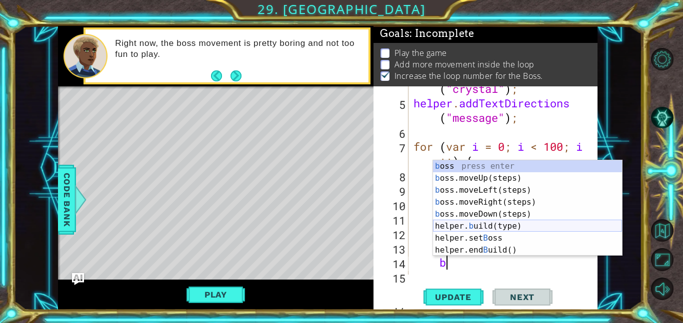
scroll to position [0, 0]
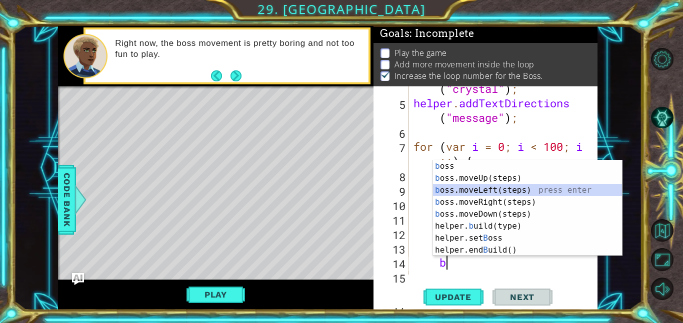
click at [510, 187] on div "b oss press enter b oss.moveUp(steps) press enter b oss.moveLeft(steps) press e…" at bounding box center [527, 220] width 189 height 120
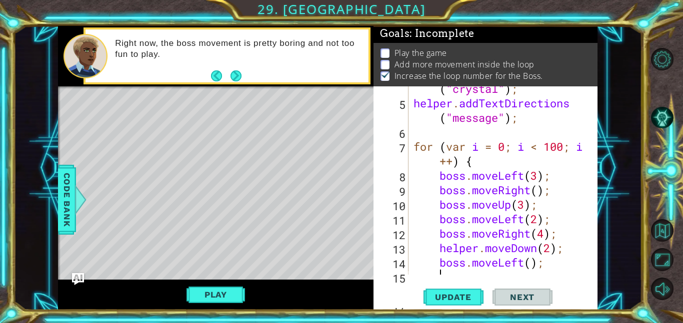
scroll to position [0, 0]
type textarea "1"
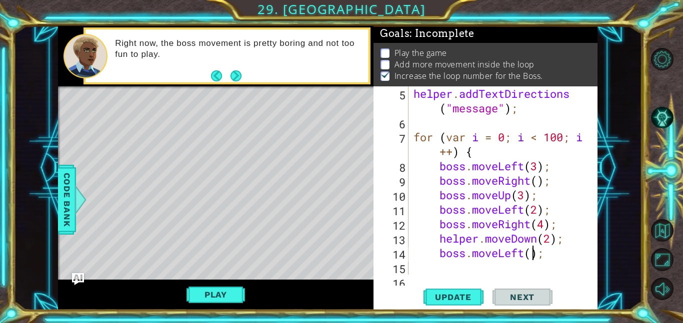
click at [530, 255] on div "helper . addTextDirections ( "message" ) ; for ( var i = 0 ; i < 100 ; i ++ ) {…" at bounding box center [505, 202] width 189 height 232
type textarea "boss.moveLeft(1);"
click at [506, 270] on div "helper . addTextDirections ( "message" ) ; for ( var i = 0 ; i < 100 ; i ++ ) {…" at bounding box center [505, 202] width 189 height 232
type textarea "b"
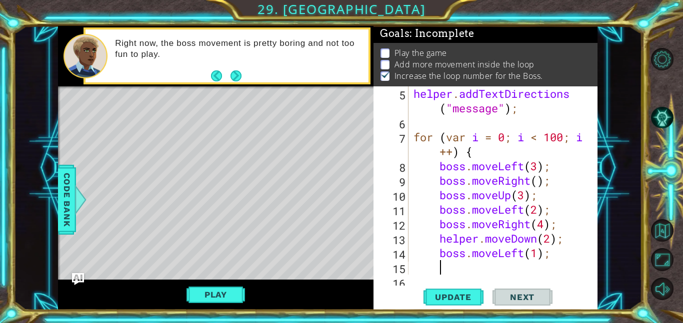
scroll to position [0, 1]
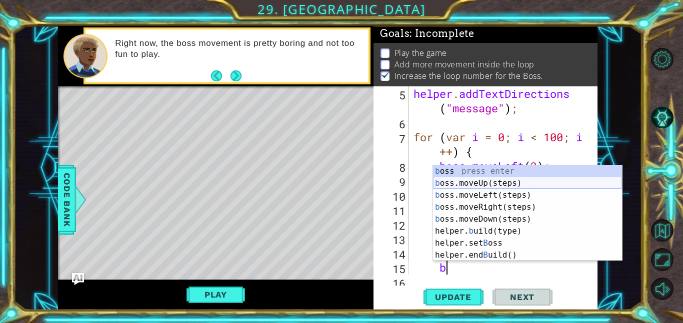
click at [524, 184] on div "b oss press enter b oss.moveUp(steps) press enter b oss.moveLeft(steps) press e…" at bounding box center [527, 225] width 189 height 120
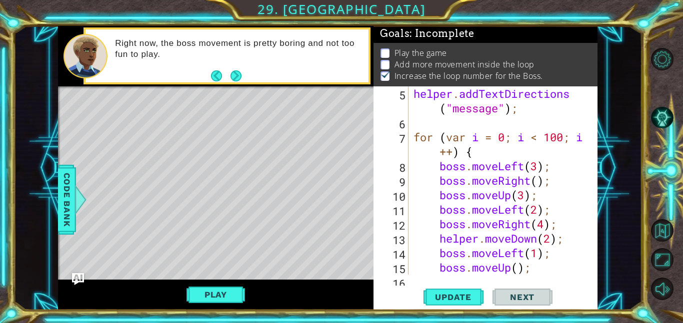
scroll to position [0, 0]
click at [512, 270] on div "helper . addTextDirections ( "message" ) ; for ( var i = 0 ; i < 100 ; i ++ ) {…" at bounding box center [505, 202] width 189 height 232
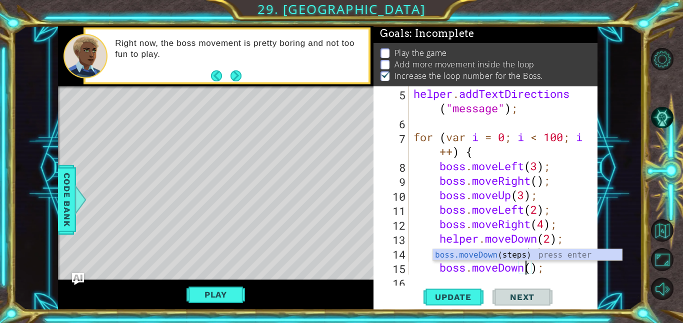
scroll to position [0, 5]
click at [535, 268] on div "helper . addTextDirections ( "message" ) ; for ( var i = 0 ; i < 100 ; i ++ ) {…" at bounding box center [505, 202] width 189 height 232
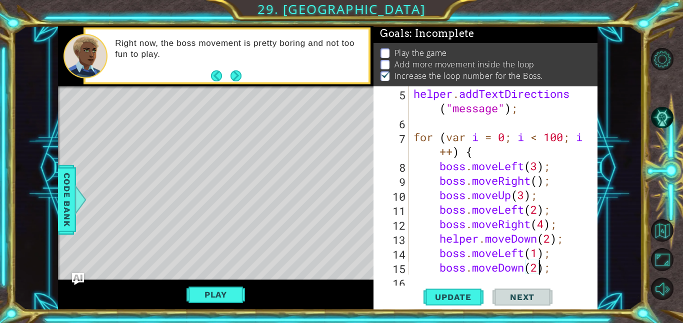
scroll to position [0, 5]
type textarea "boss.moveDown(2);"
click at [488, 278] on div "boss.moveDown(2); 5 6 7 8 9 10 11 12 13 14 15 16 helper . addTextDirections ( "…" at bounding box center [485, 198] width 224 height 224
click at [477, 272] on div "helper . addTextDirections ( "message" ) ; for ( var i = 0 ; i < 100 ; i ++ ) {…" at bounding box center [505, 202] width 189 height 232
click at [478, 273] on div "helper . addTextDirections ( "message" ) ; for ( var i = 0 ; i < 100 ; i ++ ) {…" at bounding box center [505, 202] width 189 height 232
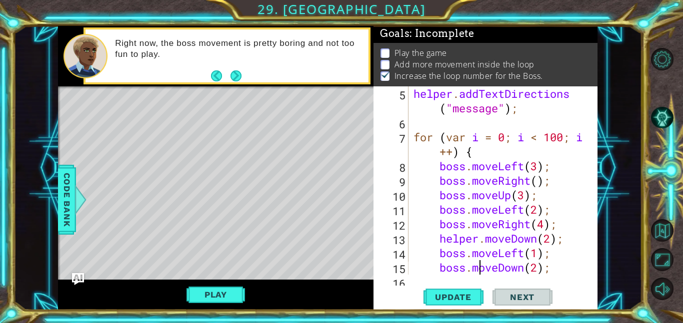
click at [478, 275] on div "boss.moveDown(2); 5 6 7 8 9 10 11 12 13 14 15 16 helper . addTextDirections ( "…" at bounding box center [485, 198] width 224 height 224
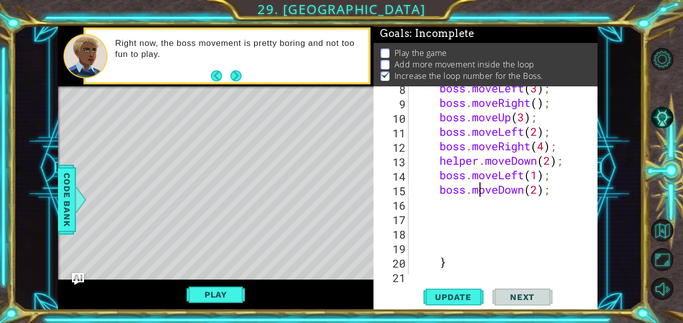
scroll to position [183, 0]
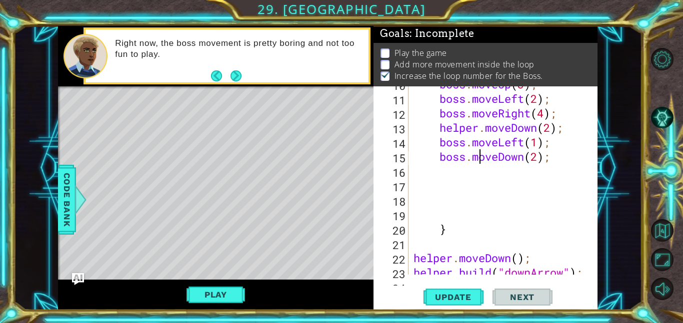
click at [466, 171] on div "boss . moveUp ( 3 ) ; boss . moveLeft ( 2 ) ; boss . moveRight ( 4 ) ; helper .…" at bounding box center [505, 185] width 189 height 217
type textarea "b"
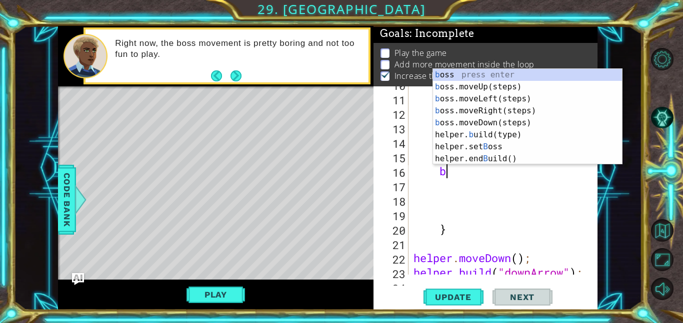
scroll to position [0, 1]
click at [504, 121] on div "b oss press enter b oss.moveUp(steps) press enter b oss.moveLeft(steps) press e…" at bounding box center [527, 129] width 189 height 120
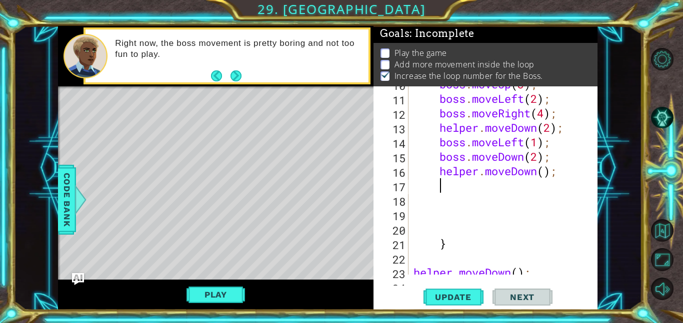
scroll to position [0, 0]
click at [539, 172] on div "boss . moveUp ( 3 ) ; boss . moveLeft ( 2 ) ; boss . moveRight ( 4 ) ; helper .…" at bounding box center [505, 185] width 189 height 217
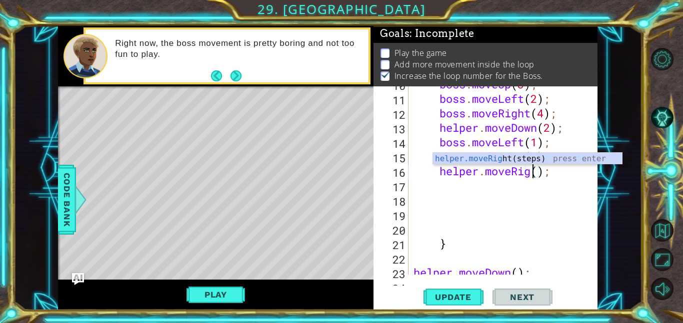
scroll to position [0, 6]
click at [551, 172] on div "boss . moveUp ( 3 ) ; boss . moveLeft ( 2 ) ; boss . moveRight ( 4 ) ; helper .…" at bounding box center [505, 185] width 189 height 217
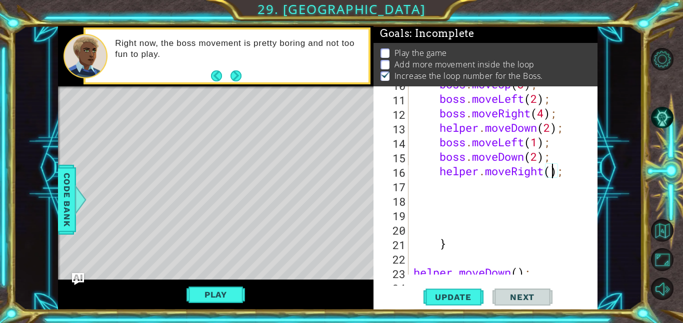
type textarea "helper.moveRight(3);"
click at [475, 183] on div "boss . moveUp ( 3 ) ; boss . moveLeft ( 2 ) ; boss . moveRight ( 4 ) ; helper .…" at bounding box center [505, 185] width 189 height 217
type textarea "b"
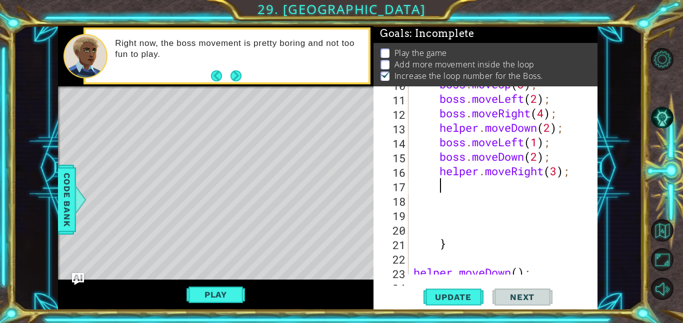
scroll to position [0, 1]
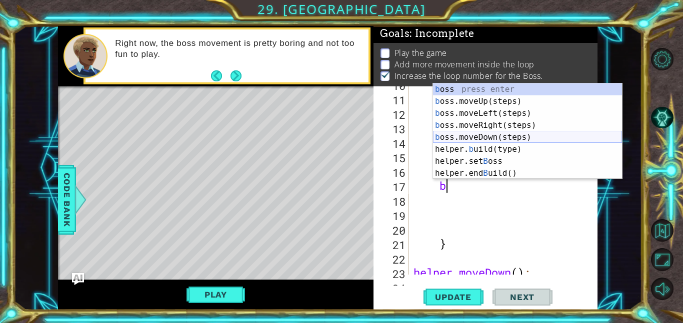
click at [500, 133] on div "b oss press enter b oss.moveUp(steps) press enter b oss.moveLeft(steps) press e…" at bounding box center [527, 143] width 189 height 120
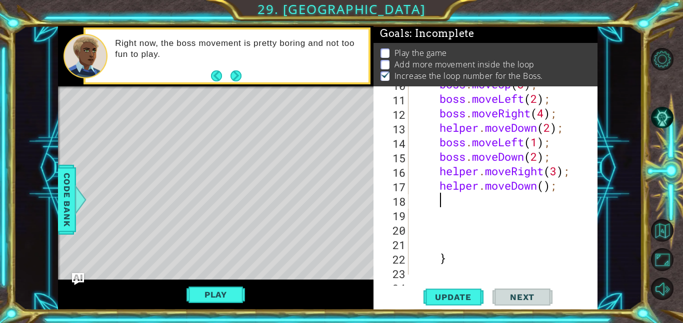
click at [544, 192] on div "boss . moveUp ( 3 ) ; boss . moveLeft ( 2 ) ; boss . moveRight ( 4 ) ; helper .…" at bounding box center [505, 185] width 189 height 217
click at [538, 189] on div "boss . moveUp ( 3 ) ; boss . moveLeft ( 2 ) ; boss . moveRight ( 4 ) ; helper .…" at bounding box center [505, 185] width 189 height 217
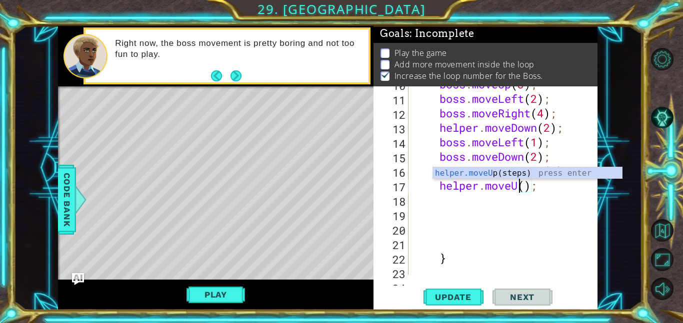
scroll to position [0, 5]
click at [533, 184] on div "boss . moveUp ( 3 ) ; boss . moveLeft ( 2 ) ; boss . moveRight ( 4 ) ; helper .…" at bounding box center [505, 185] width 189 height 217
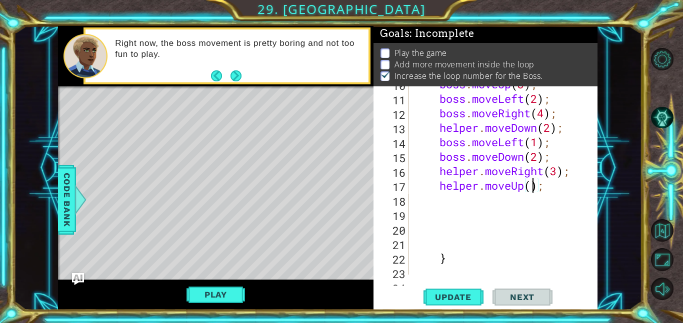
type textarea "helper.moveUp(2);"
click at [483, 204] on div "boss . moveUp ( 3 ) ; boss . moveLeft ( 2 ) ; boss . moveRight ( 4 ) ; helper .…" at bounding box center [505, 185] width 189 height 217
type textarea "b"
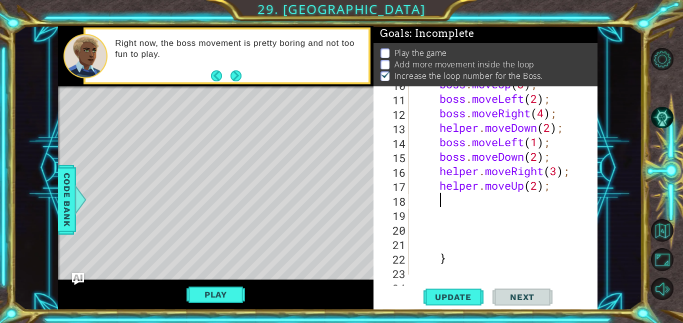
scroll to position [0, 1]
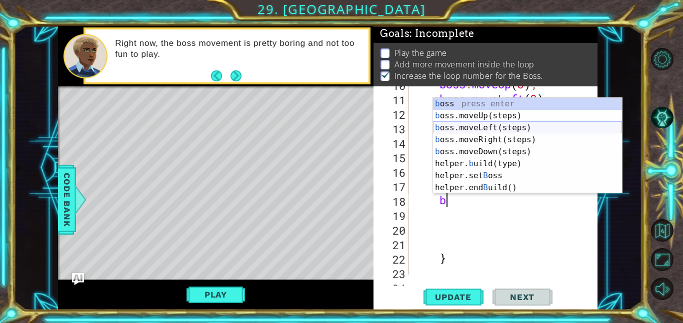
click at [504, 127] on div "b oss press enter b oss.moveUp(steps) press enter b oss.moveLeft(steps) press e…" at bounding box center [527, 158] width 189 height 120
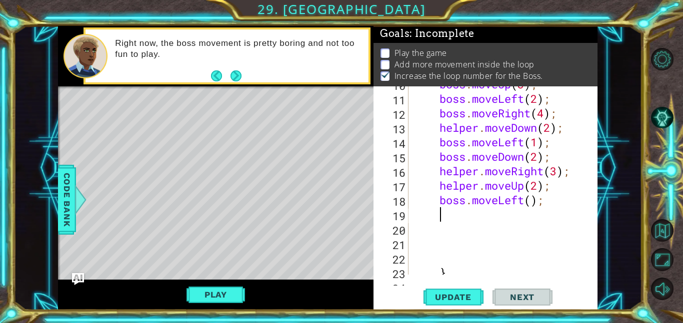
scroll to position [0, 0]
click at [534, 200] on div "boss . moveUp ( 3 ) ; boss . moveLeft ( 2 ) ; boss . moveRight ( 4 ) ; helper .…" at bounding box center [505, 185] width 189 height 217
type textarea "boss.moveLeft(1);"
click at [511, 219] on div "boss . moveUp ( 3 ) ; boss . moveLeft ( 2 ) ; boss . moveRight ( 4 ) ; helper .…" at bounding box center [505, 185] width 189 height 217
type textarea "bo"
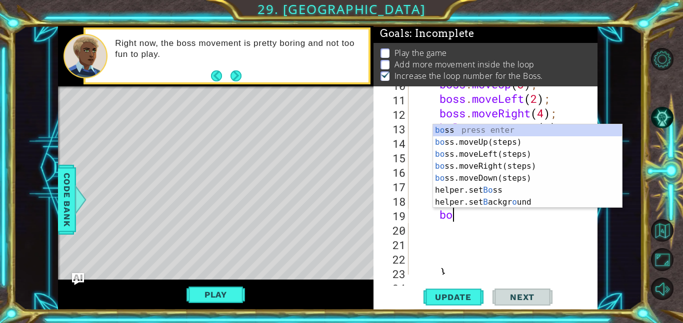
scroll to position [0, 1]
click at [518, 167] on div "bo ss press enter bo ss.moveUp(steps) press enter bo ss.moveLeft(steps) press e…" at bounding box center [527, 178] width 189 height 108
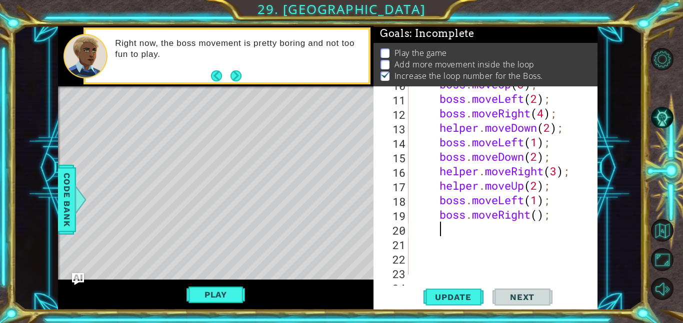
scroll to position [0, 0]
click at [538, 216] on div "boss . moveUp ( 3 ) ; boss . moveLeft ( 2 ) ; boss . moveRight ( 4 ) ; helper .…" at bounding box center [505, 185] width 189 height 217
type textarea "boss.moveRight(3);"
click at [502, 231] on div "boss . moveUp ( 3 ) ; boss . moveLeft ( 2 ) ; boss . moveRight ( 4 ) ; helper .…" at bounding box center [505, 185] width 189 height 217
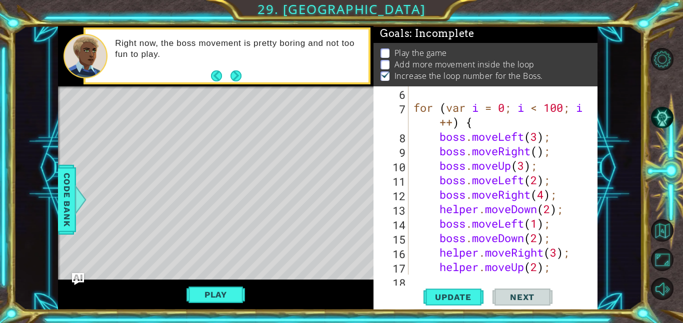
scroll to position [102, 0]
click at [477, 208] on div "for ( var i = 0 ; i < 100 ; i ++ ) { boss . moveLeft ( 3 ) ; boss . moveRight (…" at bounding box center [505, 193] width 189 height 217
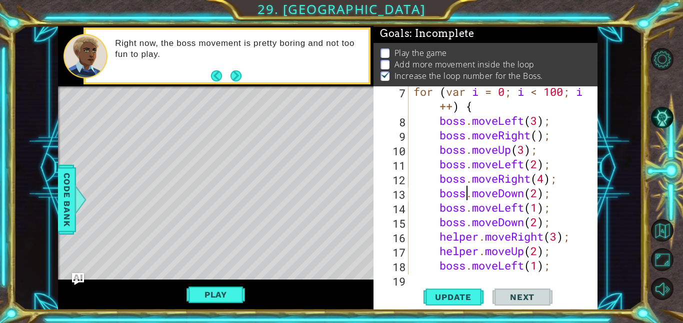
scroll to position [119, 0]
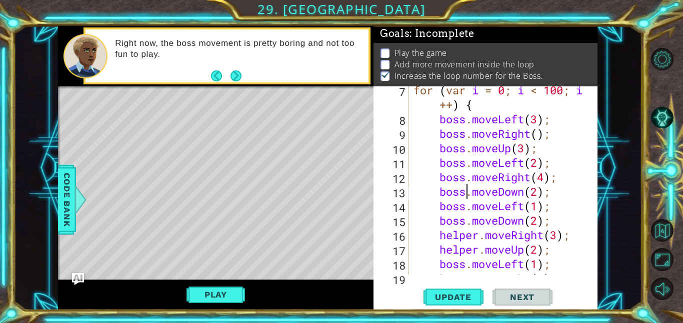
click at [478, 234] on div "for ( var i = 0 ; i < 100 ; i ++ ) { boss . moveLeft ( 3 ) ; boss . moveRight (…" at bounding box center [505, 199] width 189 height 232
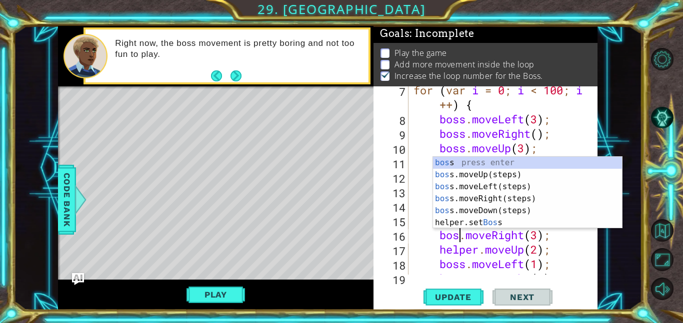
scroll to position [0, 2]
click at [478, 251] on div "for ( var i = 0 ; i < 100 ; i ++ ) { boss . moveLeft ( 3 ) ; boss . moveRight (…" at bounding box center [505, 199] width 189 height 232
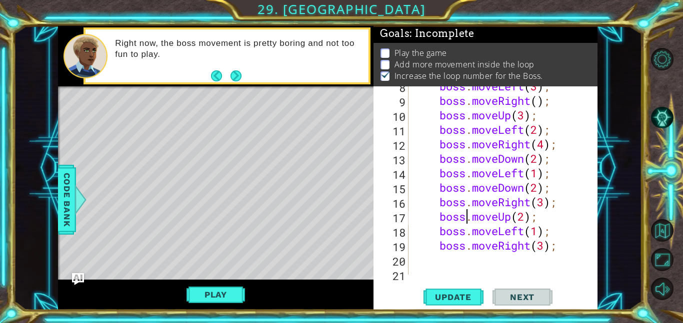
scroll to position [174, 0]
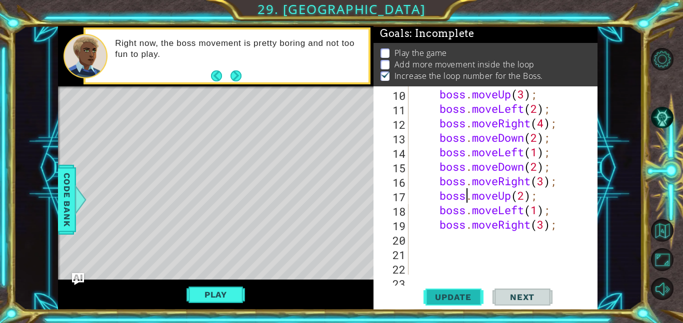
type textarea "boss.moveUp(2);"
click at [466, 298] on span "Update" at bounding box center [453, 297] width 56 height 10
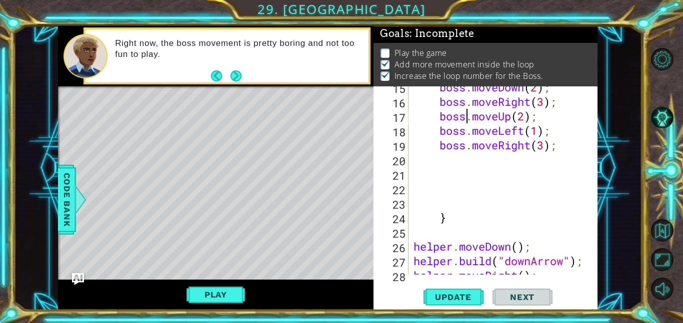
scroll to position [253, 0]
click at [461, 164] on div "boss . moveDown ( 2 ) ; boss . moveRight ( 3 ) ; boss . moveUp ( 2 ) ; boss . m…" at bounding box center [505, 188] width 189 height 217
type textarea "b"
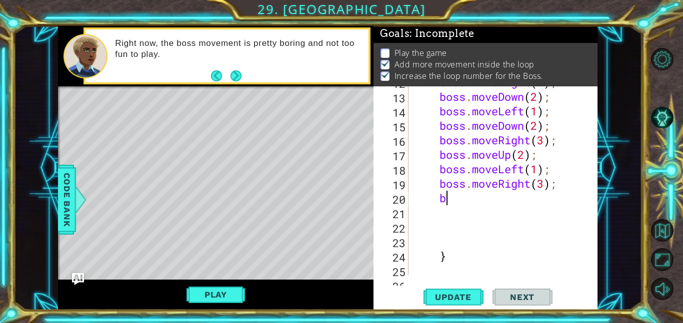
scroll to position [215, 0]
click at [531, 216] on div "boss . moveRight ( 4 ) ; boss . moveDown ( 2 ) ; boss . moveLeft ( 1 ) ; boss .…" at bounding box center [505, 183] width 189 height 217
click at [486, 200] on div "boss . moveRight ( 4 ) ; boss . moveDown ( 2 ) ; boss . moveLeft ( 1 ) ; boss .…" at bounding box center [505, 183] width 189 height 217
type textarea "bo"
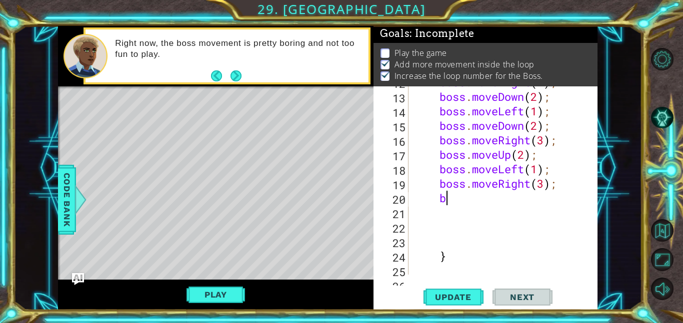
scroll to position [0, 1]
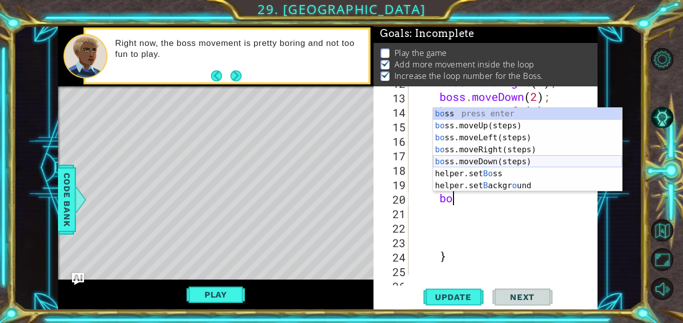
click at [510, 162] on div "bo ss press enter bo ss.moveUp(steps) press enter bo ss.moveLeft(steps) press e…" at bounding box center [527, 162] width 189 height 108
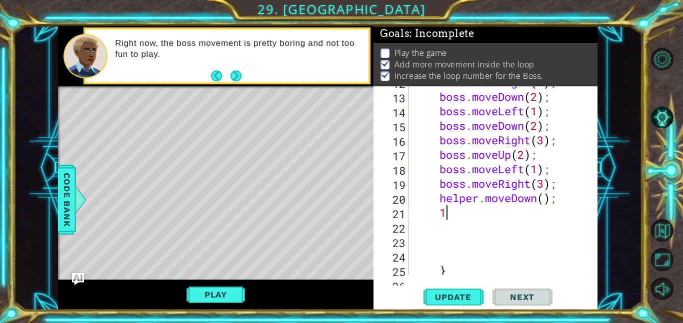
click at [542, 200] on div "boss . moveRight ( 4 ) ; boss . moveDown ( 2 ) ; boss . moveLeft ( 1 ) ; boss .…" at bounding box center [505, 183] width 189 height 217
click at [492, 217] on div "boss . moveRight ( 4 ) ; boss . moveDown ( 2 ) ; boss . moveLeft ( 1 ) ; boss .…" at bounding box center [505, 183] width 189 height 217
type textarea "1"
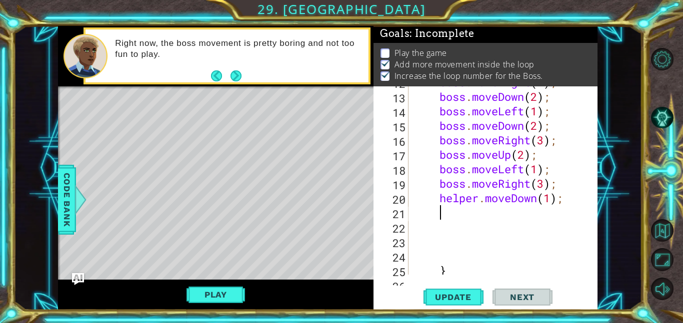
click at [477, 199] on div "boss . moveRight ( 4 ) ; boss . moveDown ( 2 ) ; boss . moveLeft ( 1 ) ; boss .…" at bounding box center [505, 183] width 189 height 217
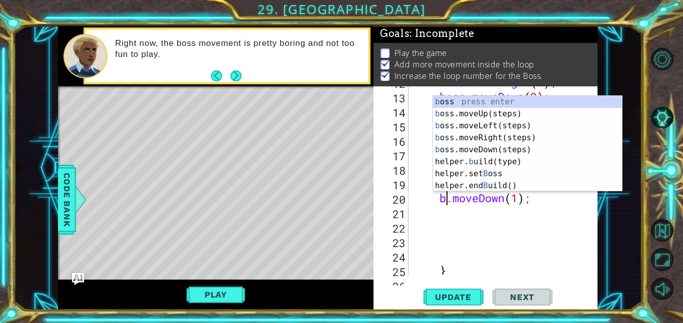
scroll to position [0, 1]
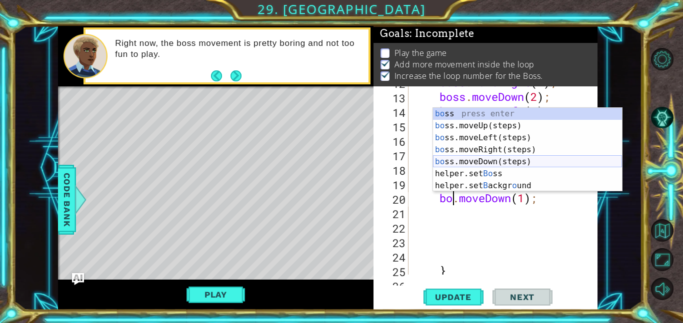
click at [498, 164] on div "bo ss press enter bo ss.moveUp(steps) press enter bo ss.moveLeft(steps) press e…" at bounding box center [527, 162] width 189 height 108
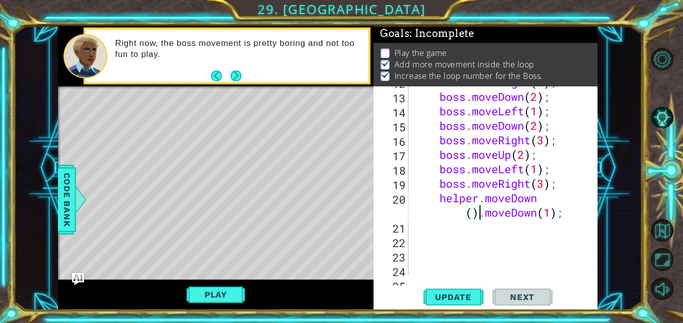
click at [561, 217] on div "boss . moveRight ( 4 ) ; boss . moveDown ( 2 ) ; boss . moveLeft ( 1 ) ; boss .…" at bounding box center [505, 183] width 189 height 217
click at [575, 199] on div "boss . moveRight ( 4 ) ; boss . moveDown ( 2 ) ; boss . moveLeft ( 1 ) ; boss .…" at bounding box center [505, 183] width 189 height 217
click at [546, 200] on div "boss . moveRight ( 4 ) ; boss . moveDown ( 2 ) ; boss . moveLeft ( 1 ) ; boss .…" at bounding box center [505, 183] width 189 height 217
click at [478, 197] on div "boss . moveRight ( 4 ) ; boss . moveDown ( 2 ) ; boss . moveLeft ( 1 ) ; boss .…" at bounding box center [505, 183] width 189 height 217
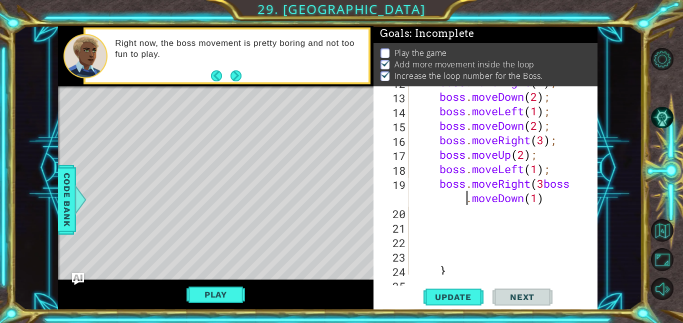
scroll to position [0, 7]
drag, startPoint x: 577, startPoint y: 183, endPoint x: 548, endPoint y: 187, distance: 29.7
click at [548, 187] on div "boss . moveRight ( 4 ) ; boss . moveDown ( 2 ) ; boss . moveLeft ( 1 ) ; boss .…" at bounding box center [505, 183] width 189 height 217
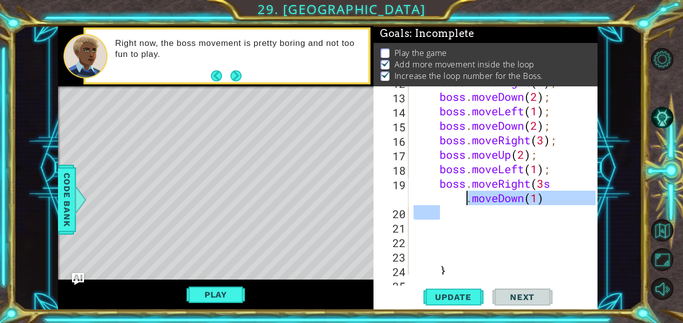
drag, startPoint x: 558, startPoint y: 206, endPoint x: 467, endPoint y: 205, distance: 90.5
click at [467, 205] on div "boss . moveRight ( 4 ) ; boss . moveDown ( 2 ) ; boss . moveLeft ( 1 ) ; boss .…" at bounding box center [505, 183] width 189 height 217
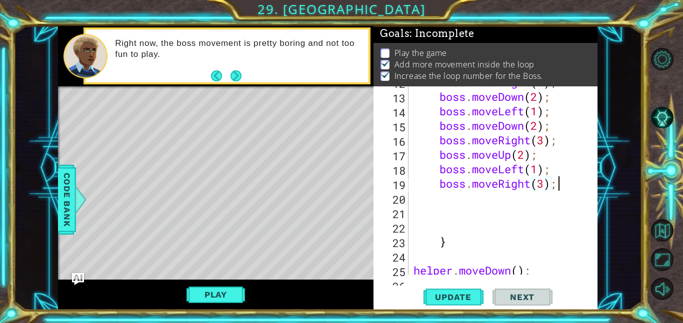
scroll to position [0, 6]
type textarea "boss.moveRight(3);"
click at [469, 303] on button "Update" at bounding box center [453, 297] width 60 height 22
click at [443, 206] on div "boss . moveRight ( 4 ) ; boss . moveDown ( 2 ) ; boss . moveLeft ( 1 ) ; boss .…" at bounding box center [505, 183] width 189 height 217
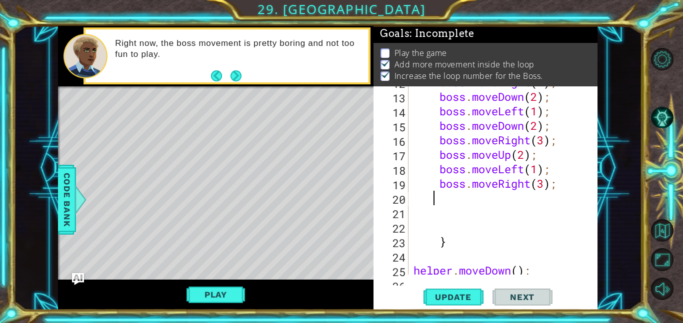
click at [431, 194] on div "boss . moveRight ( 4 ) ; boss . moveDown ( 2 ) ; boss . moveLeft ( 1 ) ; boss .…" at bounding box center [505, 183] width 189 height 217
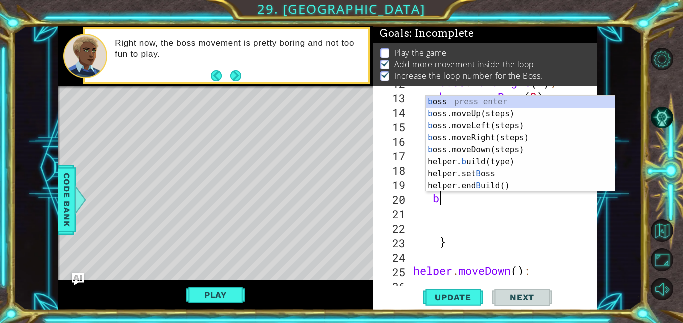
type textarea "boss"
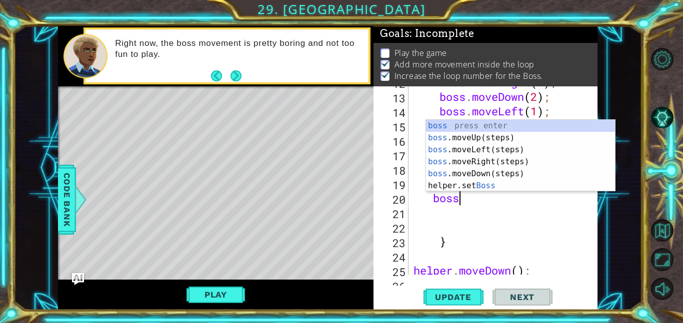
scroll to position [0, 1]
click at [459, 173] on div "boss press enter boss .moveUp(steps) press enter boss .moveLeft(steps) press en…" at bounding box center [520, 168] width 189 height 96
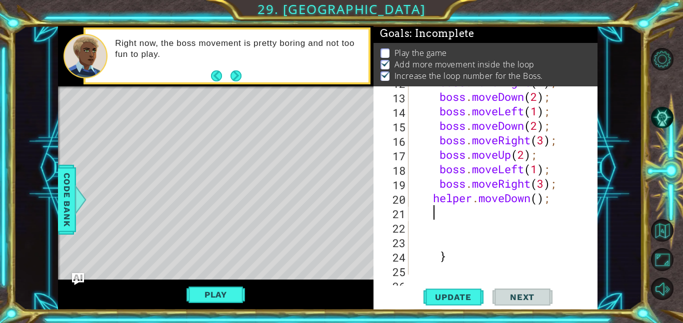
scroll to position [0, 0]
click at [538, 200] on div "boss . moveRight ( 4 ) ; boss . moveDown ( 2 ) ; boss . moveLeft ( 1 ) ; boss .…" at bounding box center [505, 183] width 189 height 217
type textarea "helper.moveDown(2);"
click at [468, 212] on div "boss . moveRight ( 4 ) ; boss . moveDown ( 2 ) ; boss . moveLeft ( 1 ) ; boss .…" at bounding box center [505, 183] width 189 height 217
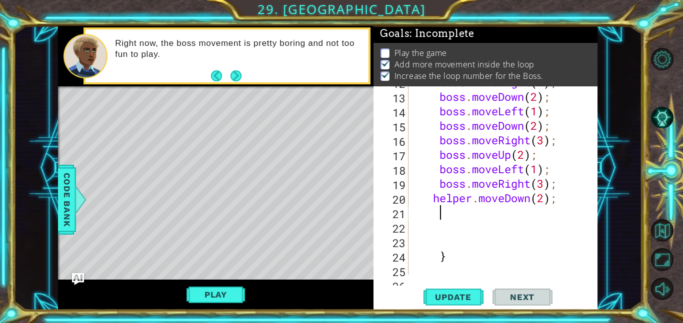
scroll to position [0, 0]
click at [454, 201] on div "boss . moveRight ( 4 ) ; boss . moveDown ( 2 ) ; boss . moveLeft ( 1 ) ; boss .…" at bounding box center [505, 183] width 189 height 217
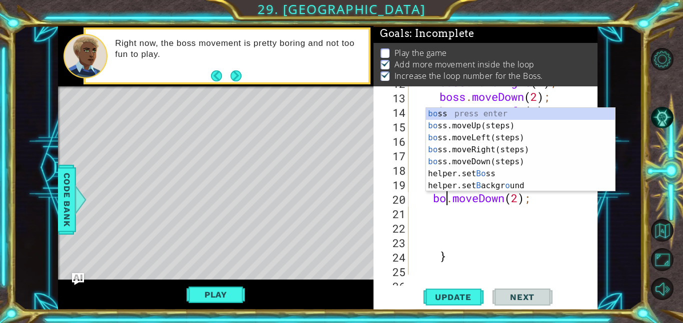
type textarea "boss.moveDown(2);"
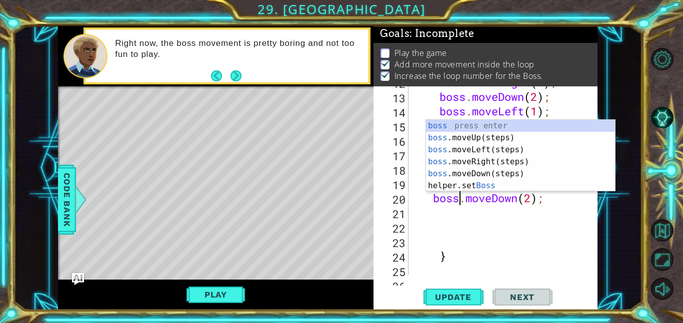
scroll to position [0, 2]
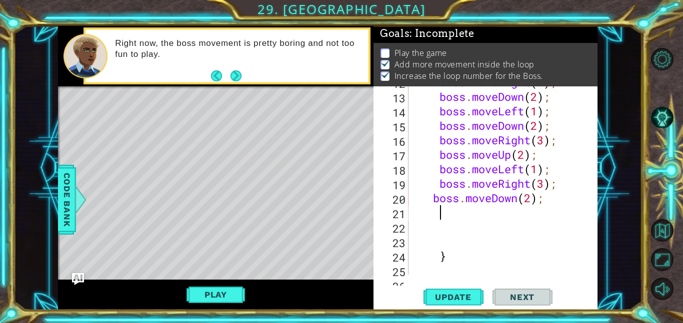
click at [452, 219] on div "boss . moveRight ( 4 ) ; boss . moveDown ( 2 ) ; boss . moveLeft ( 1 ) ; boss .…" at bounding box center [505, 183] width 189 height 217
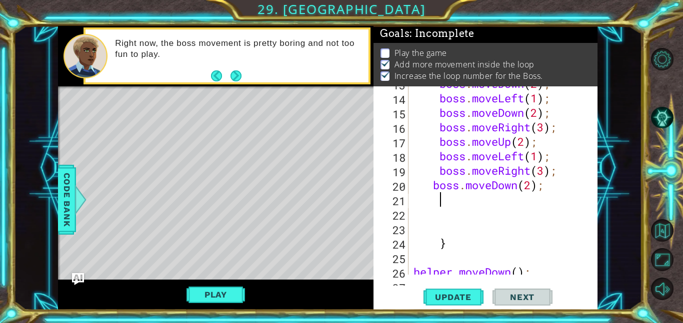
scroll to position [231, 0]
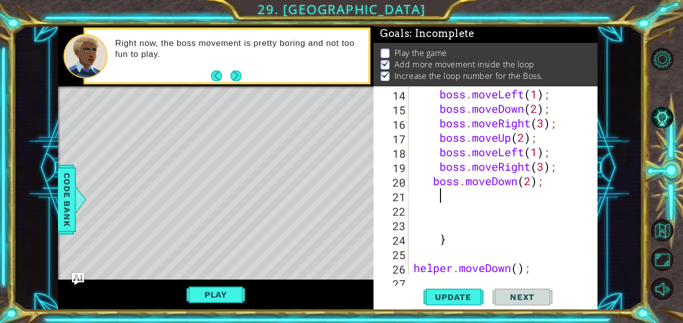
click at [452, 219] on div "boss . moveDown ( 2 ) ; boss . moveLeft ( 1 ) ; boss . moveDown ( 2 ) ; boss . …" at bounding box center [505, 180] width 189 height 217
